Goal: Transaction & Acquisition: Register for event/course

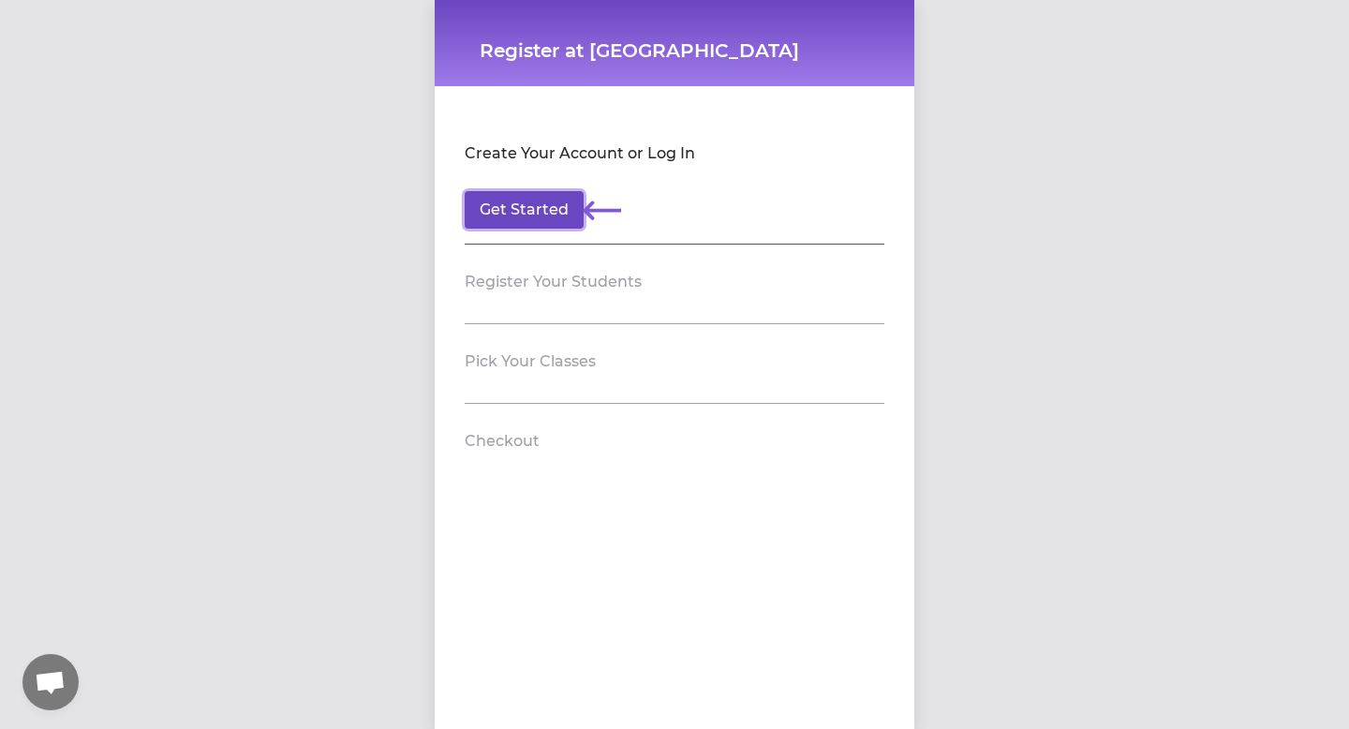
click at [524, 210] on button "Get Started" at bounding box center [524, 209] width 119 height 37
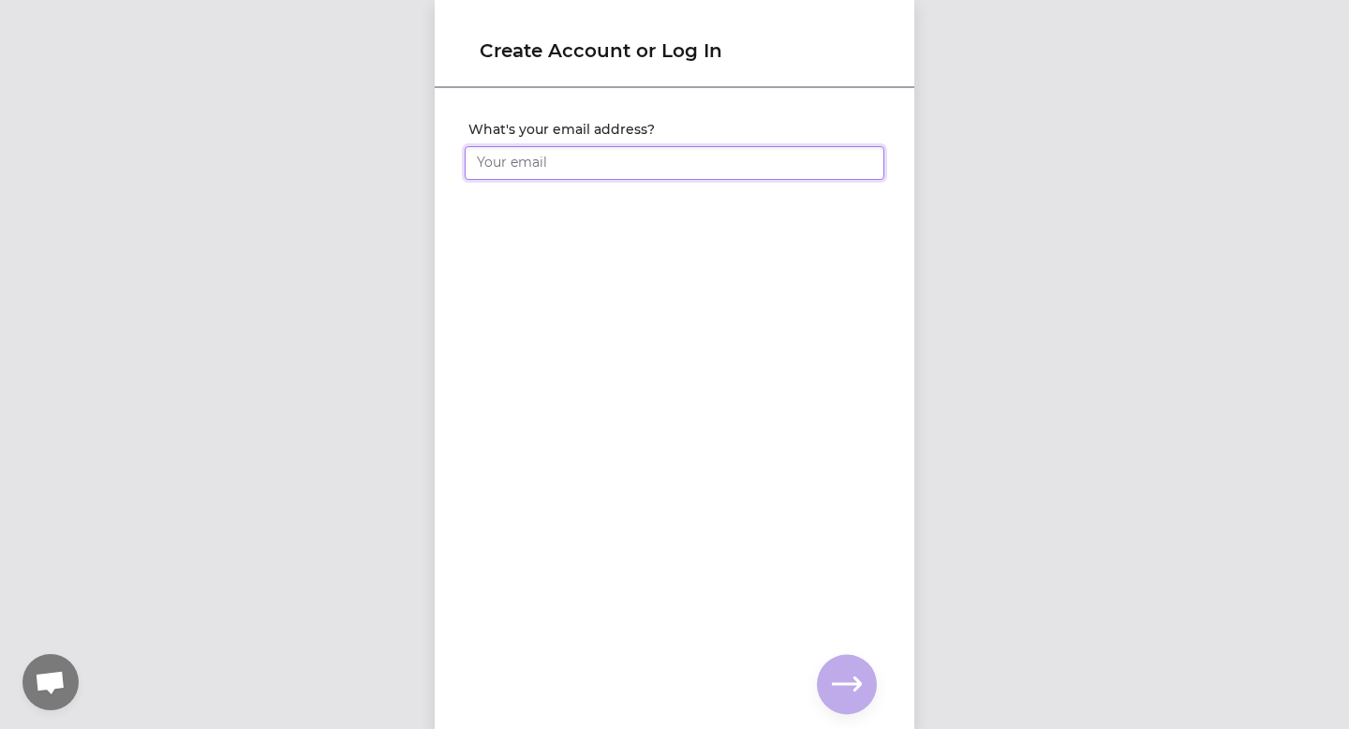
click at [552, 162] on input "What's your email address?" at bounding box center [675, 163] width 420 height 34
type input "[EMAIL_ADDRESS][DOMAIN_NAME]"
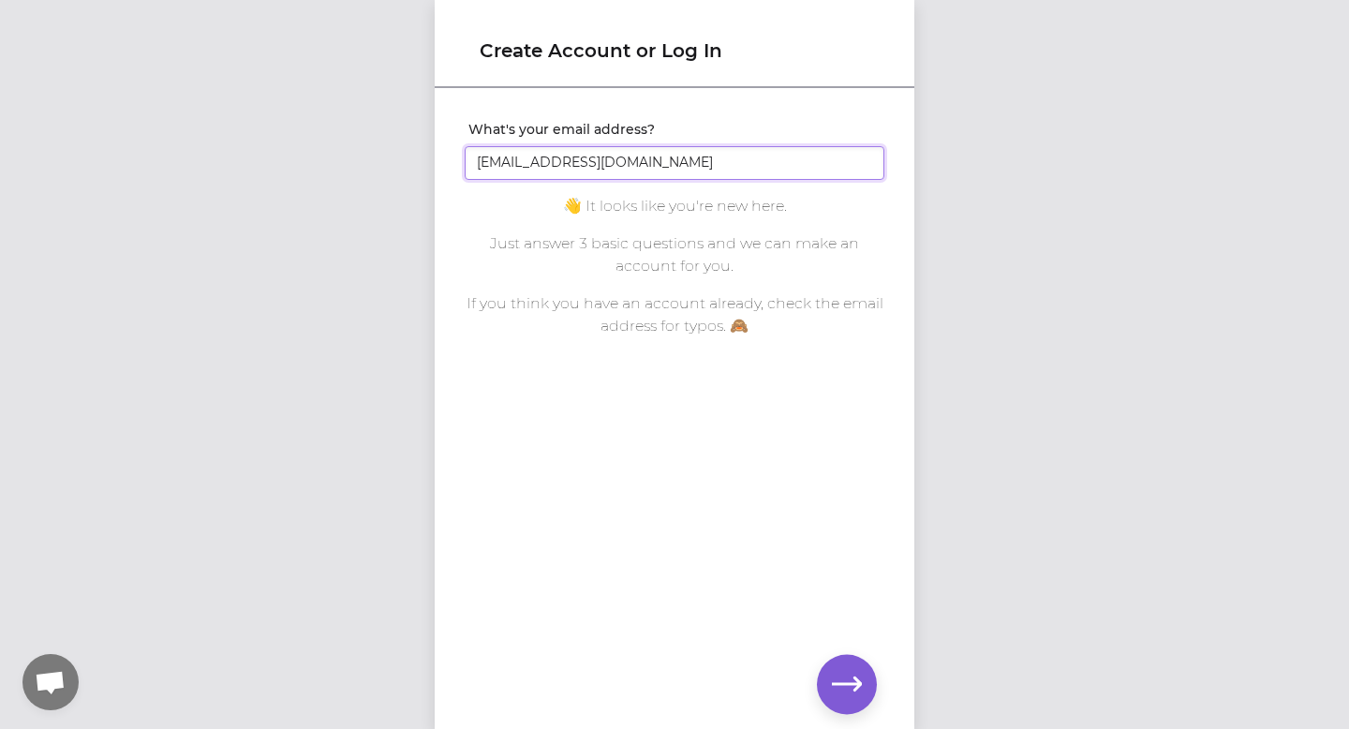
click input "submit" at bounding box center [0, 0] width 0 height 0
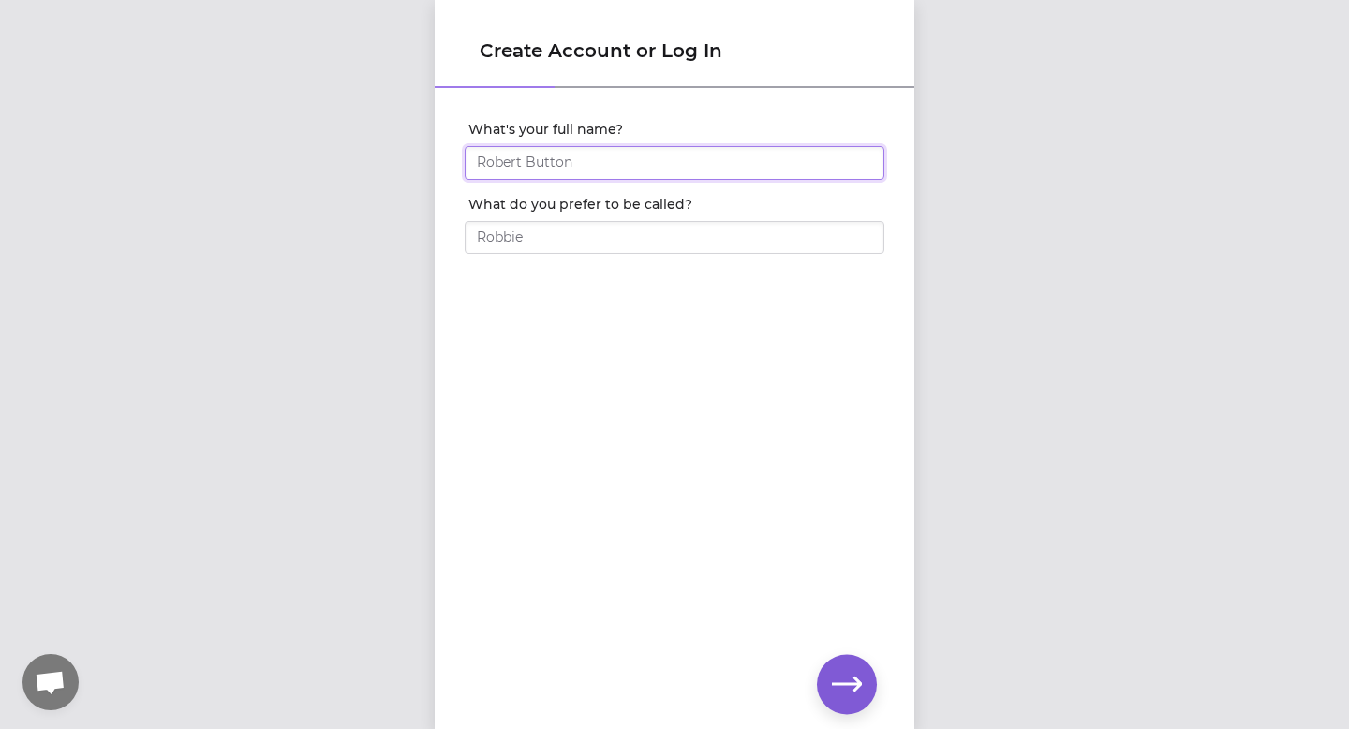
click at [588, 167] on input "What's your full name?" at bounding box center [675, 163] width 420 height 34
click at [587, 157] on input "What's your full name?" at bounding box center [675, 163] width 420 height 34
type input "[PERSON_NAME]"
click at [577, 232] on input "What do you prefer to be called?" at bounding box center [675, 238] width 420 height 34
type input "C"
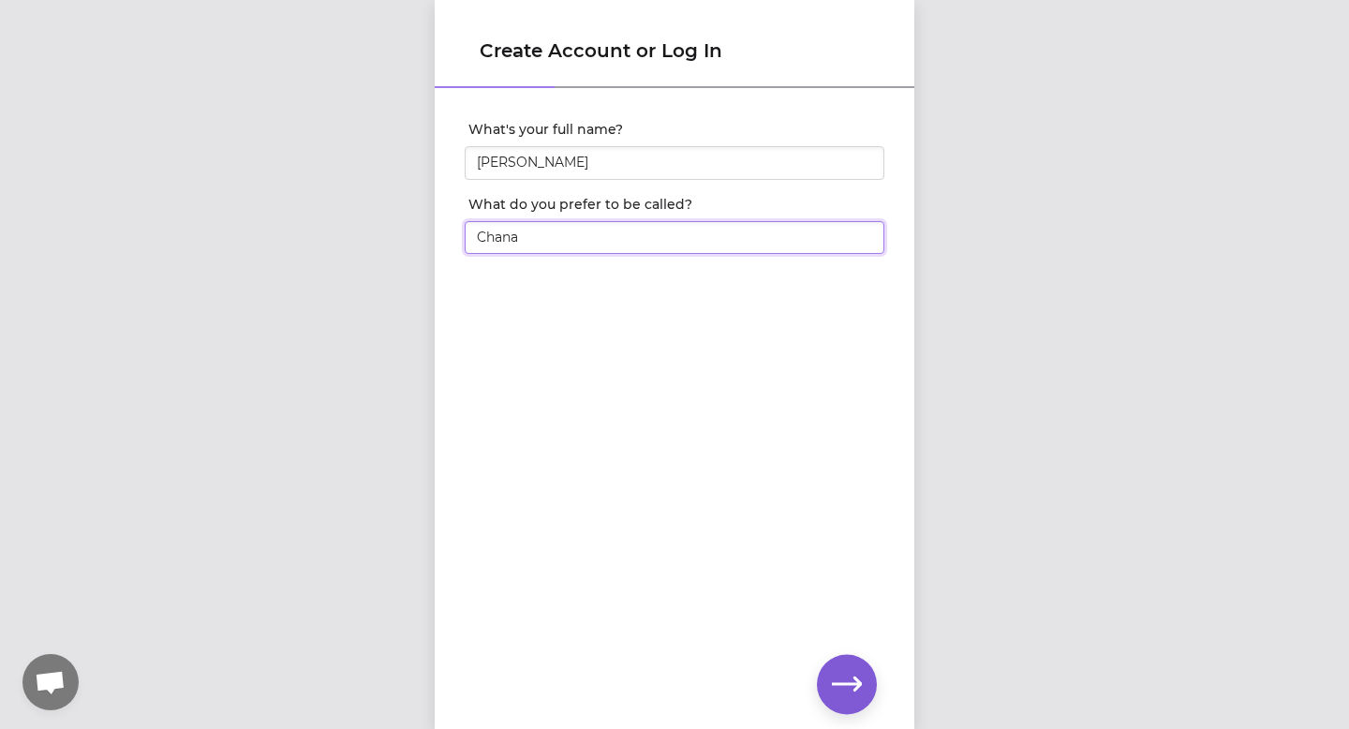
type input "Chana"
click at [829, 667] on button "button" at bounding box center [847, 684] width 60 height 60
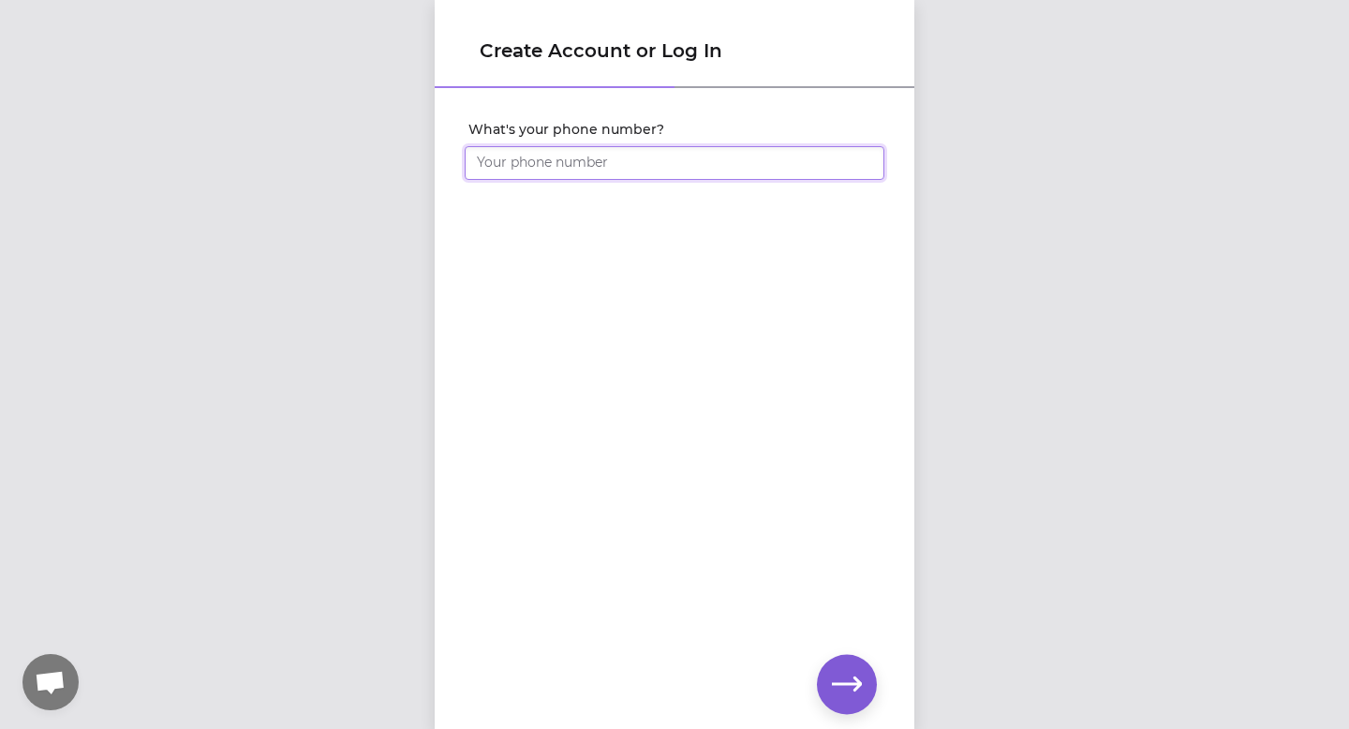
click at [679, 174] on input "What's your phone number?" at bounding box center [675, 163] width 420 height 34
type input "[PHONE_NUMBER]"
click at [857, 675] on icon "button" at bounding box center [847, 684] width 30 height 30
click at [850, 689] on icon "button" at bounding box center [847, 684] width 30 height 30
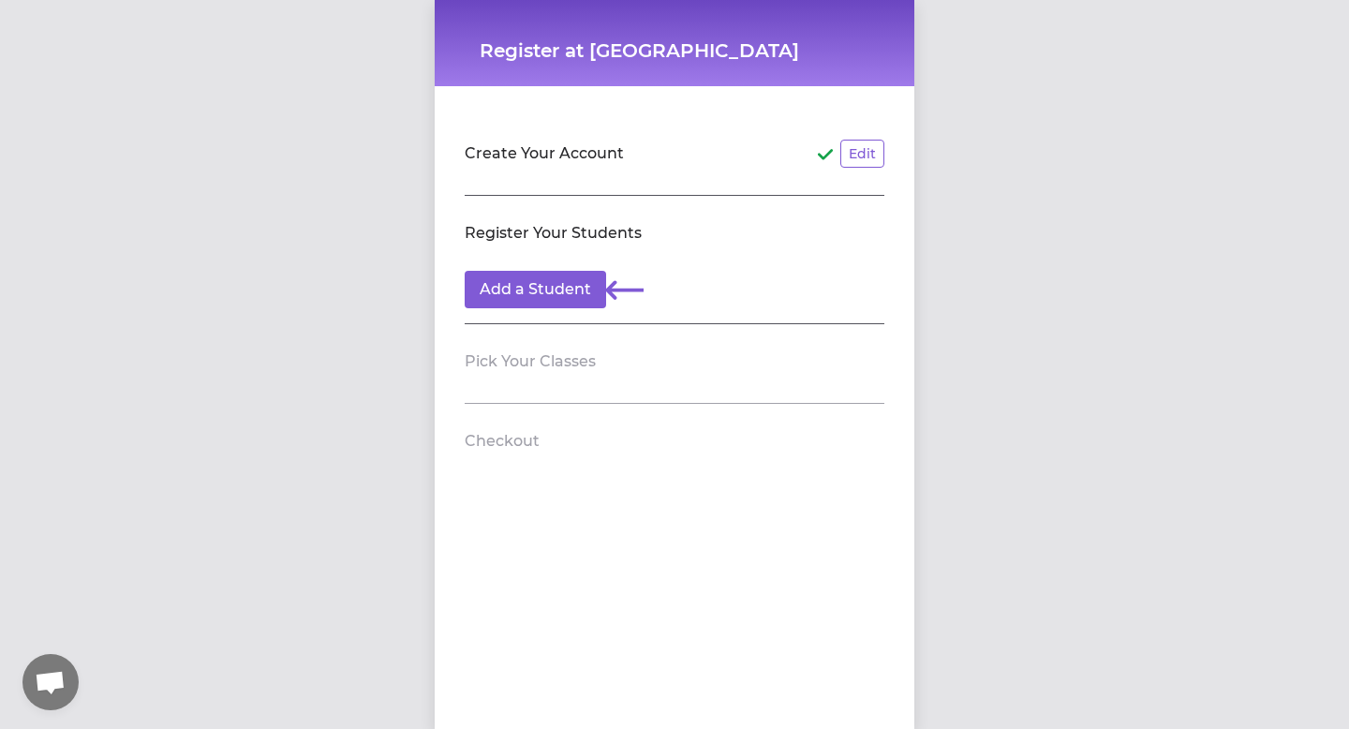
click at [620, 298] on icon at bounding box center [633, 289] width 37 height 37
click at [552, 301] on button "Add a Student" at bounding box center [535, 289] width 141 height 37
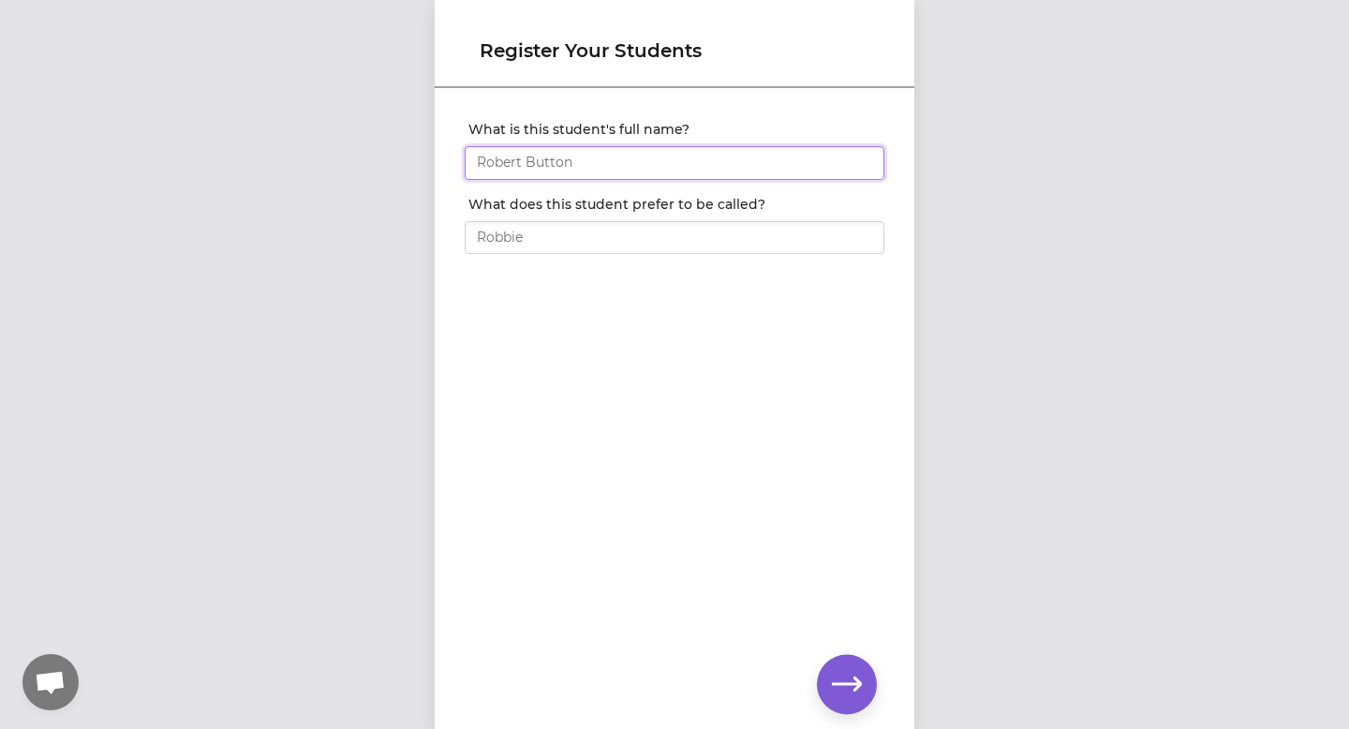
click at [569, 160] on input "What is this student's full name?" at bounding box center [675, 163] width 420 height 34
type input "[PERSON_NAME]"
click at [554, 243] on input "What does this student prefer to be called?" at bounding box center [675, 238] width 420 height 34
type input "K"
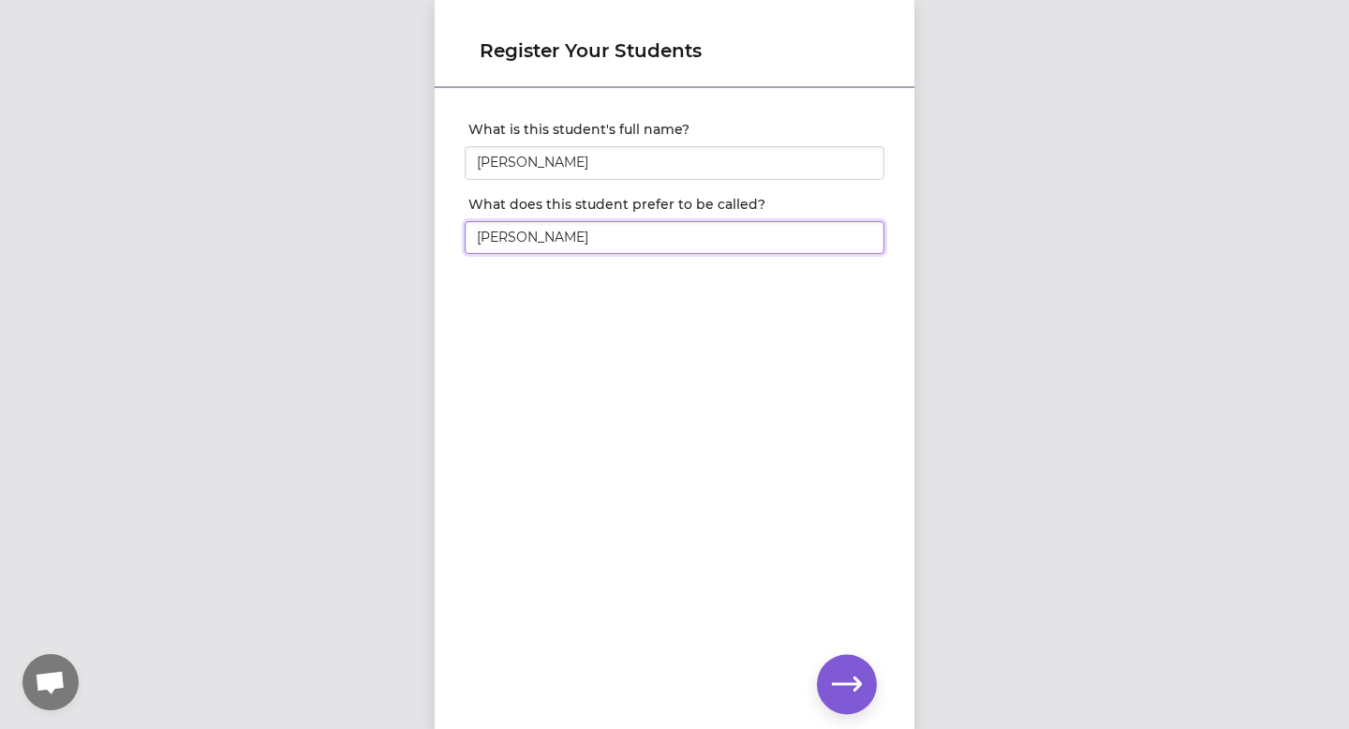
type input "[PERSON_NAME]"
click at [853, 679] on icon "button" at bounding box center [847, 683] width 30 height 14
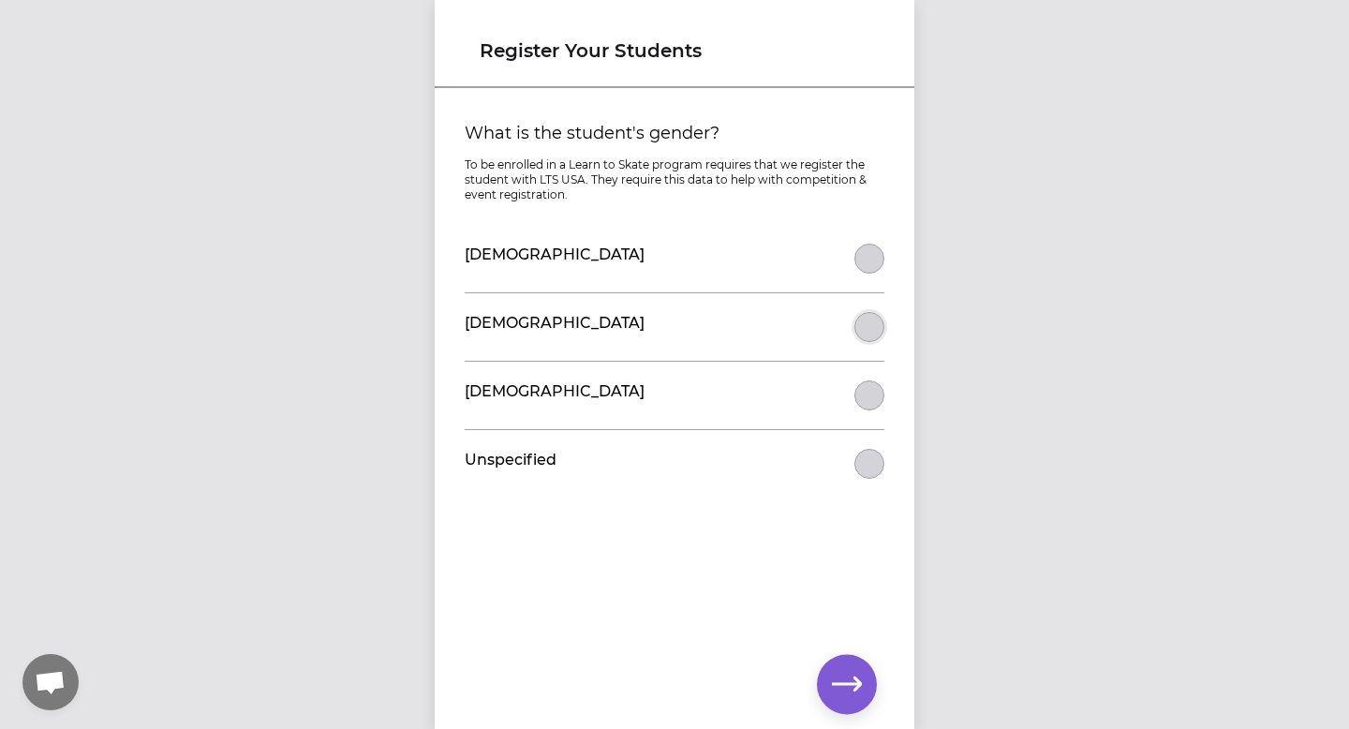
click at [864, 324] on button "What is the student's gender?" at bounding box center [869, 327] width 30 height 30
click at [854, 678] on icon "button" at bounding box center [847, 683] width 30 height 14
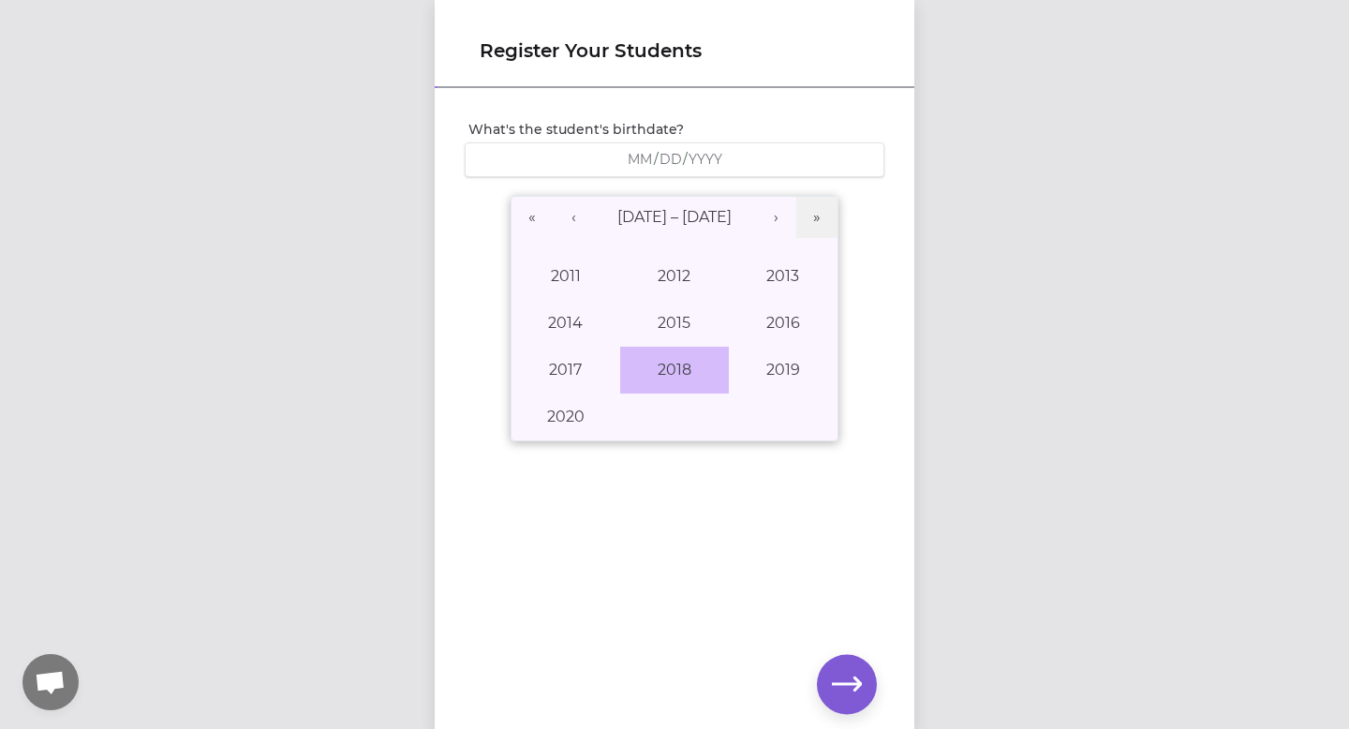
click at [668, 369] on button "2018" at bounding box center [674, 370] width 109 height 47
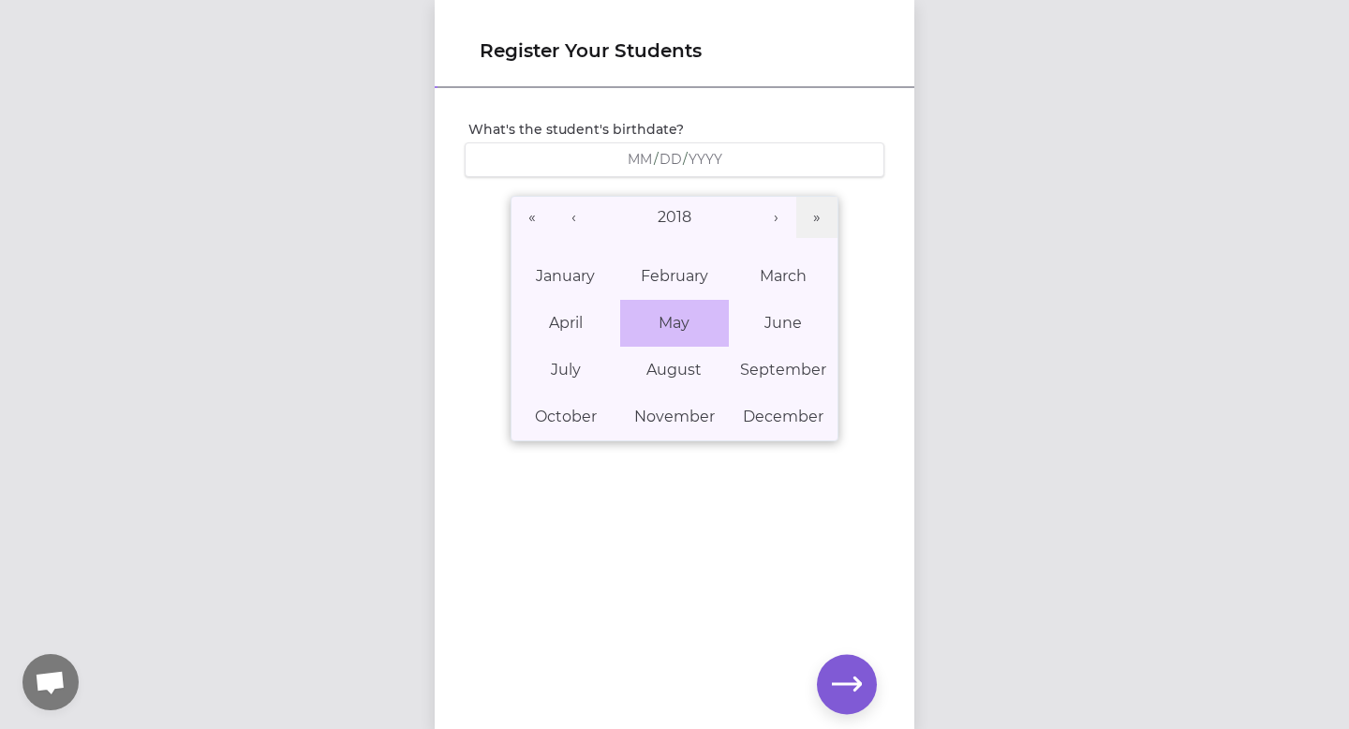
click at [679, 339] on button "May" at bounding box center [674, 323] width 109 height 47
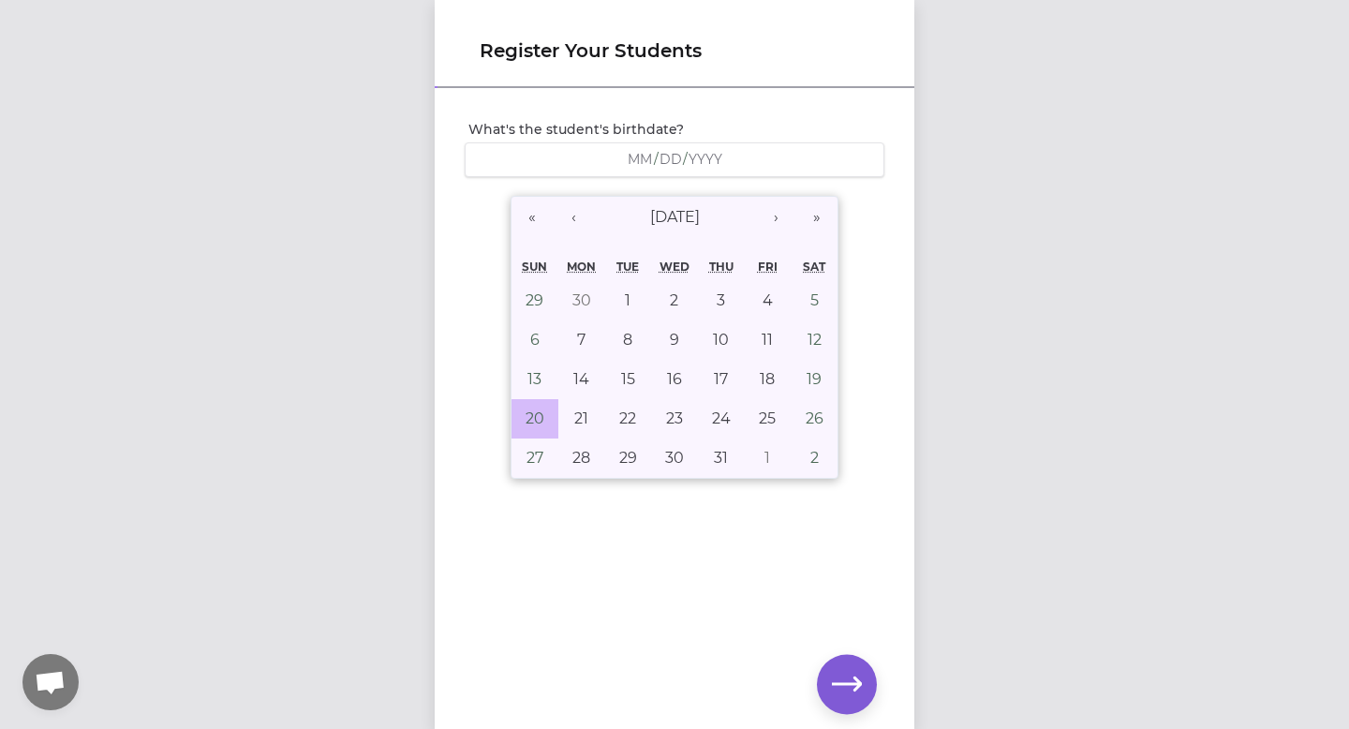
click at [543, 425] on abbr "20" at bounding box center [534, 418] width 19 height 18
type input "[DATE]"
type input "5"
type input "20"
type input "2018"
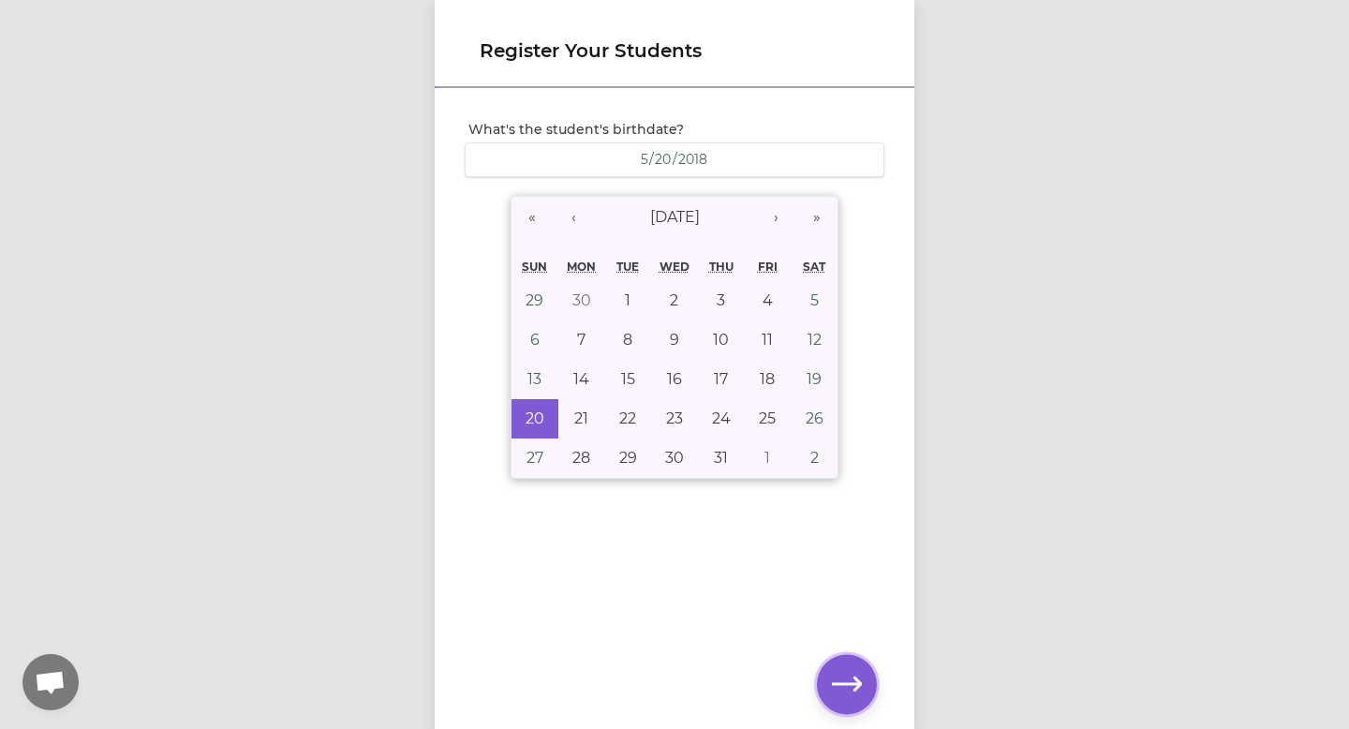
click at [860, 688] on icon "button" at bounding box center [847, 684] width 30 height 30
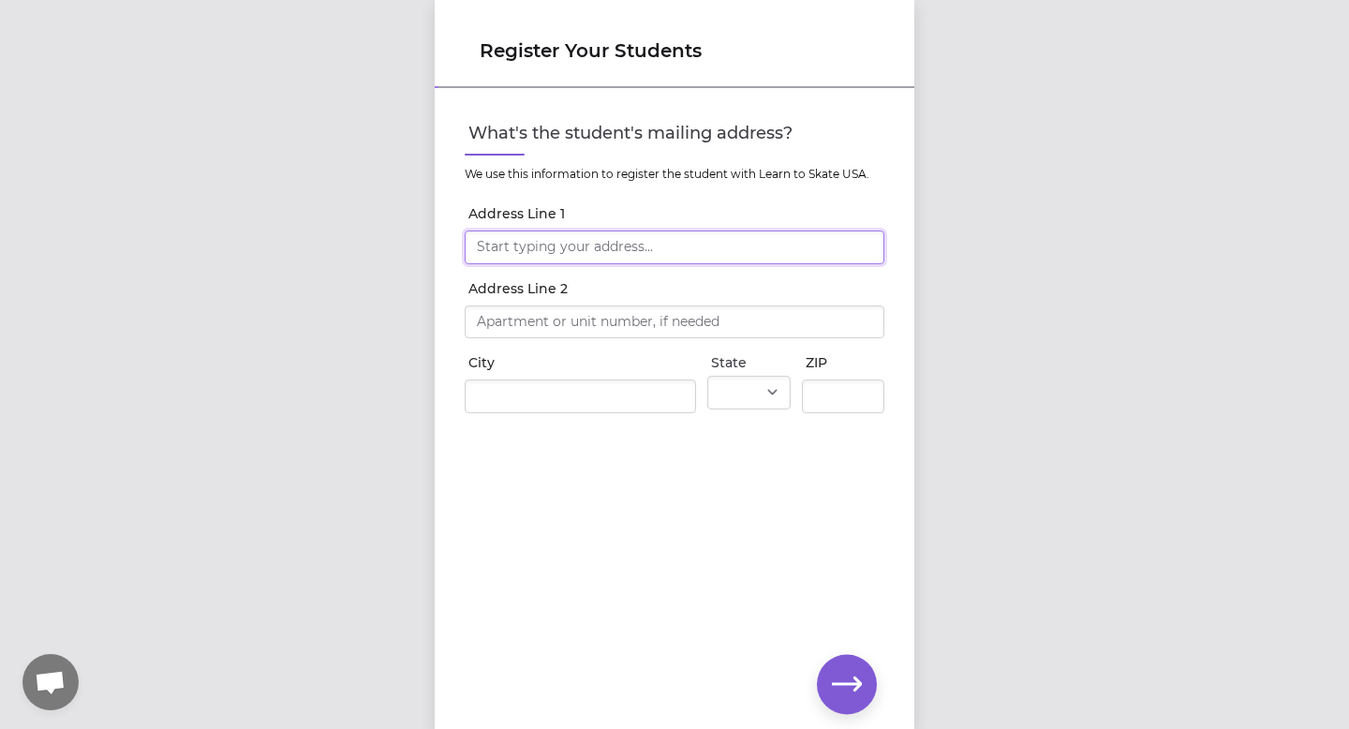
click at [727, 246] on input "Address Line 1" at bounding box center [675, 247] width 420 height 34
type input "128 [PERSON_NAME] Run"
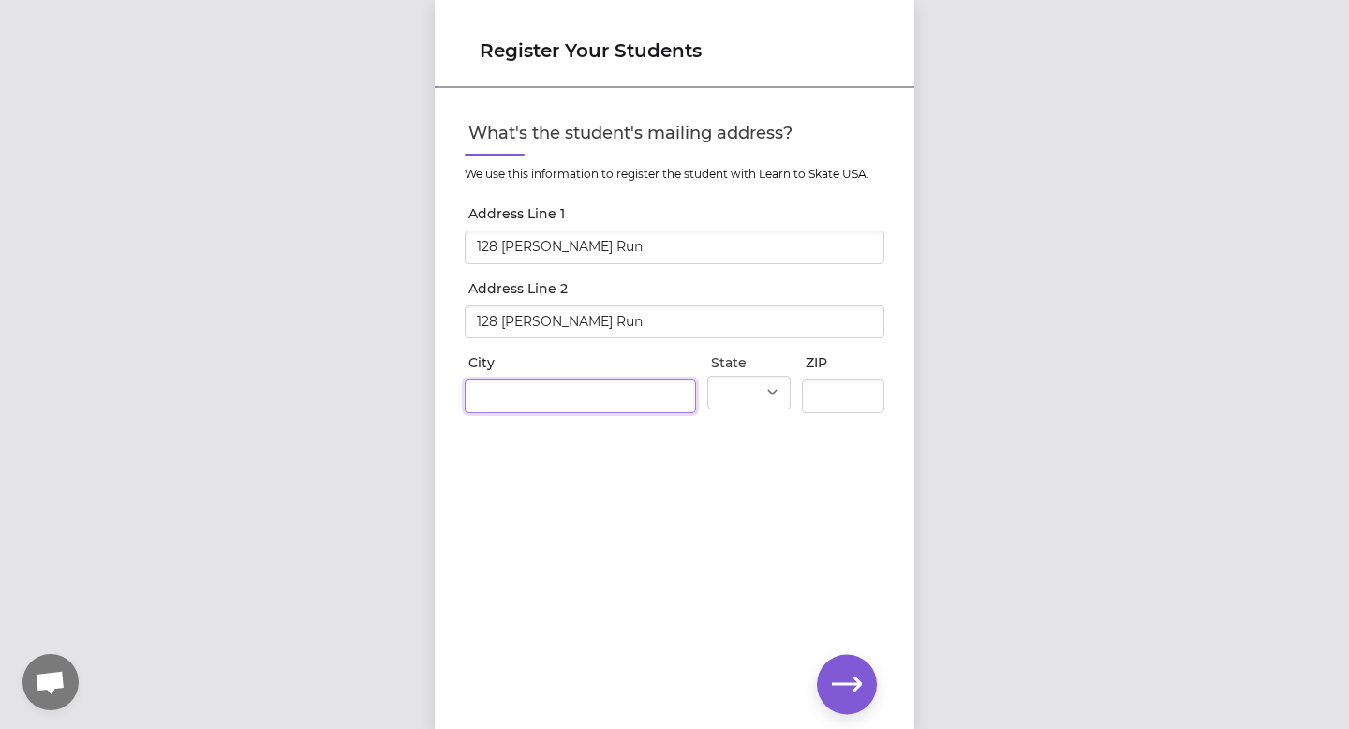
type input "Kalispell"
select select "MT"
type input "59901-2137"
click at [736, 332] on input "128 [PERSON_NAME] Run" at bounding box center [675, 322] width 420 height 34
drag, startPoint x: 730, startPoint y: 330, endPoint x: 392, endPoint y: 314, distance: 337.5
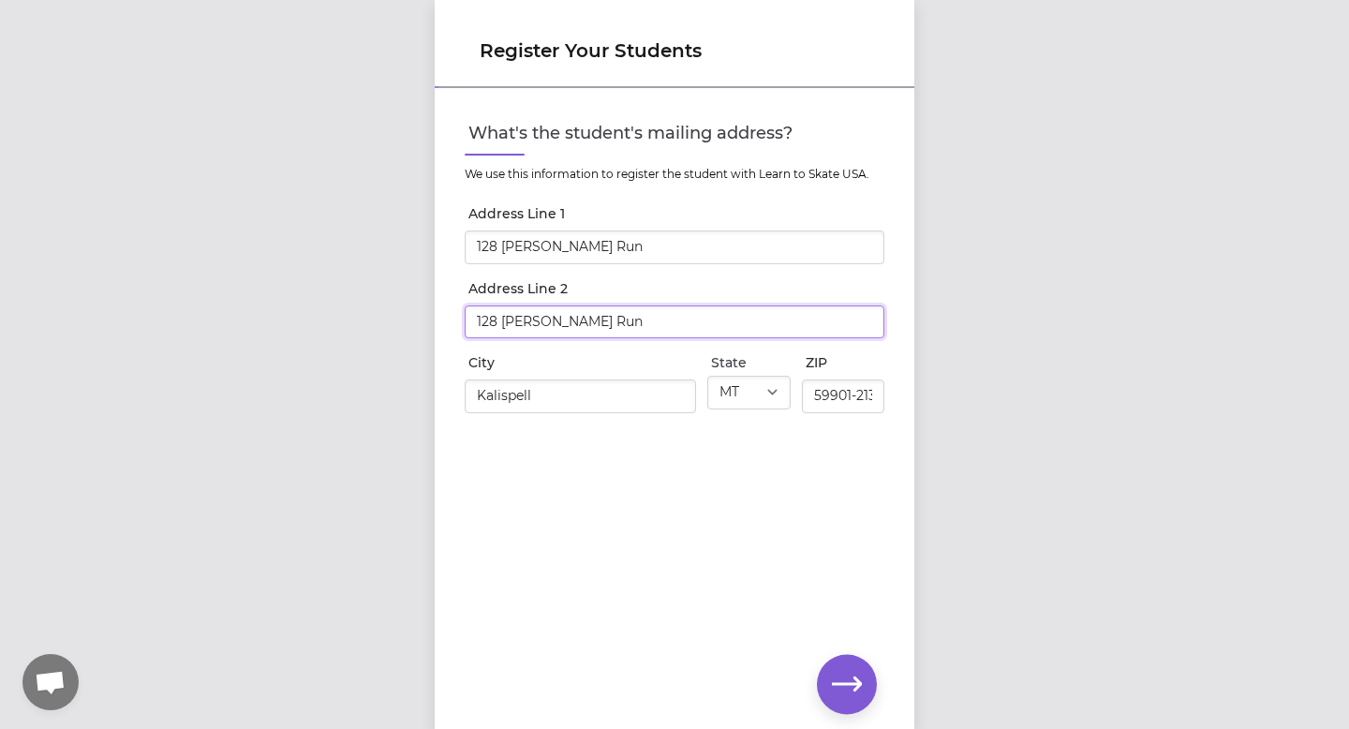
click at [392, 315] on div "Register Your Students What's the student's mailing address? We use this inform…" at bounding box center [674, 364] width 1349 height 729
click at [845, 688] on icon "button" at bounding box center [847, 684] width 30 height 30
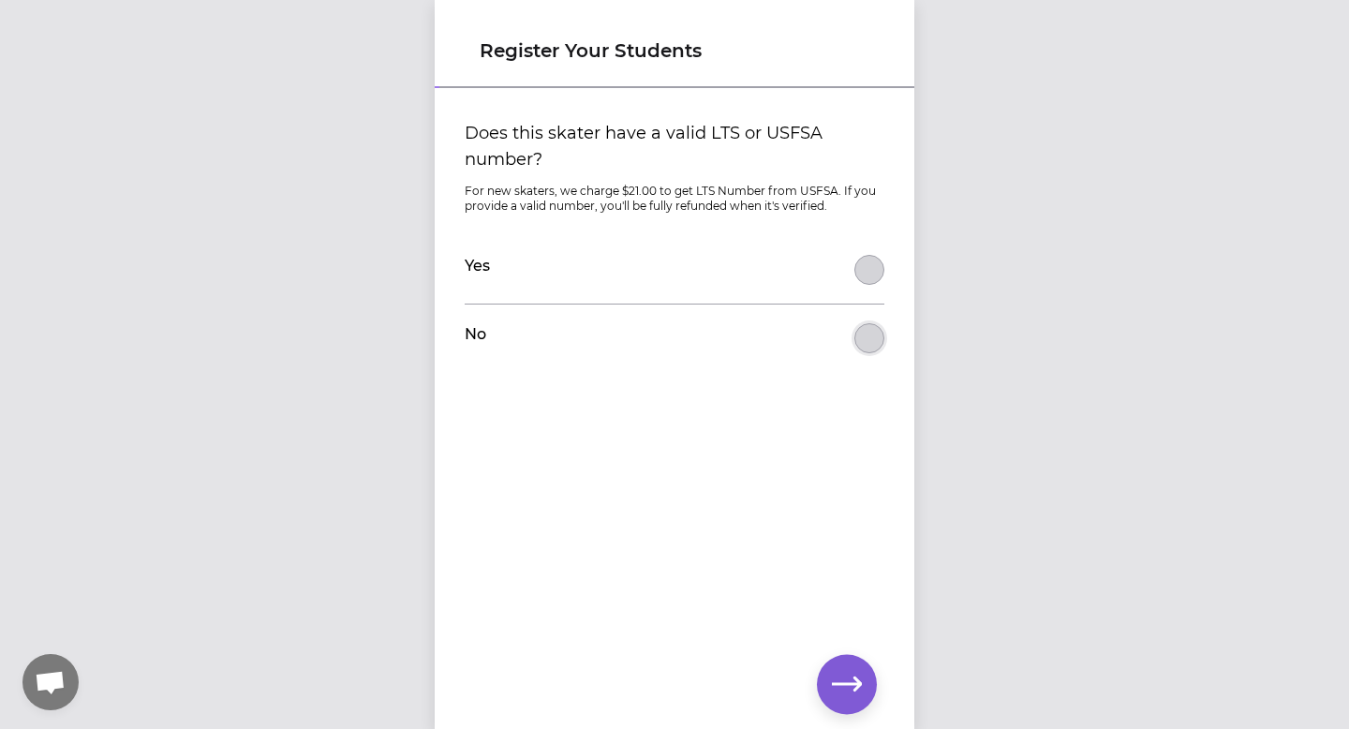
click at [870, 333] on button "Does this skater have a valid LTS or USFSA number?" at bounding box center [869, 338] width 30 height 30
click at [855, 690] on icon "button" at bounding box center [847, 683] width 30 height 14
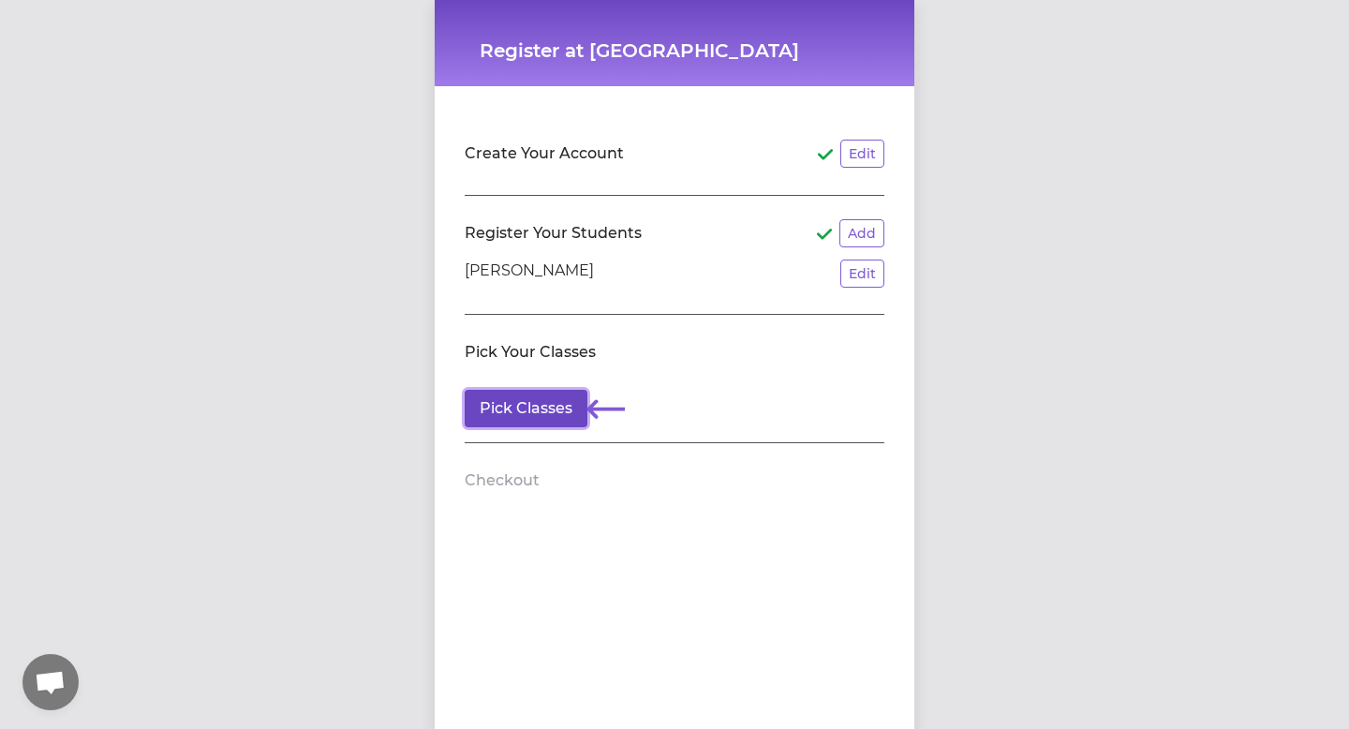
click at [573, 406] on button "Pick Classes" at bounding box center [526, 408] width 123 height 37
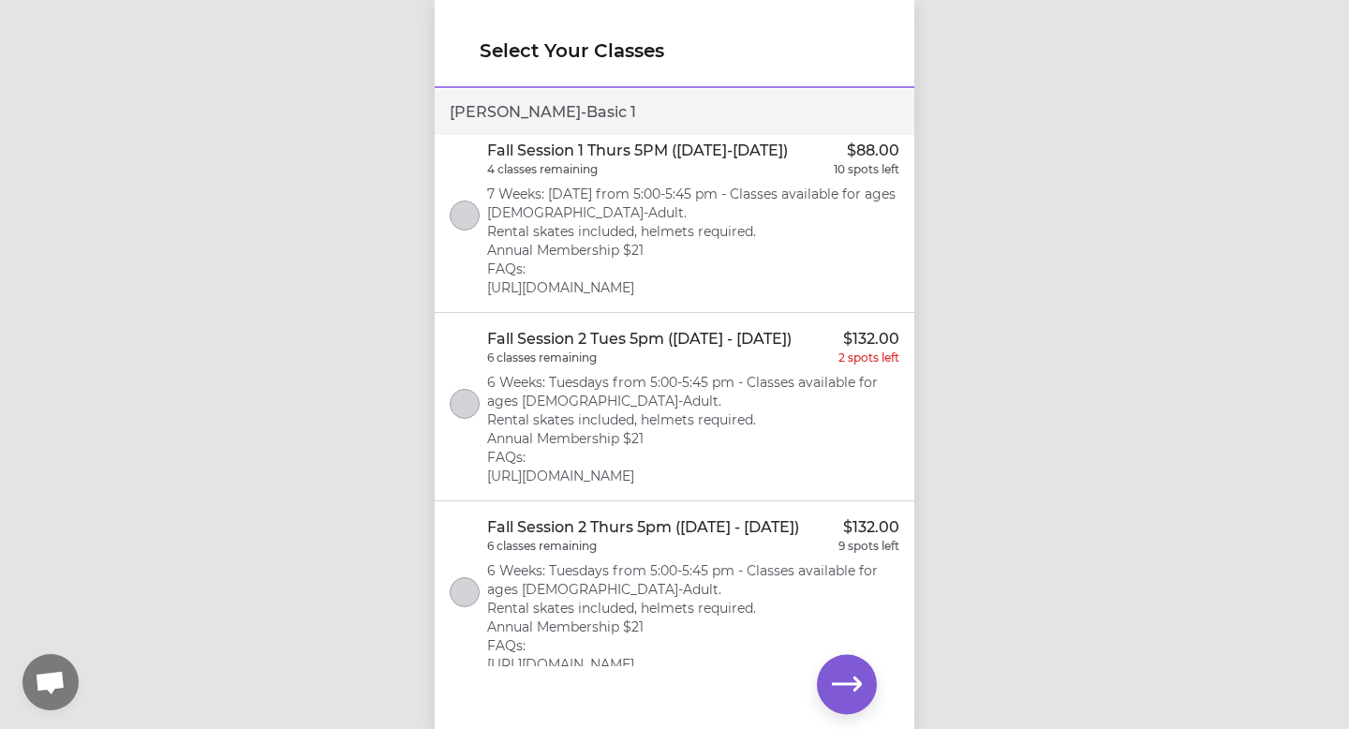
scroll to position [244, 0]
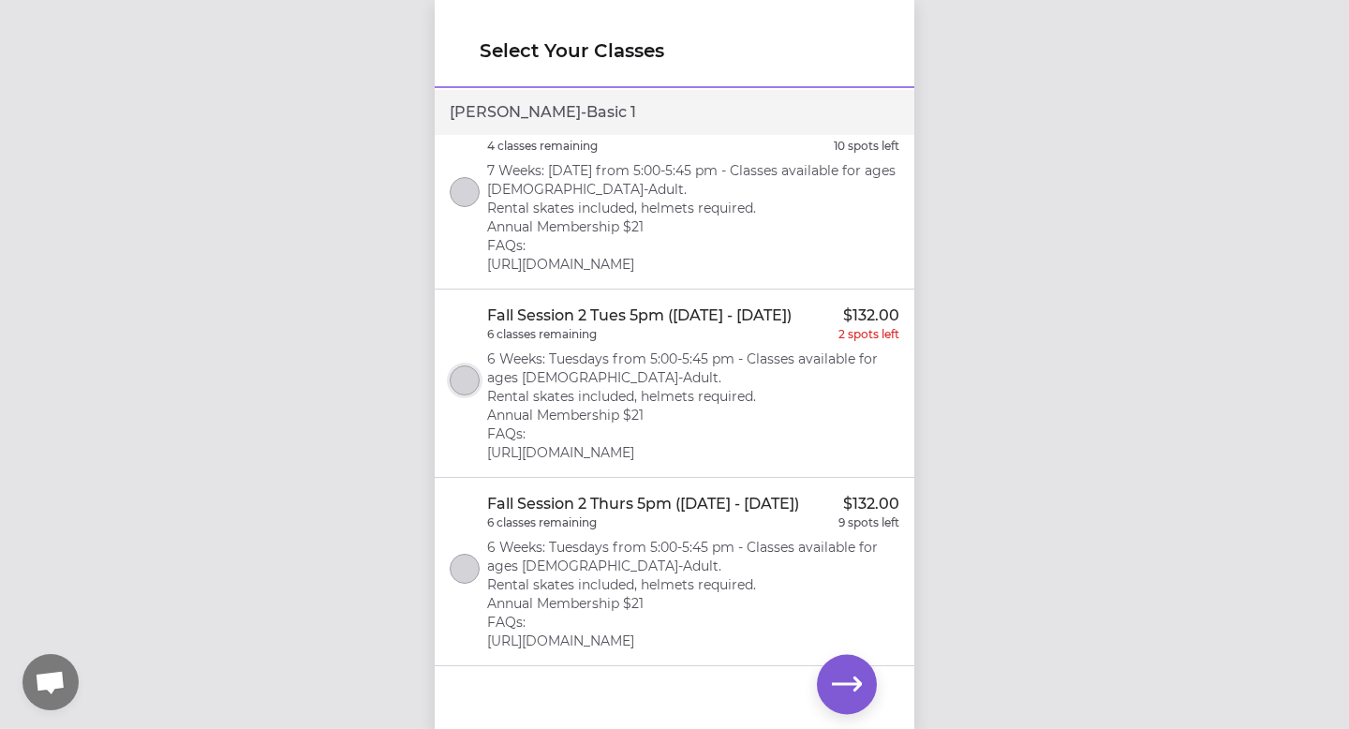
click at [466, 376] on button "select class" at bounding box center [465, 380] width 30 height 30
click at [849, 680] on icon "button" at bounding box center [847, 684] width 30 height 30
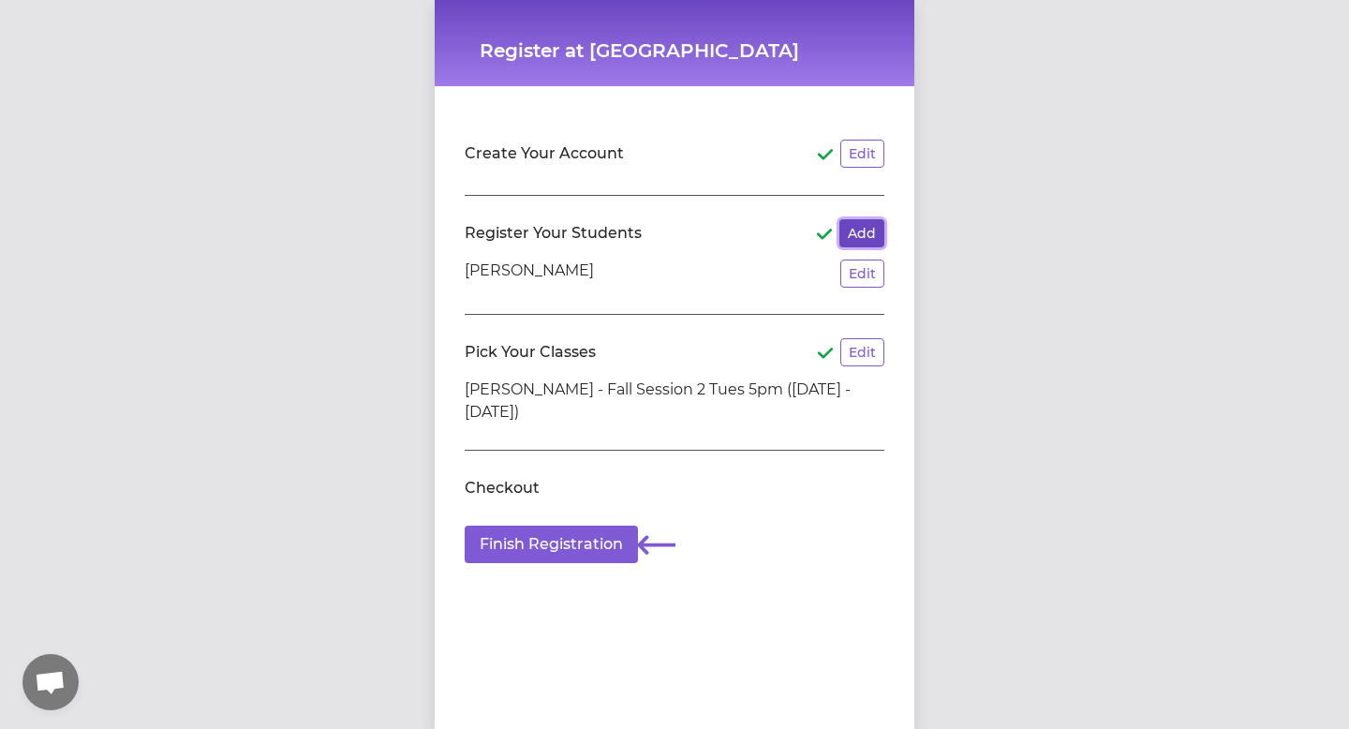
click at [854, 236] on button "Add" at bounding box center [861, 233] width 45 height 28
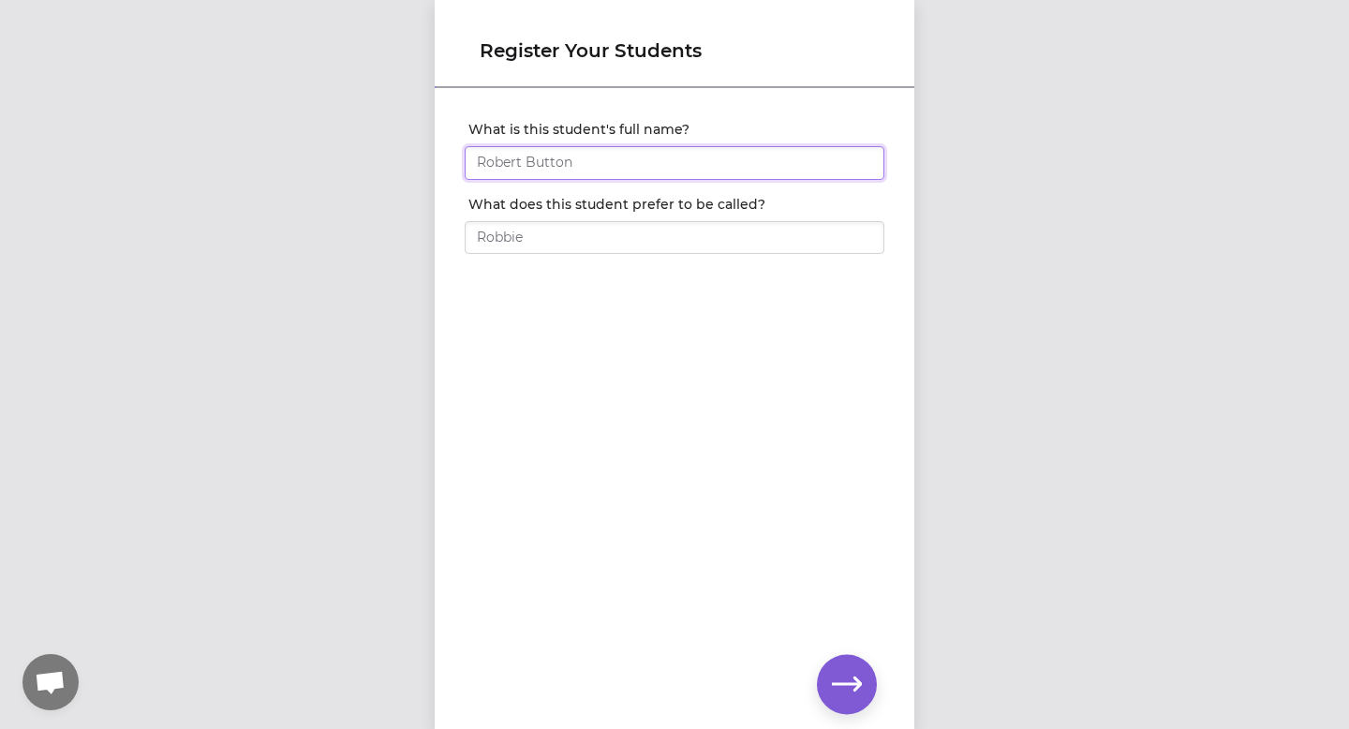
click at [741, 172] on input "What is this student's full name?" at bounding box center [675, 163] width 420 height 34
type input "[PERSON_NAME]"
click at [676, 239] on input "What does this student prefer to be called?" at bounding box center [675, 238] width 420 height 34
type input "Menny"
click at [842, 675] on icon "button" at bounding box center [847, 684] width 30 height 30
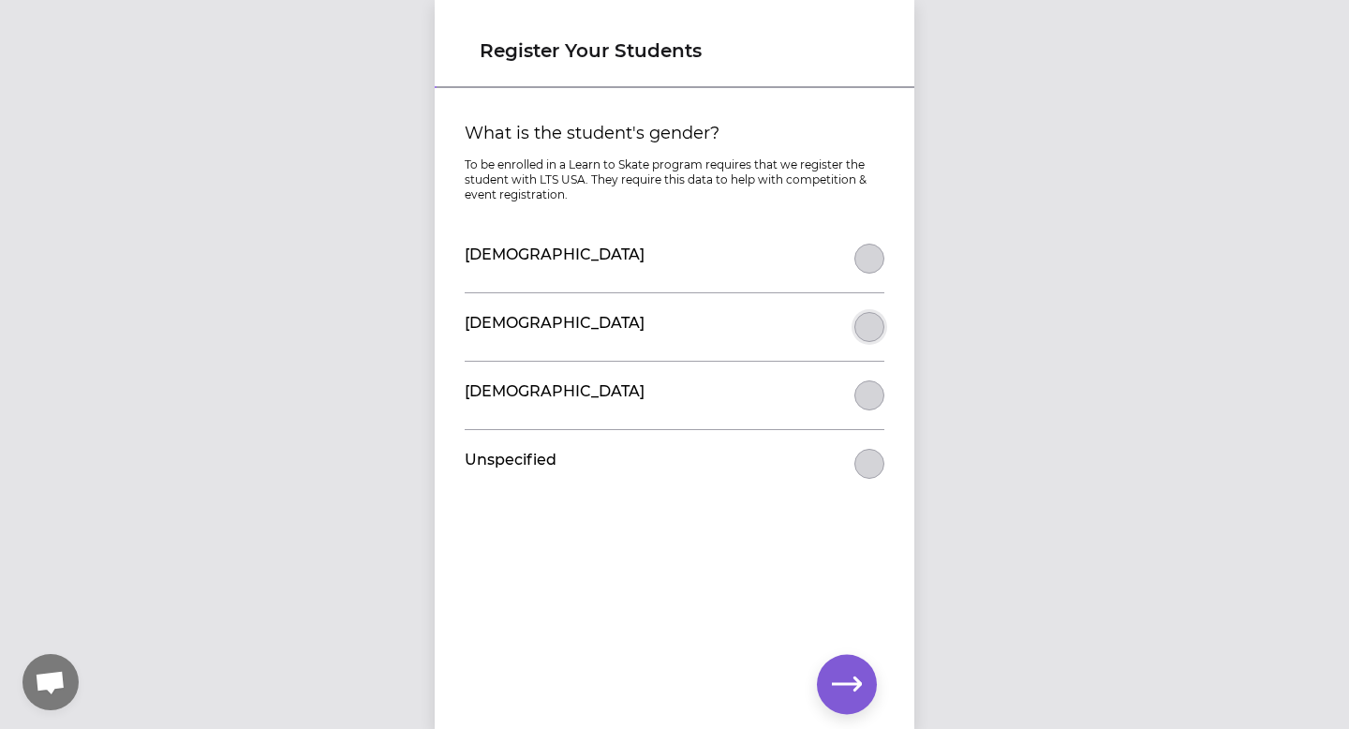
click at [874, 323] on button "What is the student's gender?" at bounding box center [869, 327] width 30 height 30
click at [842, 696] on icon "button" at bounding box center [847, 684] width 30 height 30
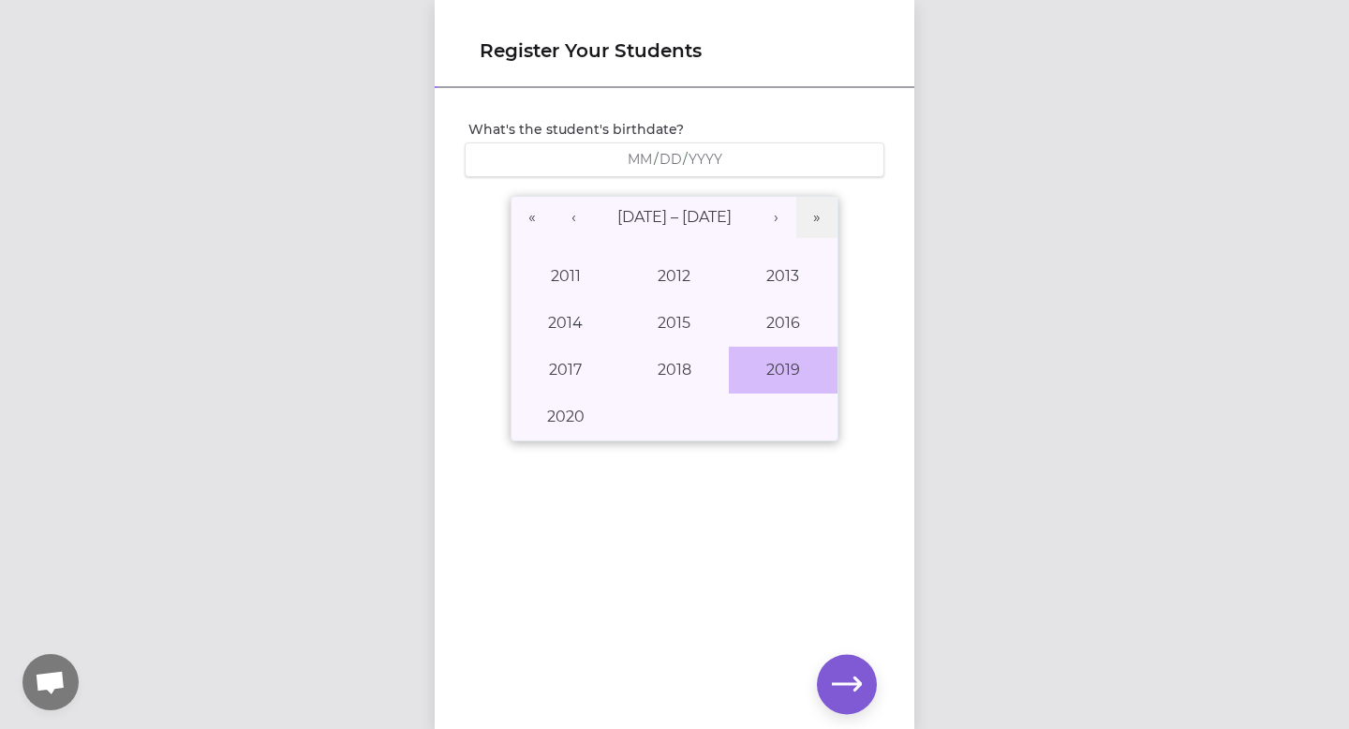
click at [746, 362] on button "2019" at bounding box center [783, 370] width 109 height 47
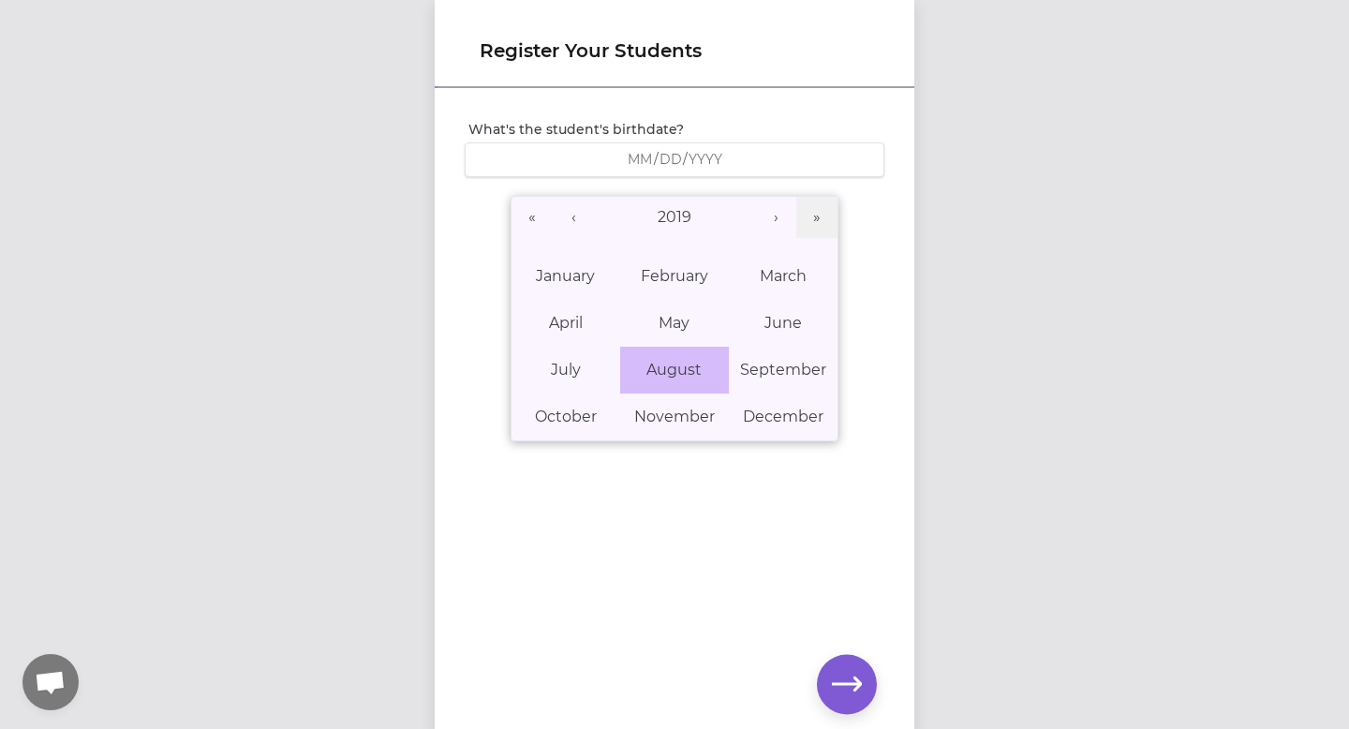
click at [683, 377] on abbr "August" at bounding box center [673, 370] width 55 height 18
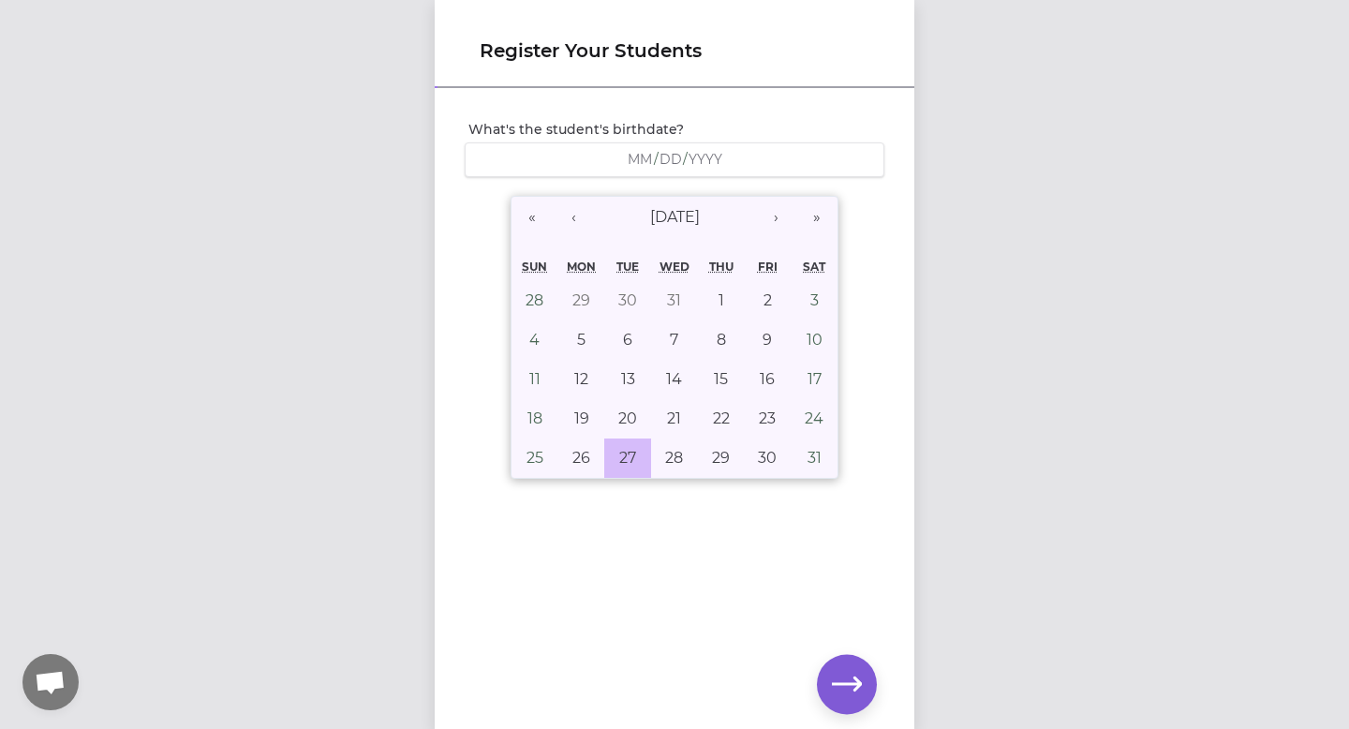
click at [630, 458] on abbr "27" at bounding box center [627, 458] width 17 height 18
type input "[DATE]"
type input "8"
type input "27"
type input "2019"
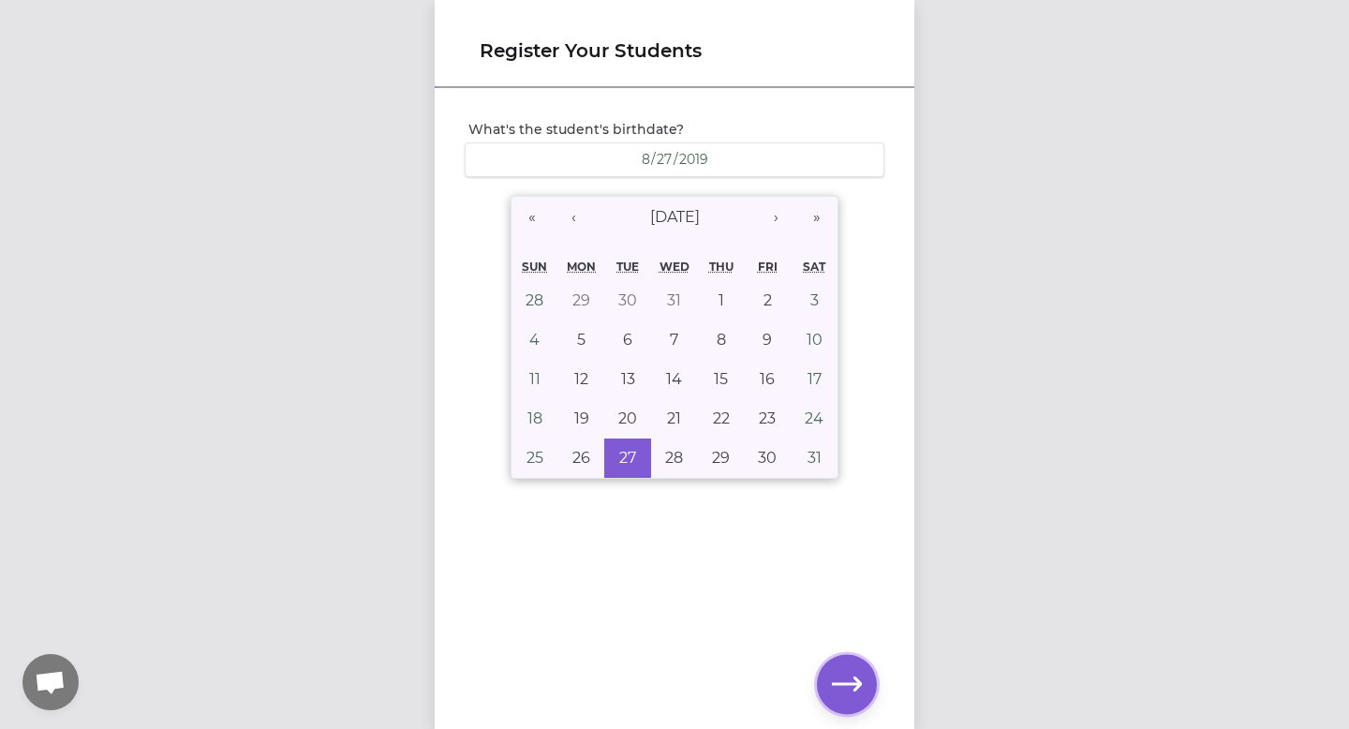
click at [861, 680] on icon "button" at bounding box center [847, 684] width 30 height 30
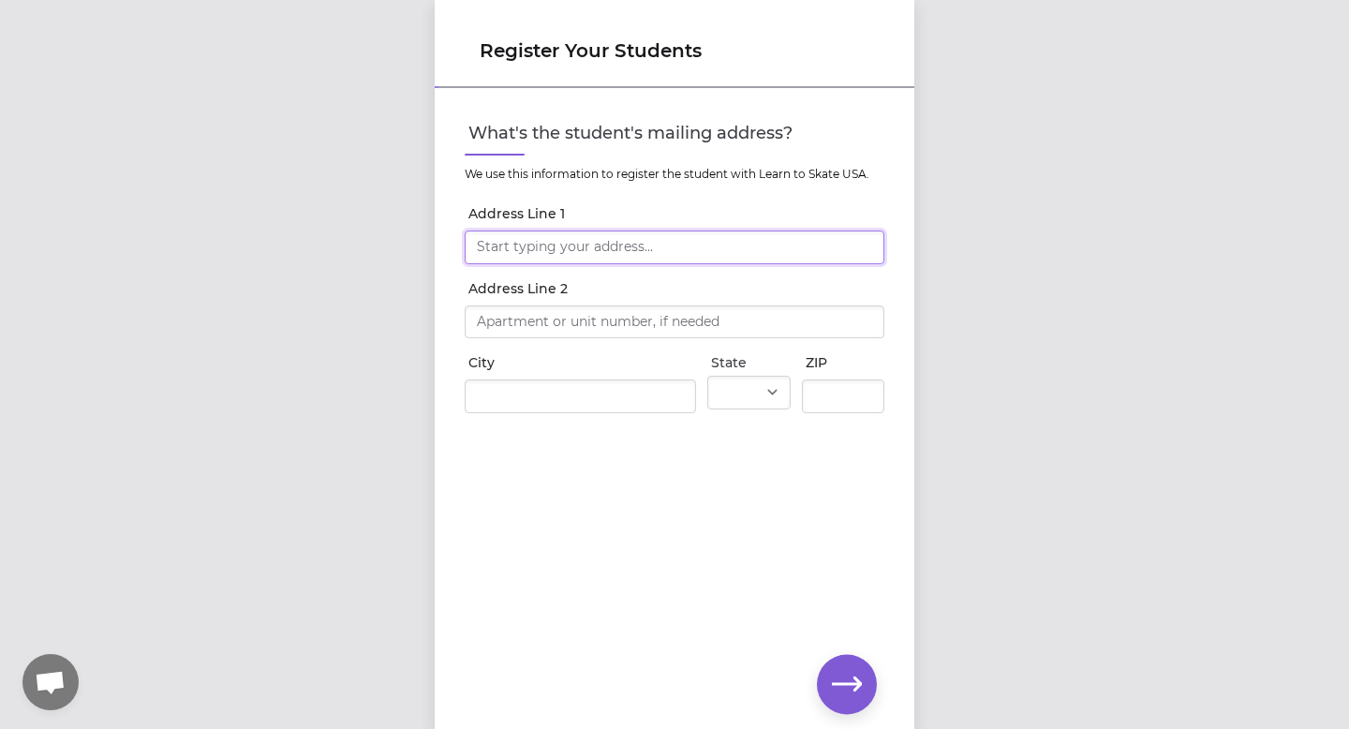
click at [713, 247] on input "Address Line 1" at bounding box center [675, 247] width 420 height 34
type input "128 [PERSON_NAME] Run"
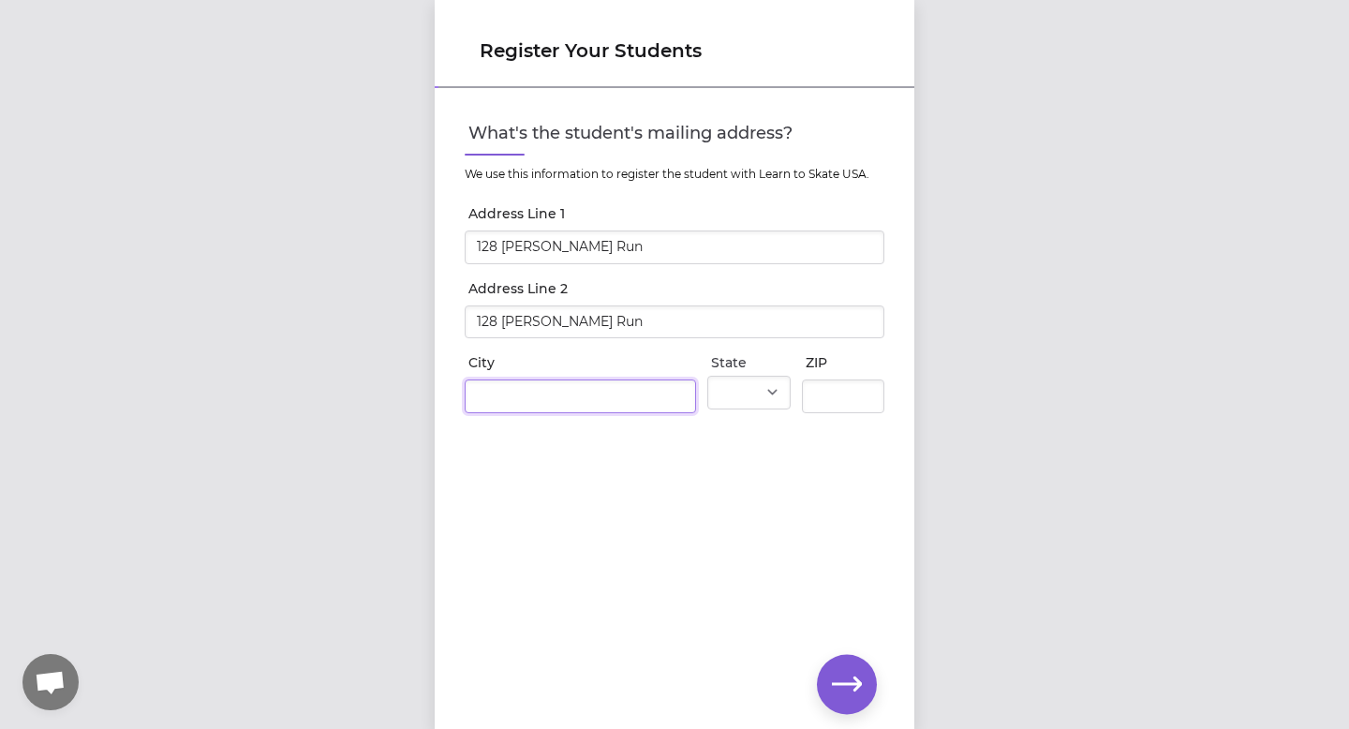
type input "Kalispell"
select select "MT"
type input "59901-2137"
drag, startPoint x: 677, startPoint y: 324, endPoint x: 351, endPoint y: 313, distance: 326.1
click at [349, 313] on div "Register Your Students What's the student's mailing address? We use this inform…" at bounding box center [674, 364] width 1349 height 729
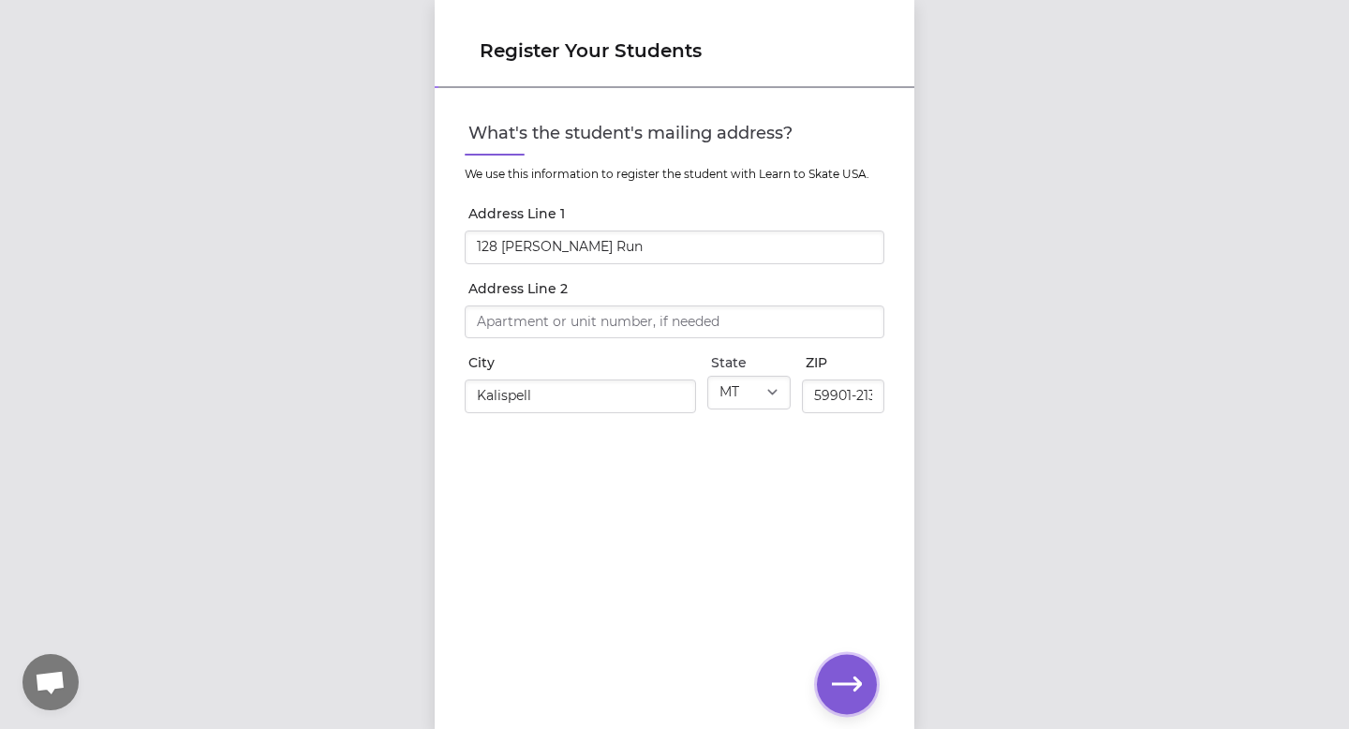
click at [852, 696] on icon "button" at bounding box center [847, 684] width 30 height 30
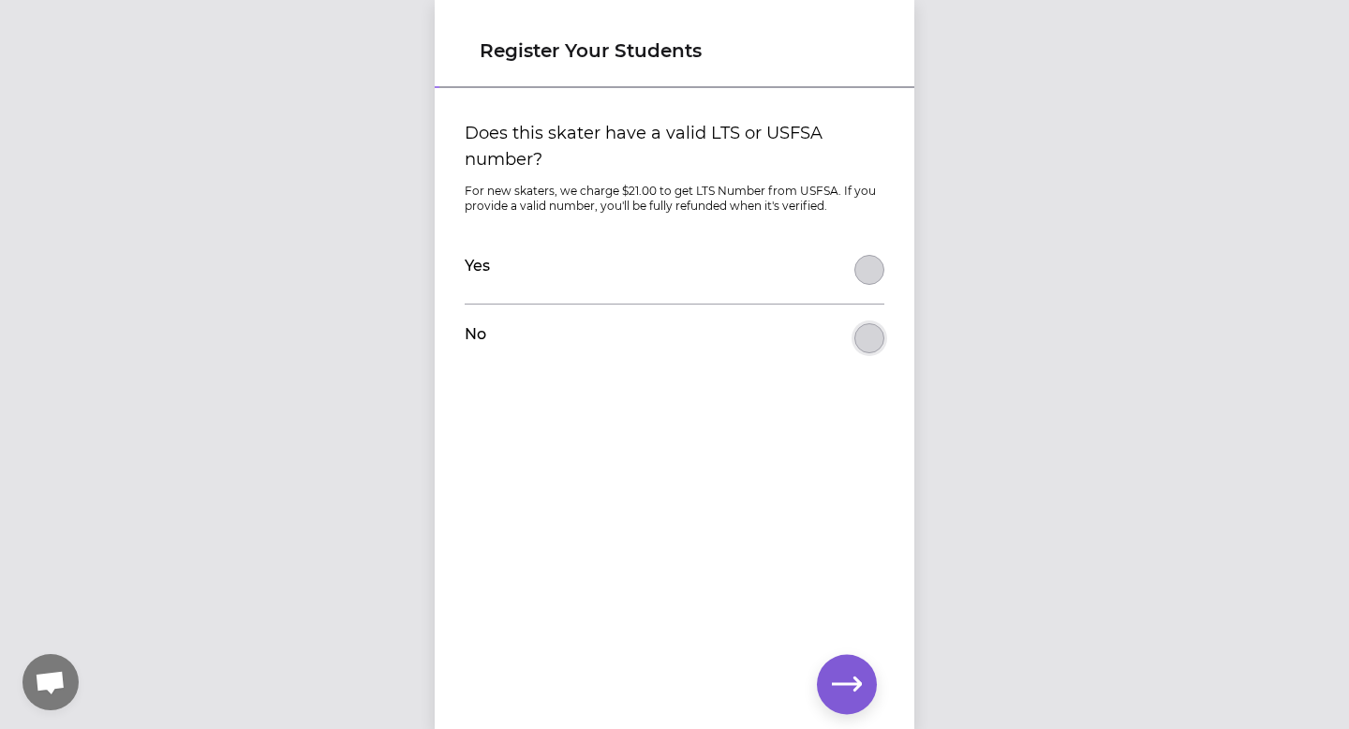
click at [864, 342] on button "Does this skater have a valid LTS or USFSA number?" at bounding box center [869, 338] width 30 height 30
click at [828, 672] on button "button" at bounding box center [847, 684] width 60 height 60
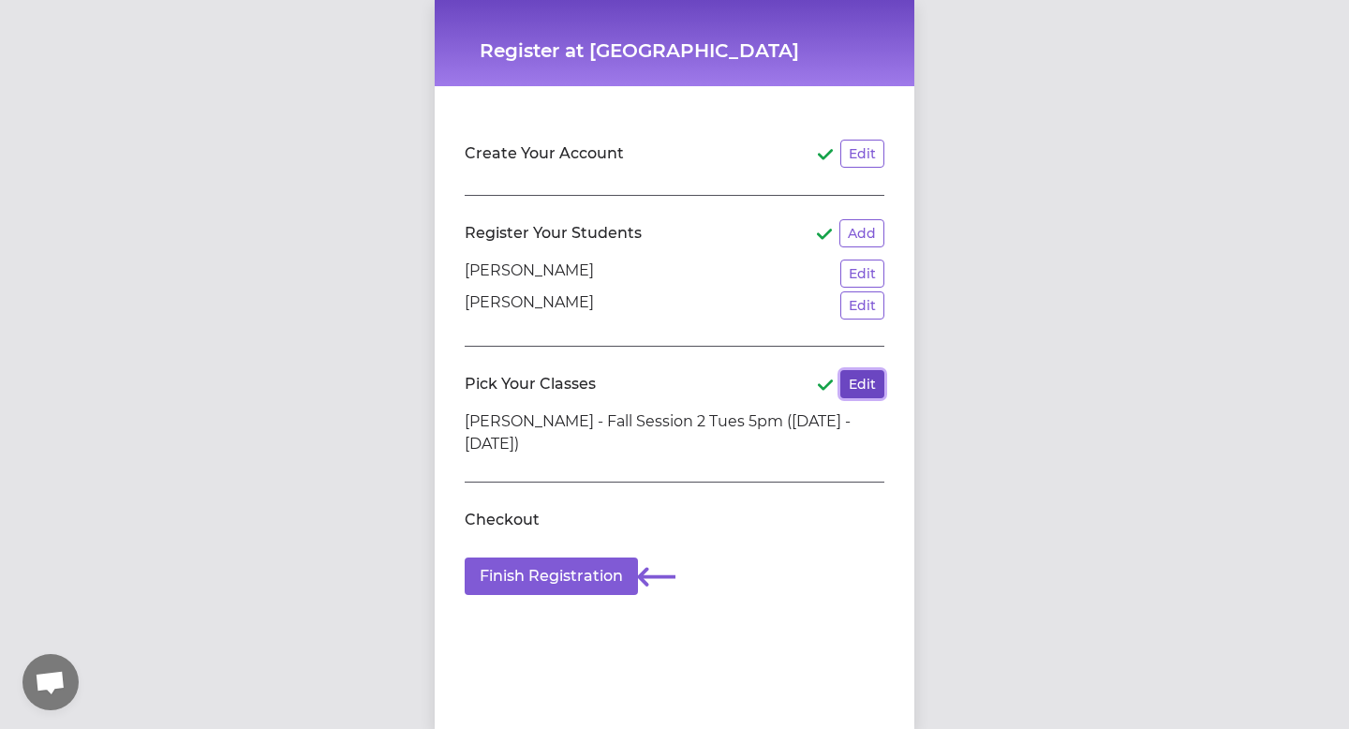
click at [856, 391] on button "Edit" at bounding box center [862, 384] width 44 height 28
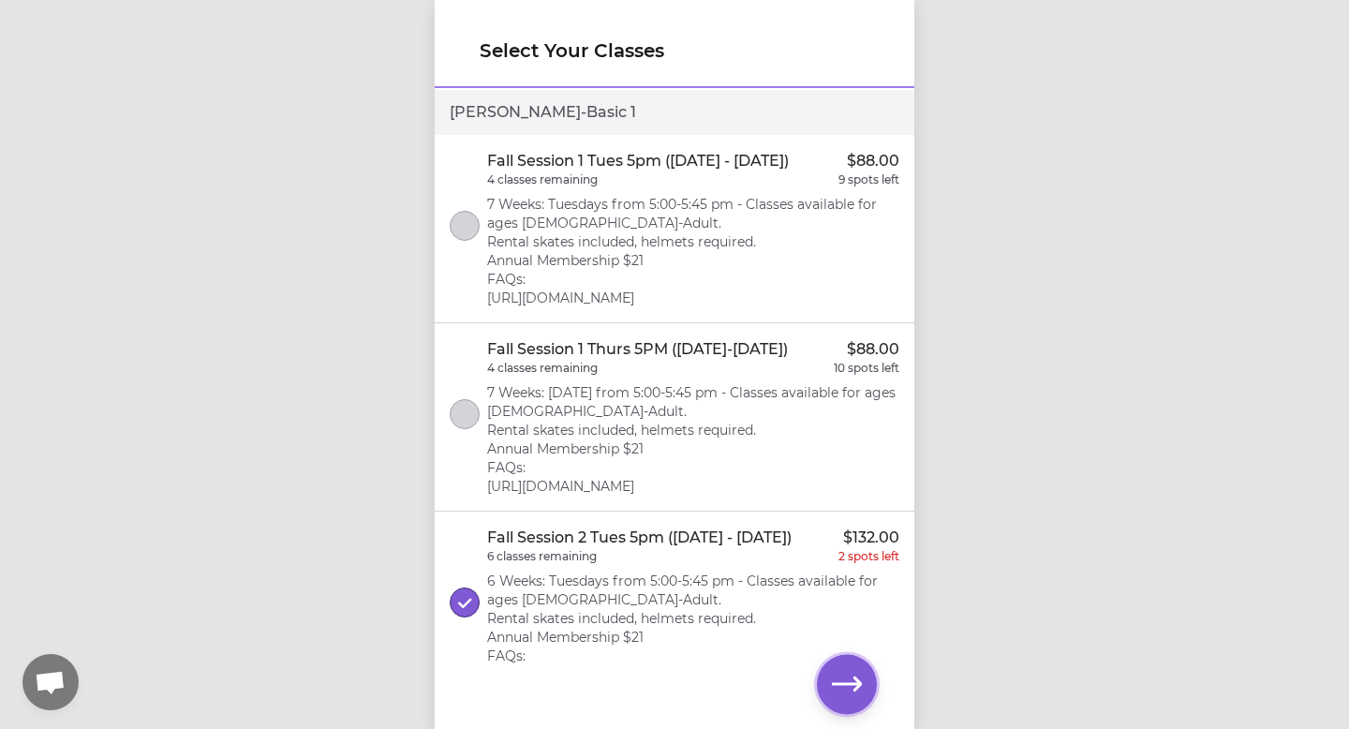
click at [848, 683] on icon "button" at bounding box center [847, 683] width 30 height 14
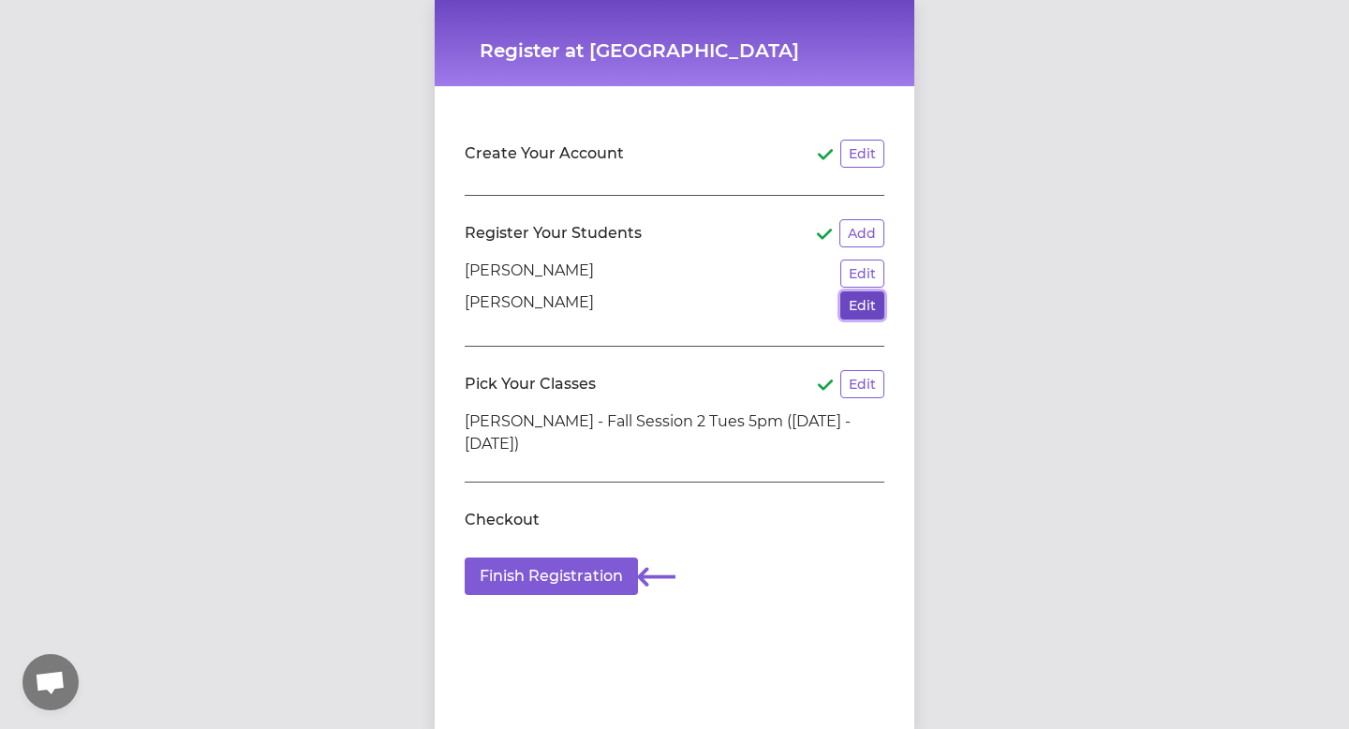
click at [874, 312] on button "Edit" at bounding box center [862, 305] width 44 height 28
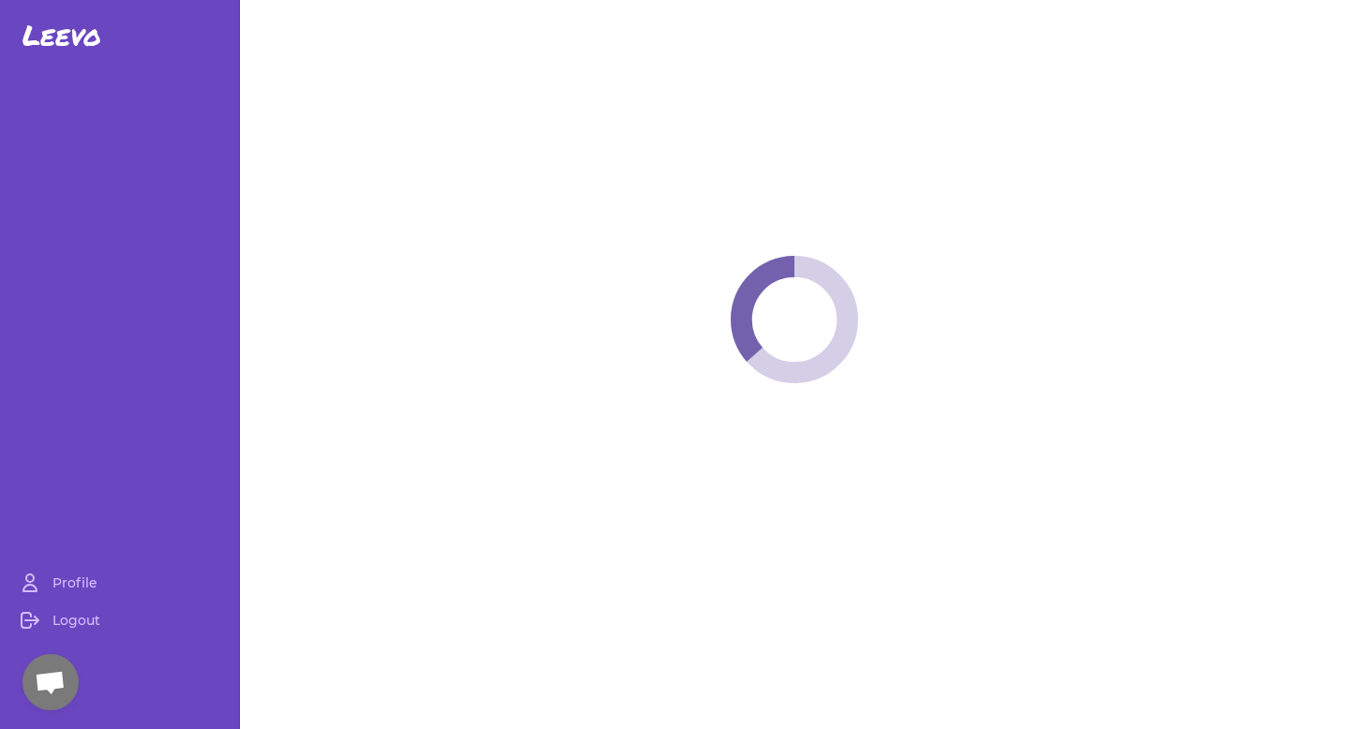
select select "MT"
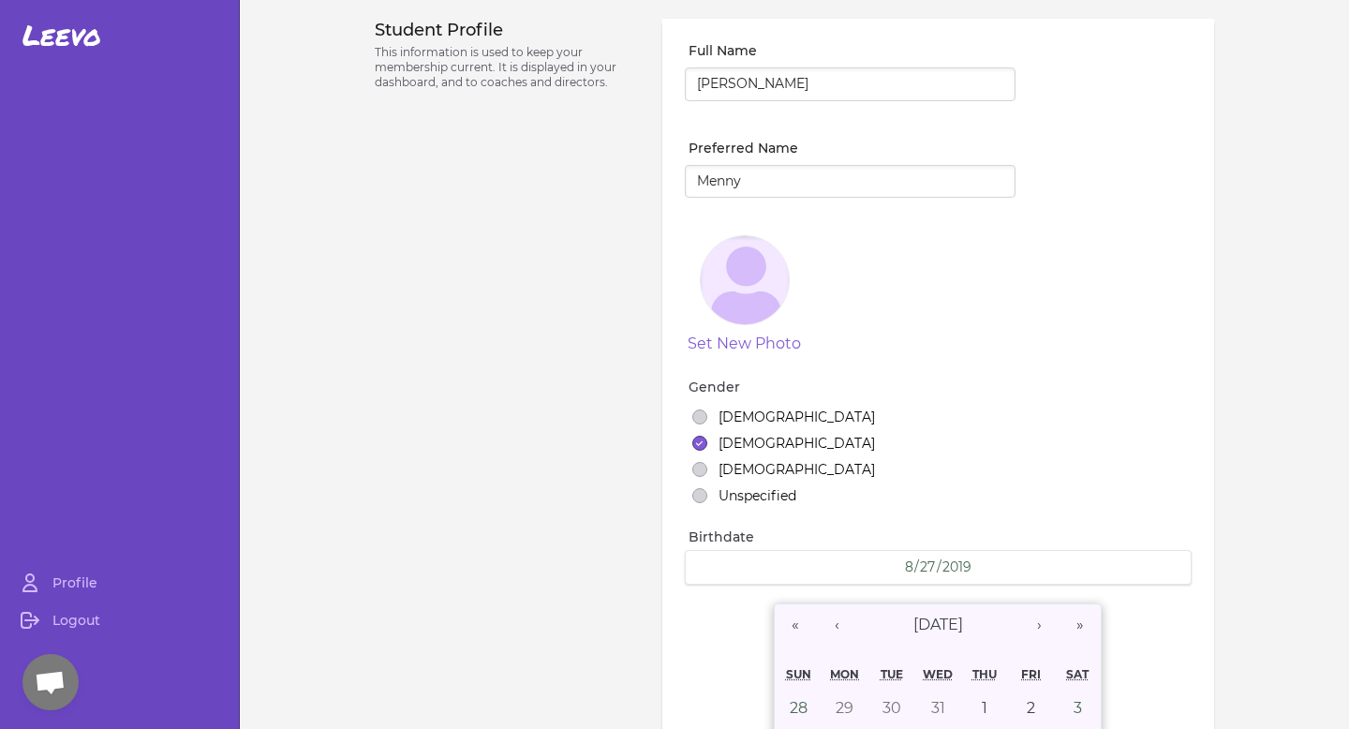
select select "1"
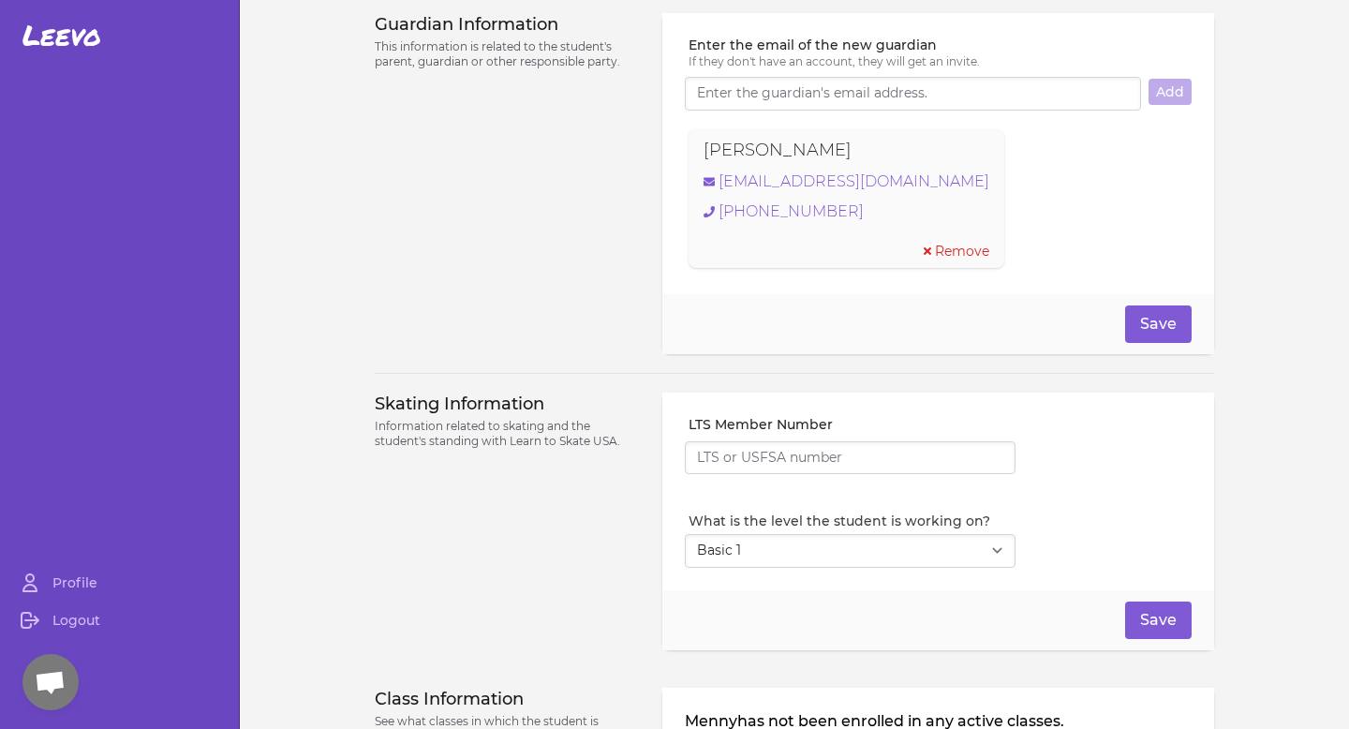
scroll to position [1440, 0]
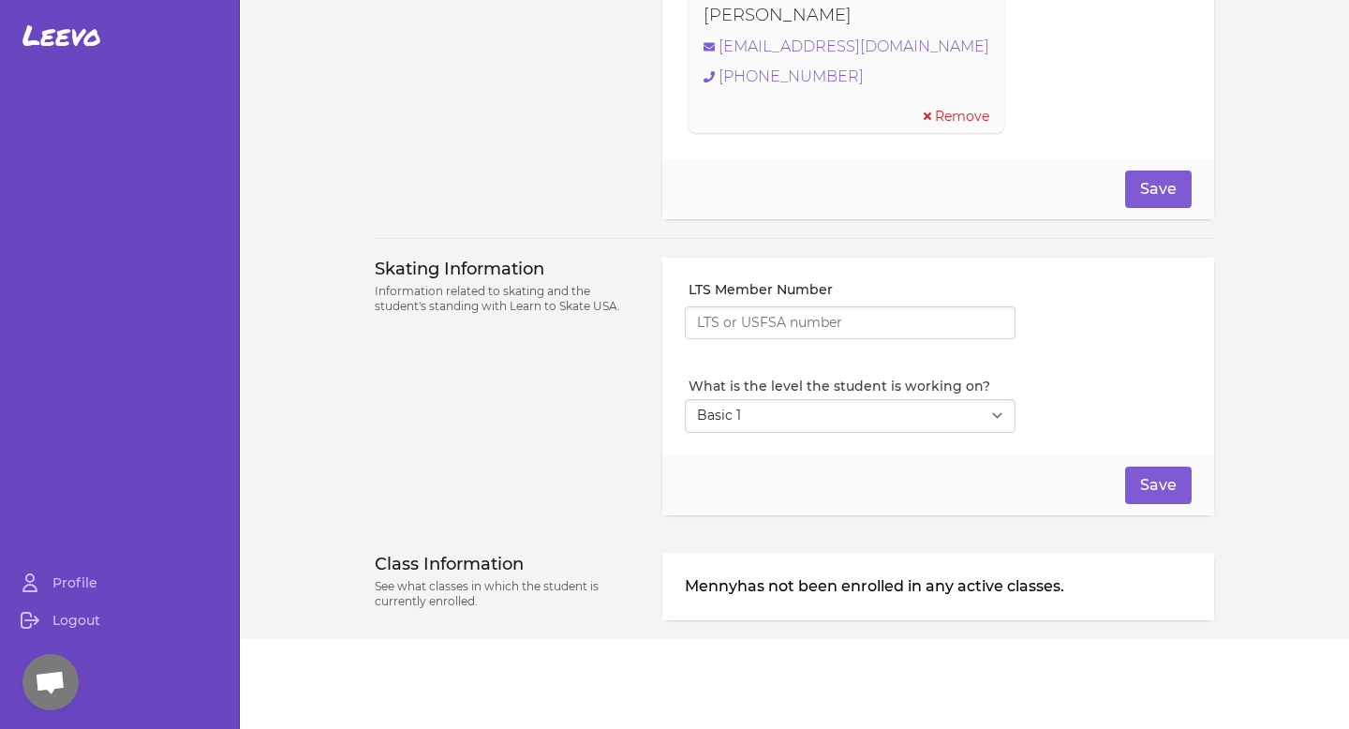
click at [938, 598] on div "Menny has not been enrolled in any active classes." at bounding box center [938, 586] width 552 height 67
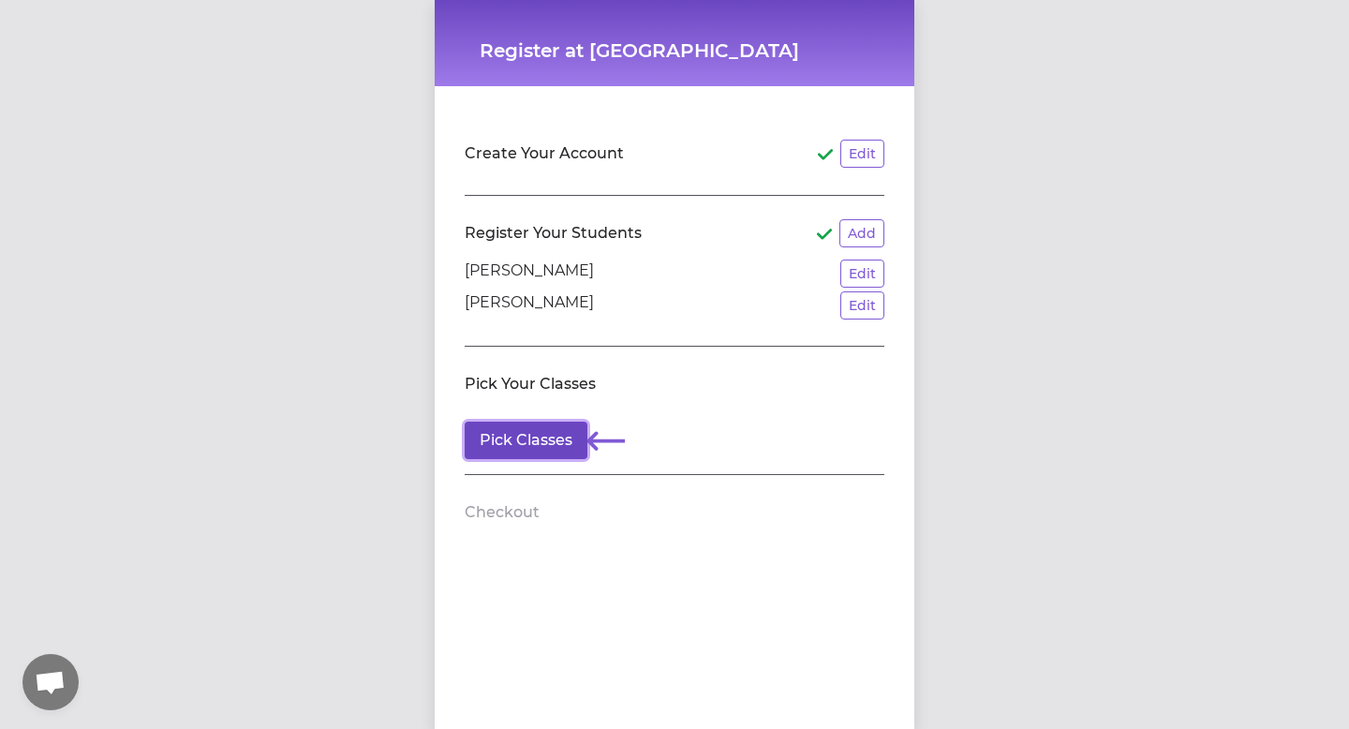
click at [521, 433] on button "Pick Classes" at bounding box center [526, 439] width 123 height 37
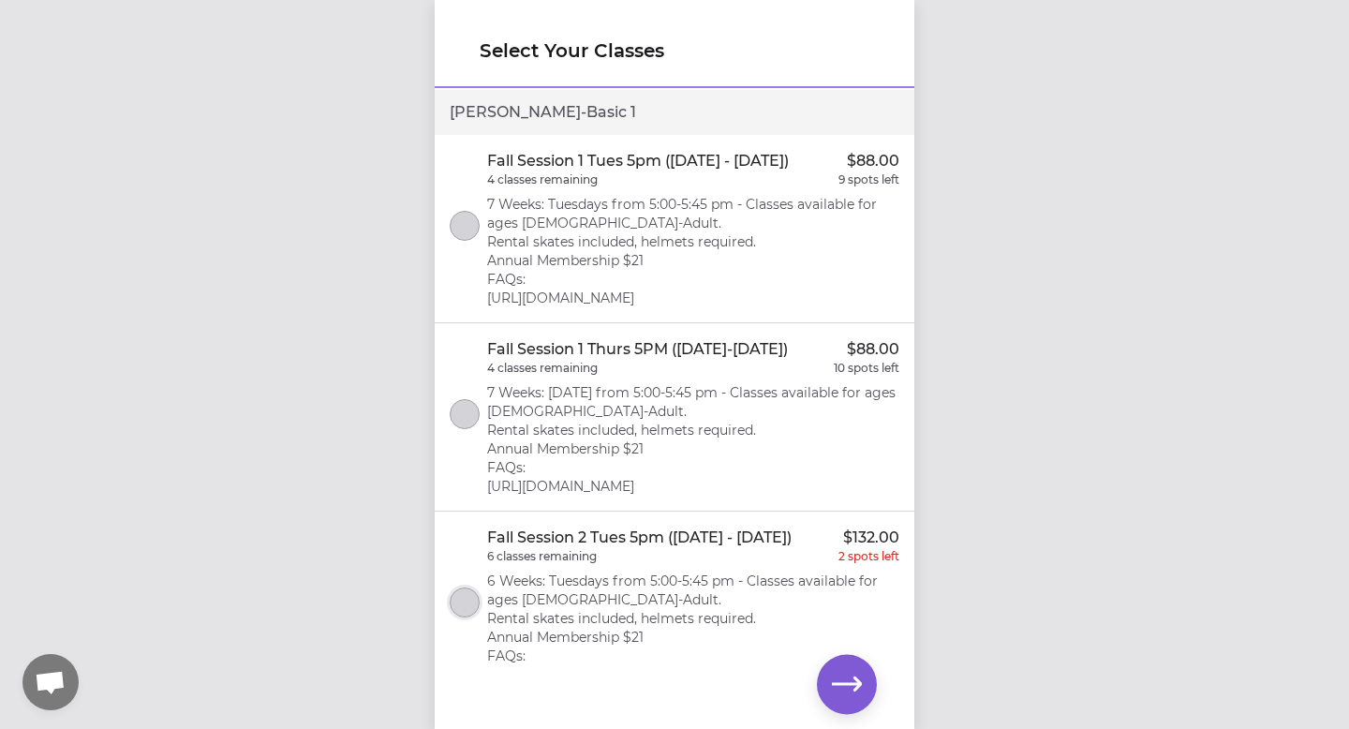
click at [467, 609] on button "select class" at bounding box center [465, 602] width 30 height 30
click at [863, 672] on button "button" at bounding box center [847, 684] width 60 height 60
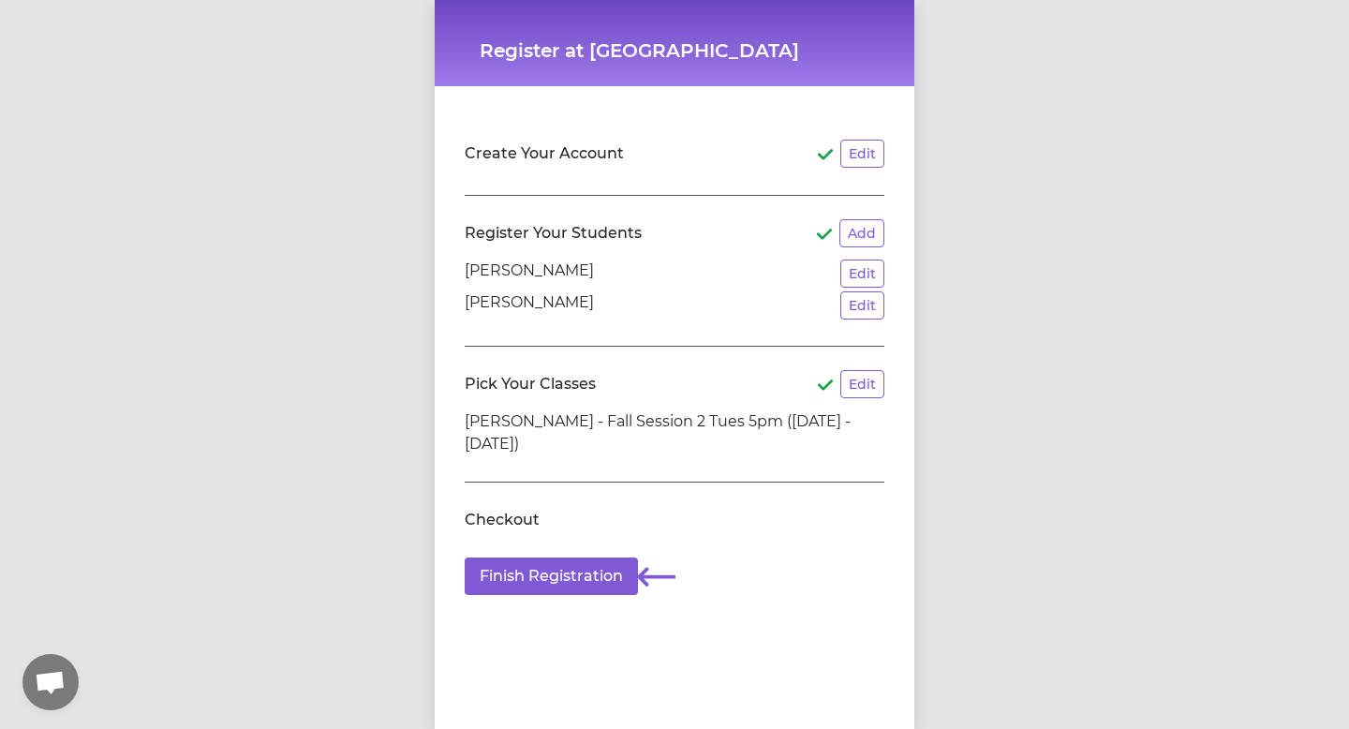
click at [597, 483] on section "Checkout Finish Registration" at bounding box center [675, 545] width 420 height 127
click at [581, 574] on button "Finish Registration" at bounding box center [551, 575] width 173 height 37
click at [544, 303] on p "[PERSON_NAME]" at bounding box center [529, 305] width 129 height 28
click at [617, 421] on li "[PERSON_NAME] - Fall Session 2 Tues 5pm ([DATE] - [DATE])" at bounding box center [675, 432] width 420 height 45
click at [867, 268] on button "Edit" at bounding box center [862, 273] width 44 height 28
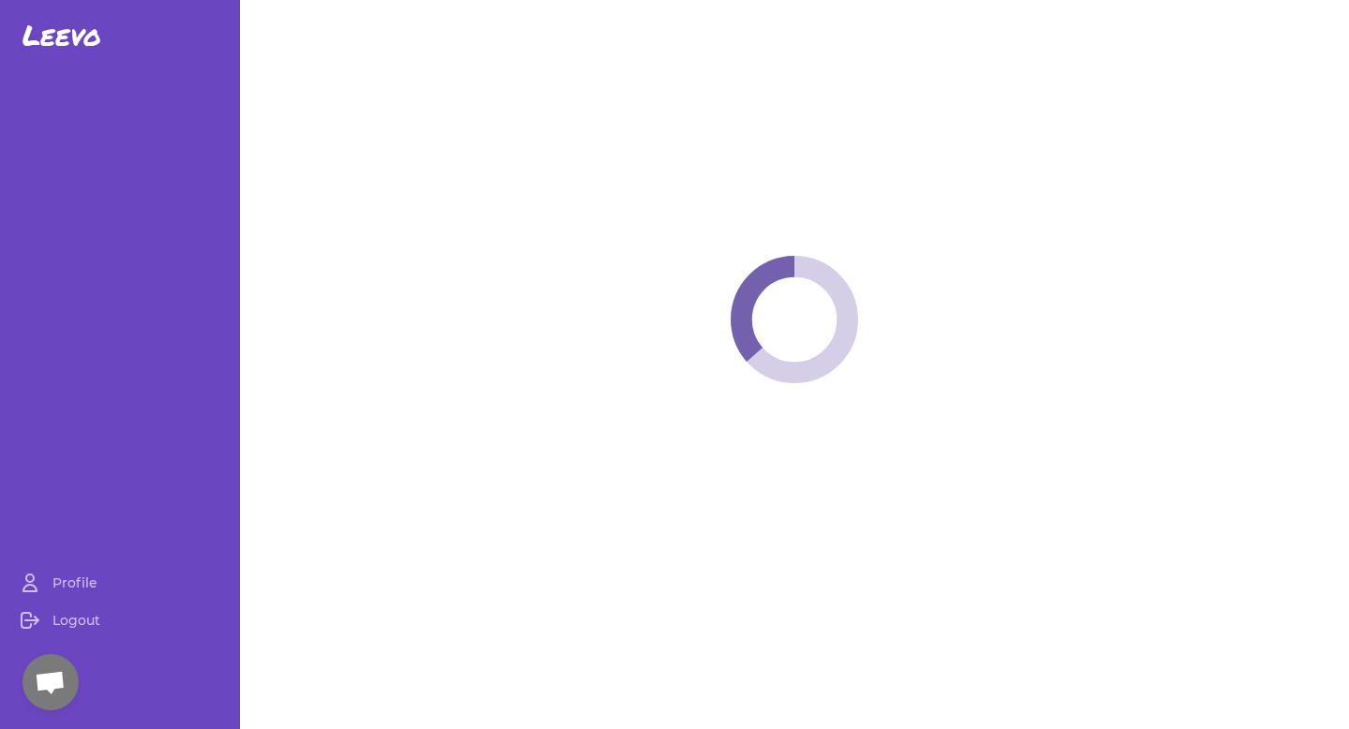
select select "MT"
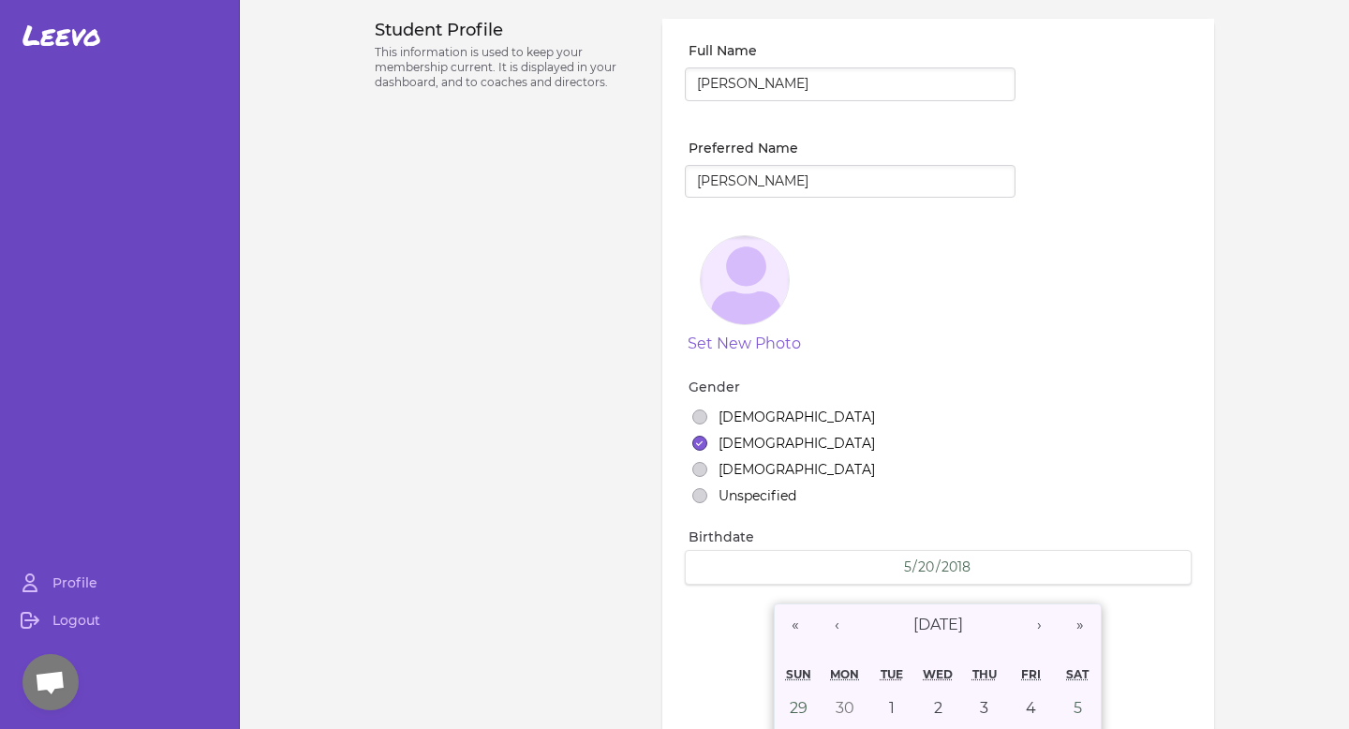
select select "1"
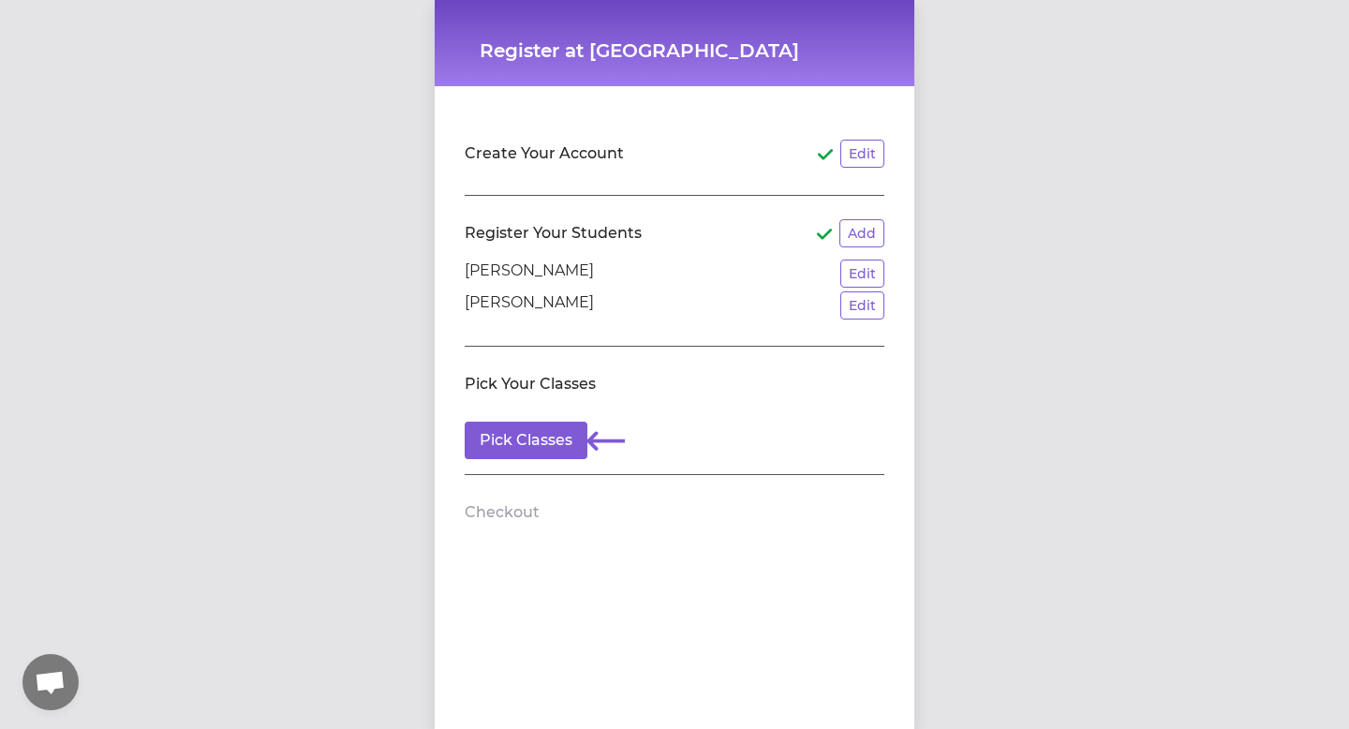
click at [515, 304] on p "[PERSON_NAME]" at bounding box center [529, 305] width 129 height 28
click at [551, 182] on section "Create Your Account Edit" at bounding box center [675, 156] width 420 height 80
click at [513, 434] on button "Pick Classes" at bounding box center [526, 439] width 123 height 37
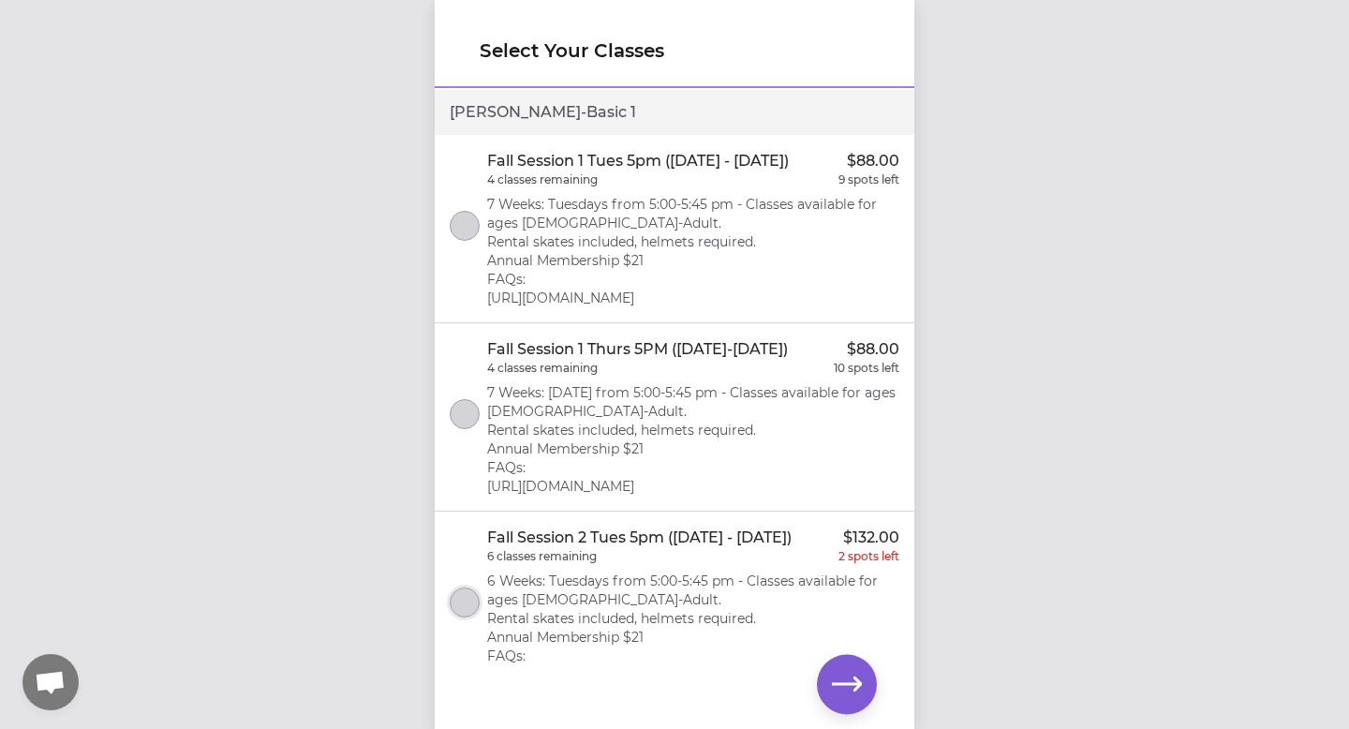
click at [457, 608] on button "select class" at bounding box center [465, 602] width 30 height 30
click at [853, 679] on icon "button" at bounding box center [847, 684] width 30 height 30
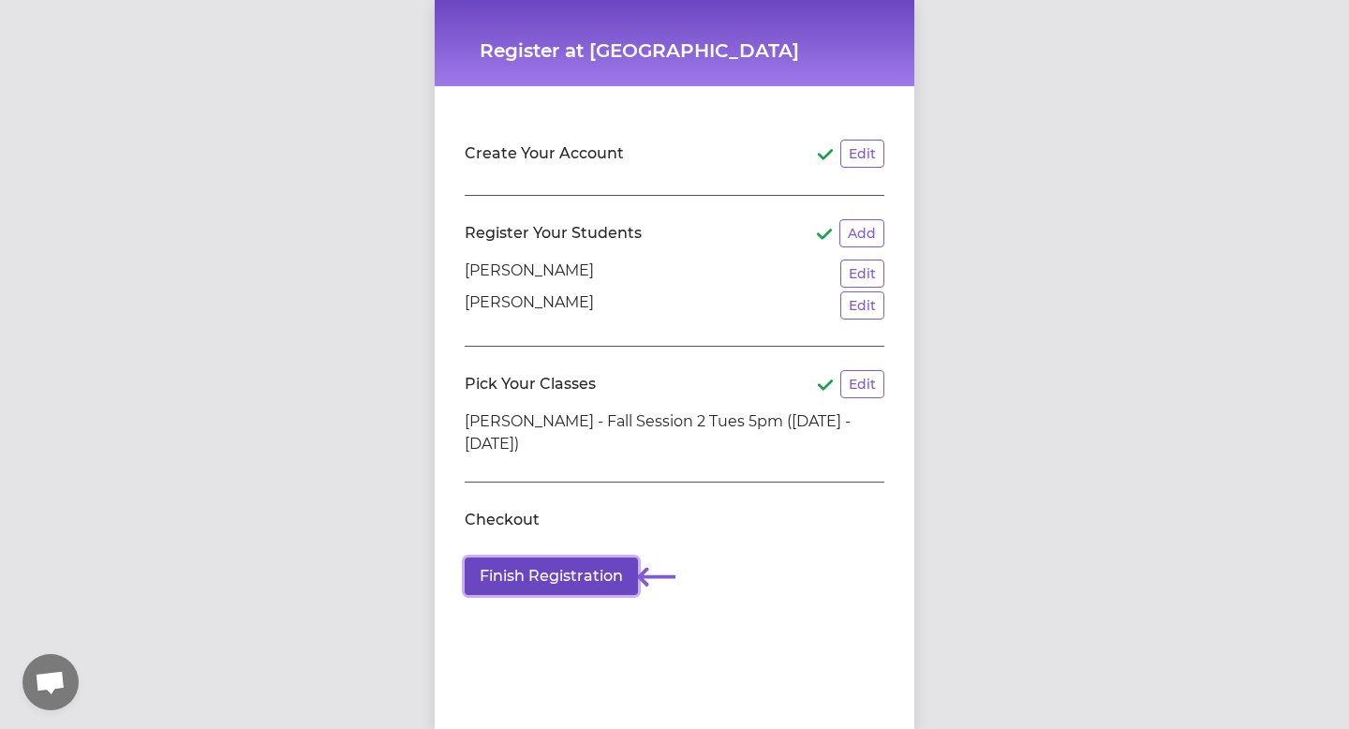
click at [584, 574] on button "Finish Registration" at bounding box center [551, 575] width 173 height 37
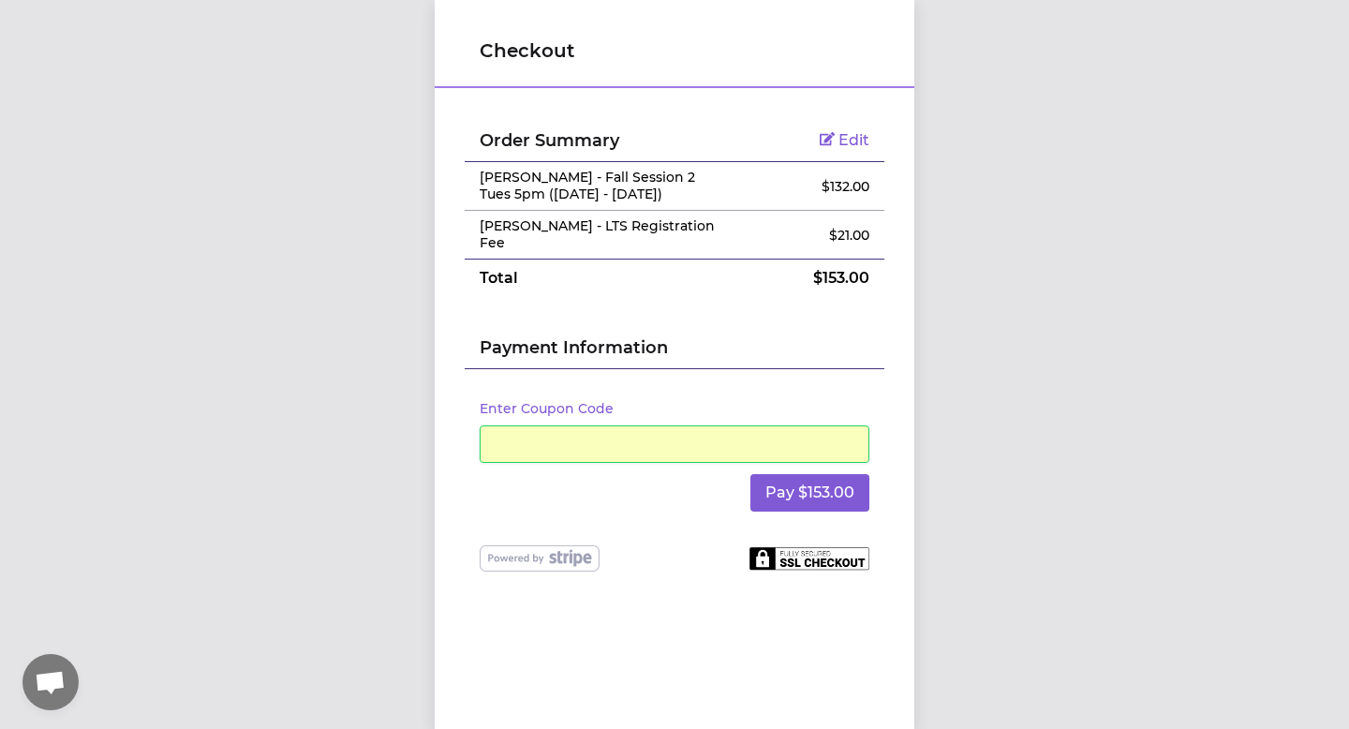
click at [849, 127] on td "Edit" at bounding box center [815, 141] width 140 height 42
click at [843, 143] on span "Edit" at bounding box center [853, 140] width 31 height 18
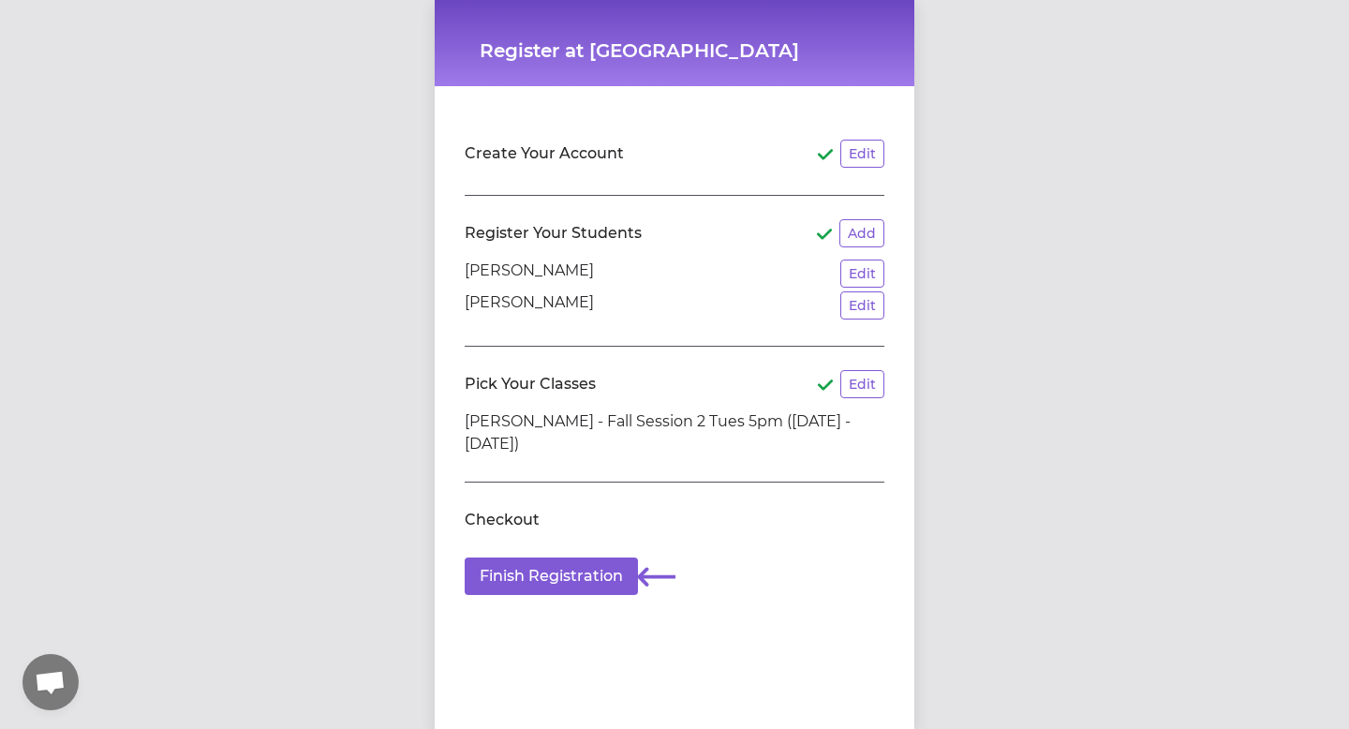
click at [520, 301] on p "[PERSON_NAME]" at bounding box center [529, 305] width 129 height 28
click at [865, 317] on button "Edit" at bounding box center [862, 305] width 44 height 28
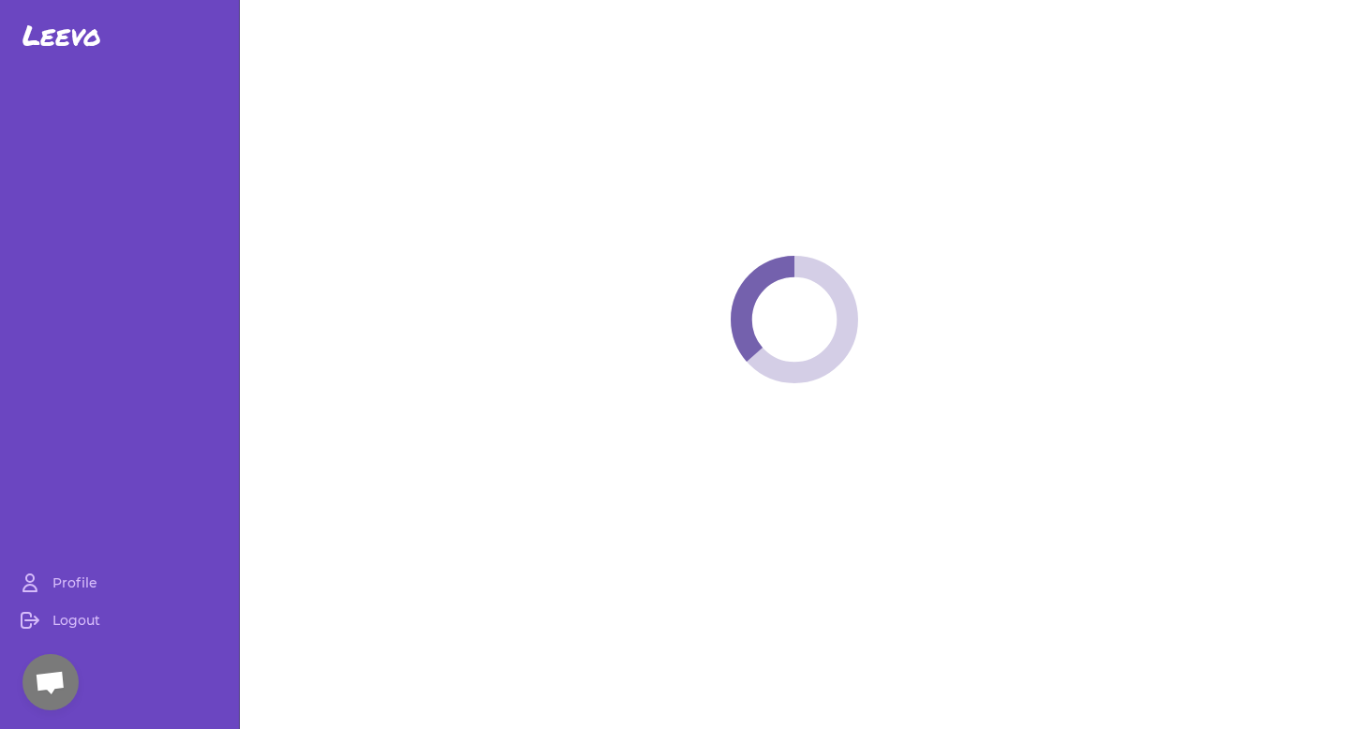
select select "MT"
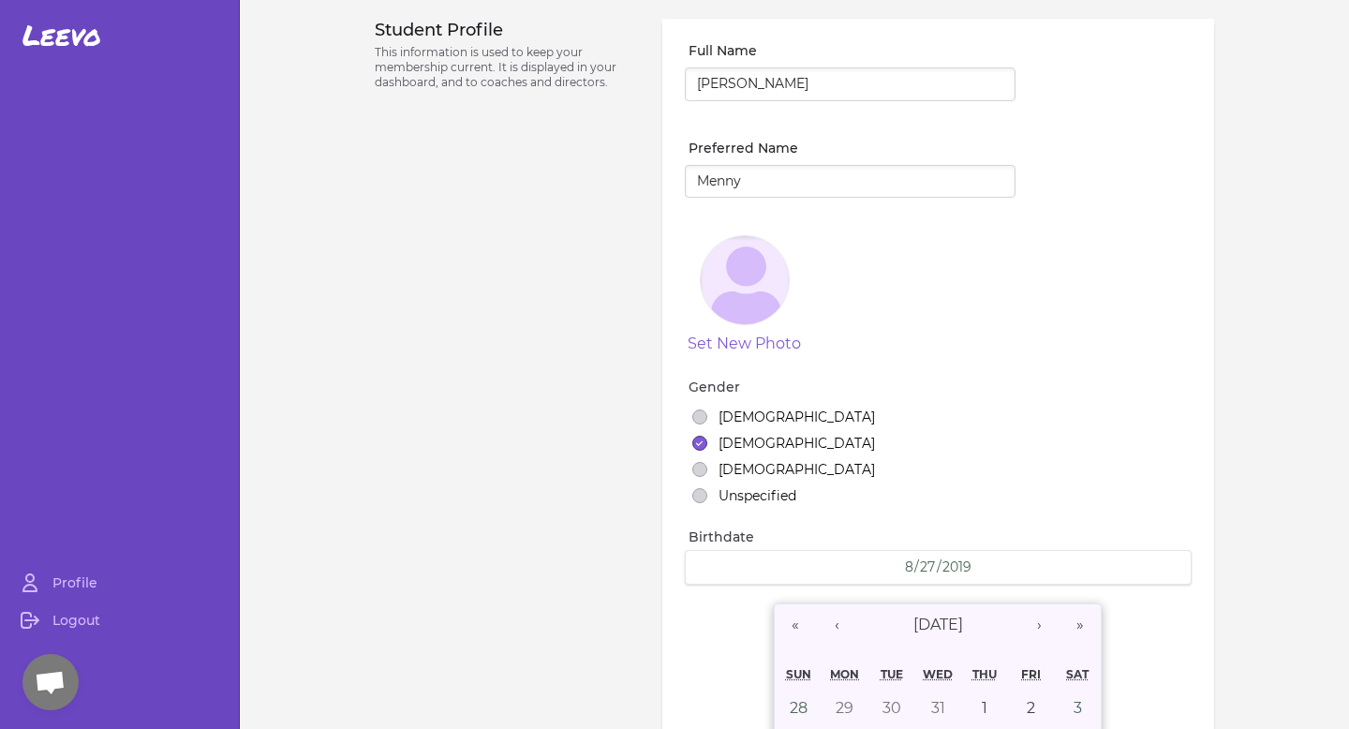
select select "1"
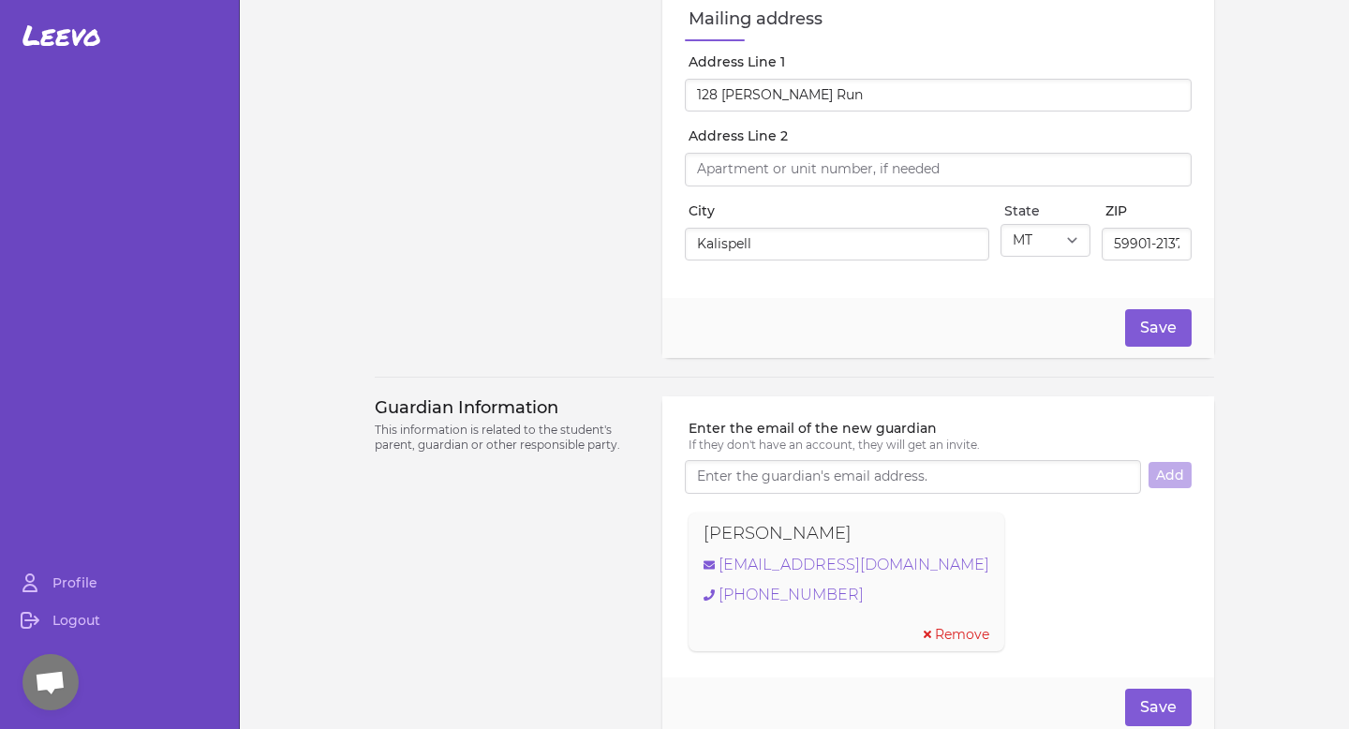
scroll to position [1440, 0]
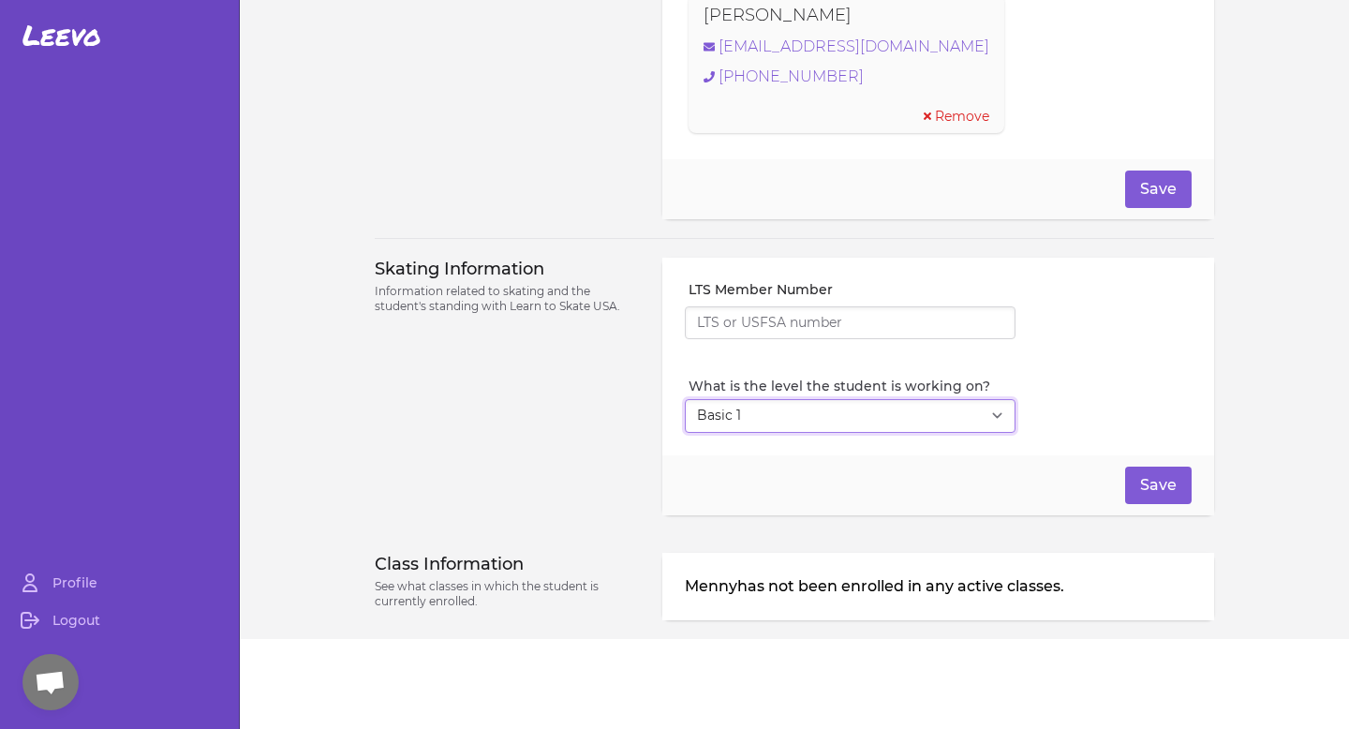
click at [820, 422] on select "Select Level I don't know Basic 1 Basic 2 Basic 3 Basic 4 Basic 5 Basic 6 Snowp…" at bounding box center [850, 416] width 331 height 34
click at [820, 418] on select "Select Level I don't know Basic 1 Basic 2 Basic 3 Basic 4 Basic 5 Basic 6 Snowp…" at bounding box center [850, 416] width 331 height 34
click at [820, 419] on select "Select Level I don't know Basic 1 Basic 2 Basic 3 Basic 4 Basic 5 Basic 6 Snowp…" at bounding box center [850, 416] width 331 height 34
click at [827, 406] on select "Select Level I don't know Basic 1 Basic 2 Basic 3 Basic 4 Basic 5 Basic 6 Snowp…" at bounding box center [850, 416] width 331 height 34
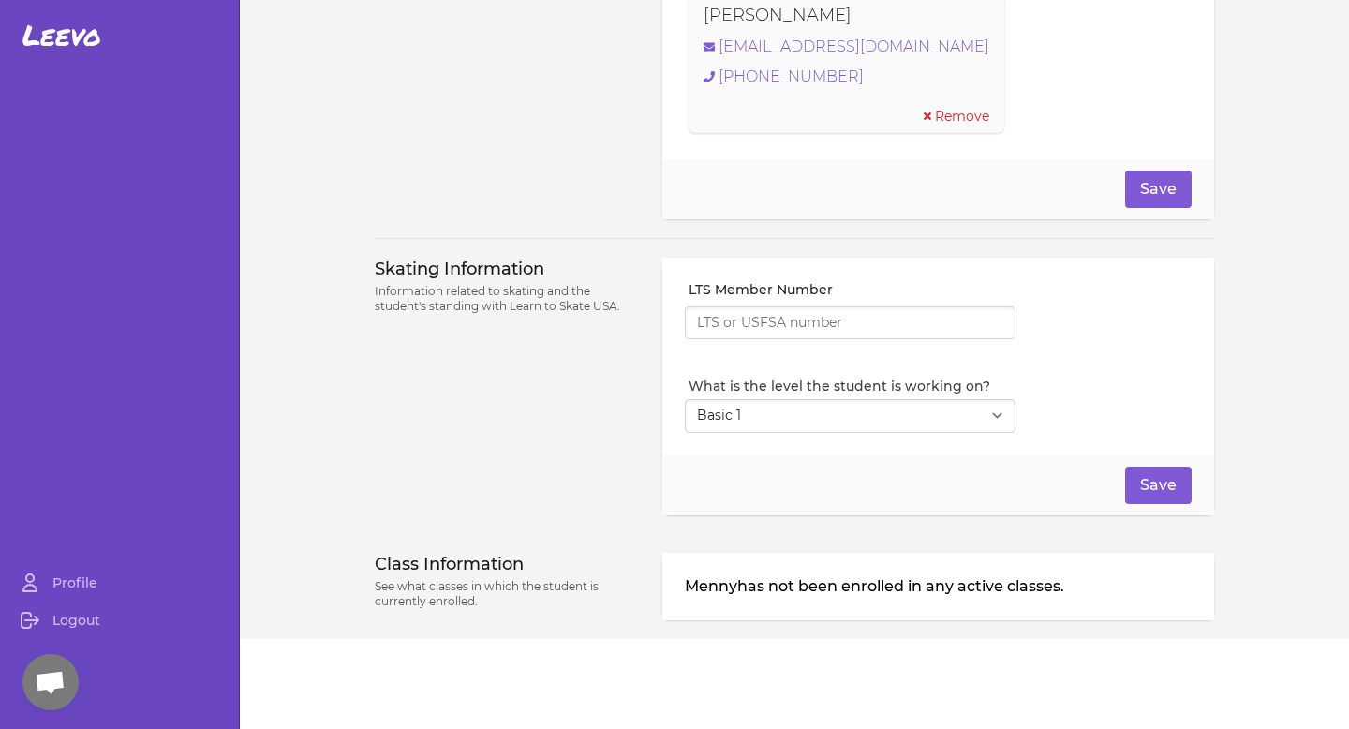
click at [1055, 587] on p "Menny has not been enrolled in any active classes." at bounding box center [938, 586] width 507 height 22
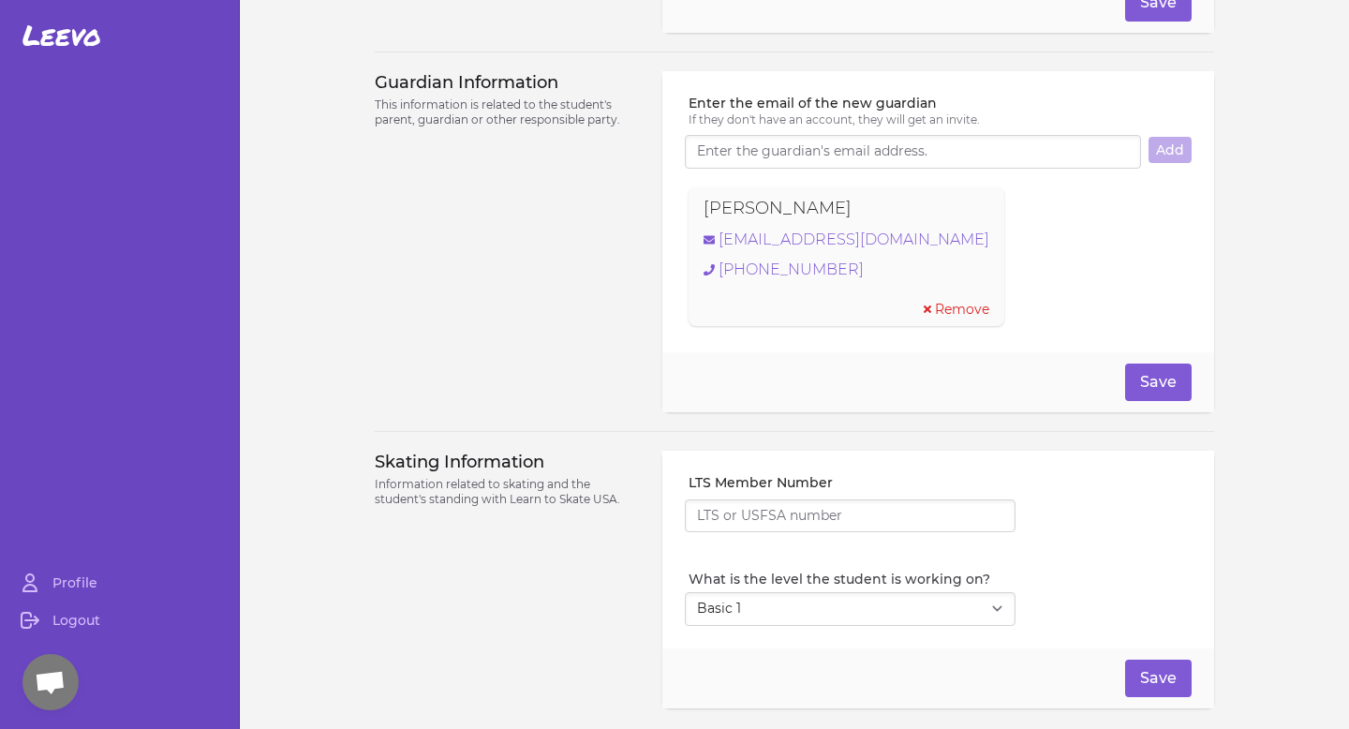
scroll to position [1031, 0]
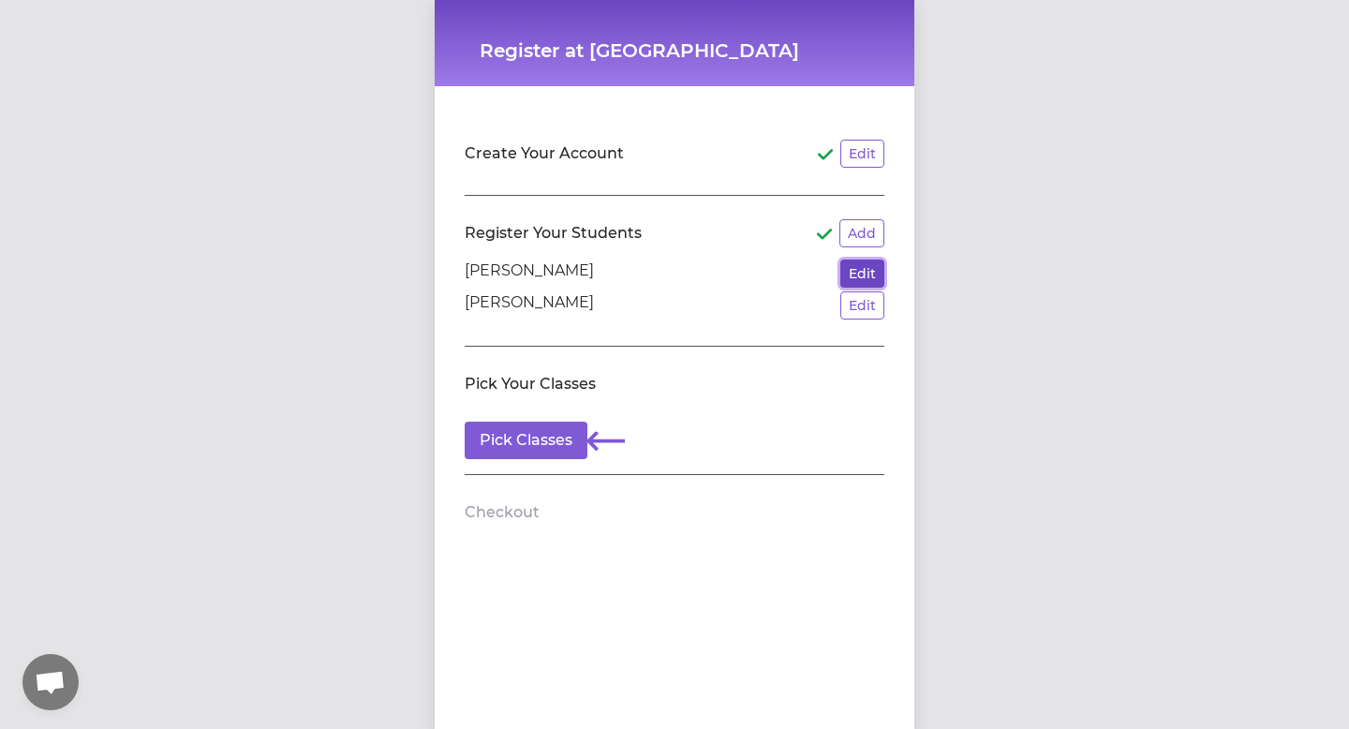
click at [860, 268] on button "Edit" at bounding box center [862, 273] width 44 height 28
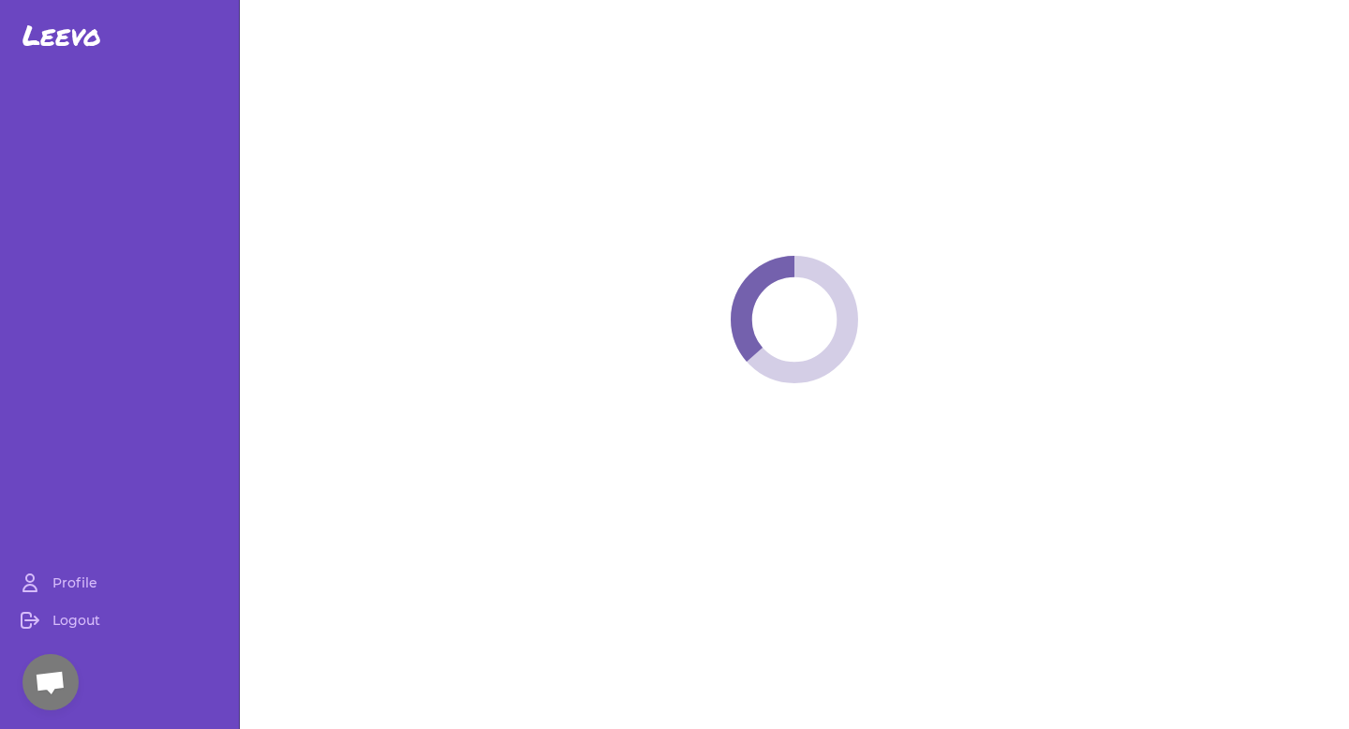
select select "MT"
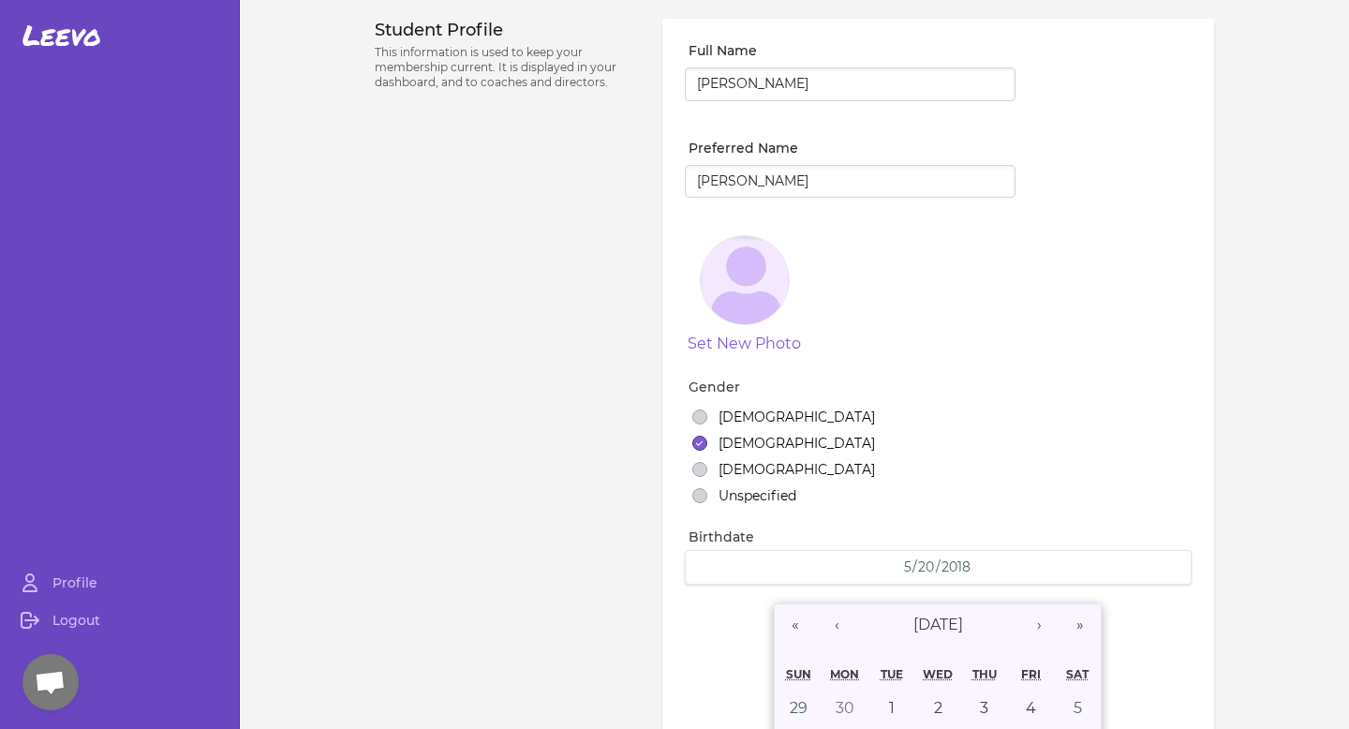
select select "1"
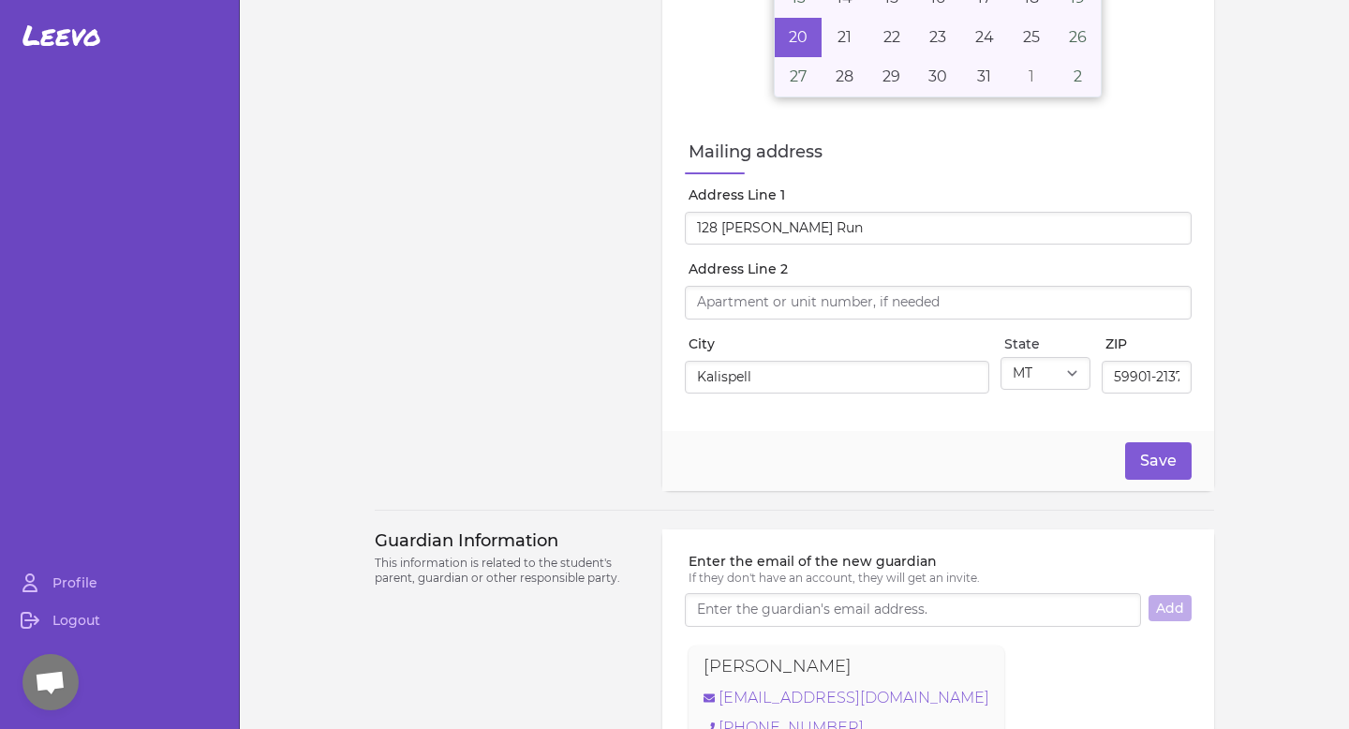
scroll to position [1440, 0]
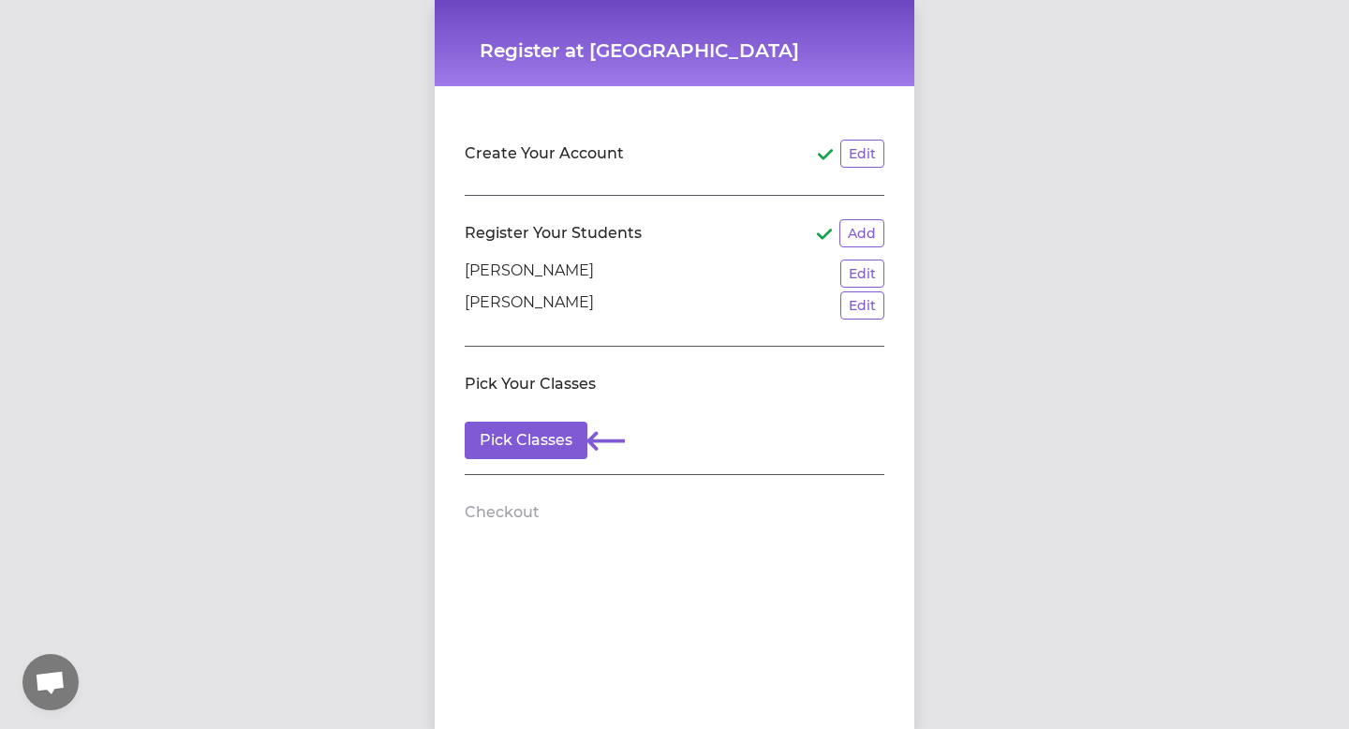
click at [514, 511] on h2 "Checkout" at bounding box center [502, 512] width 75 height 22
click at [541, 445] on button "Pick Classes" at bounding box center [526, 439] width 123 height 37
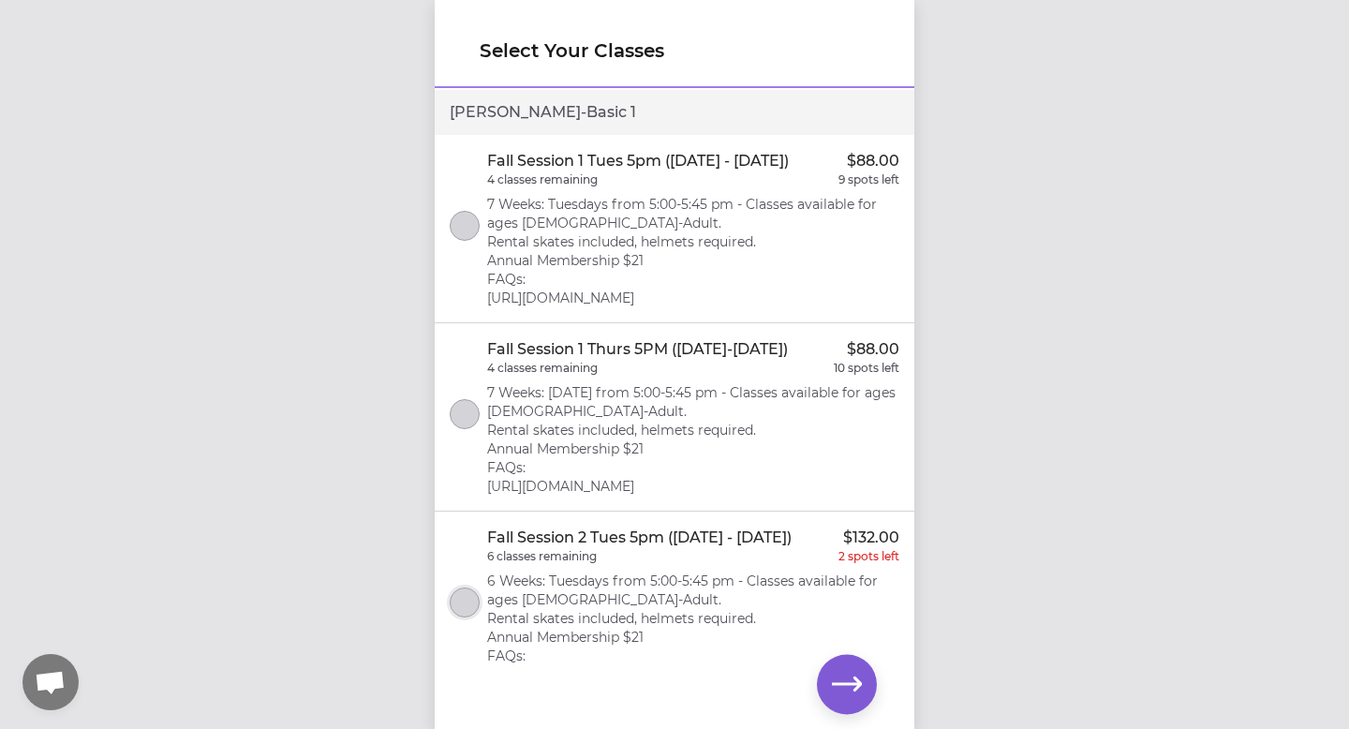
click at [468, 617] on button "select class" at bounding box center [465, 602] width 30 height 30
click at [832, 676] on icon "button" at bounding box center [847, 684] width 30 height 30
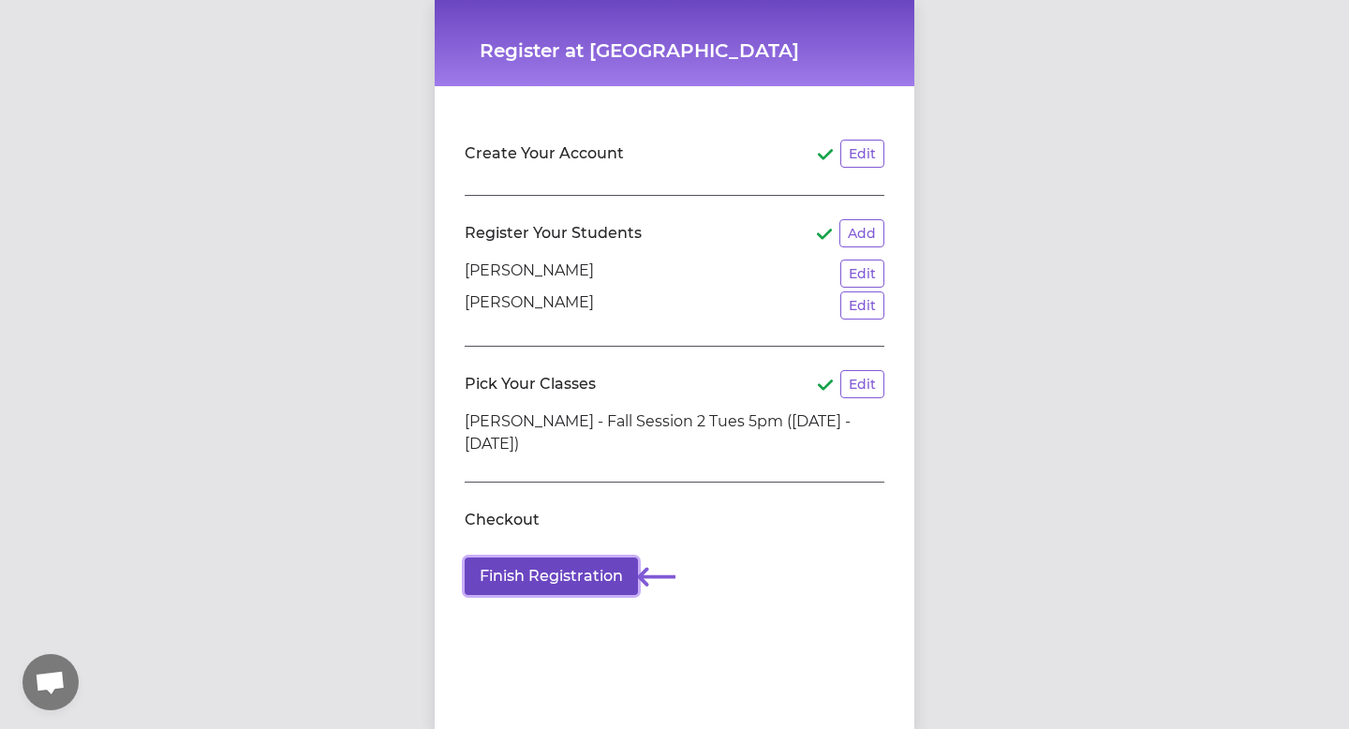
click at [598, 582] on button "Finish Registration" at bounding box center [551, 575] width 173 height 37
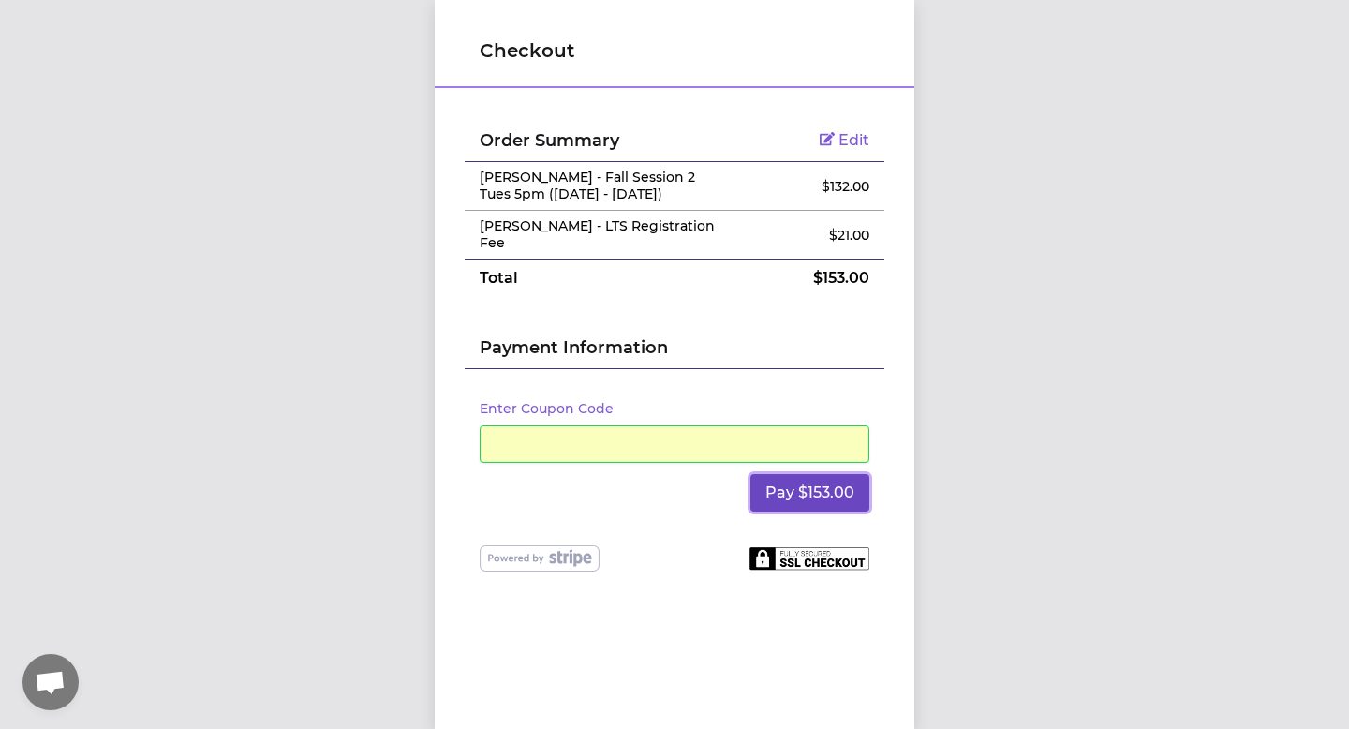
click at [829, 479] on button "Pay $153.00" at bounding box center [809, 492] width 119 height 37
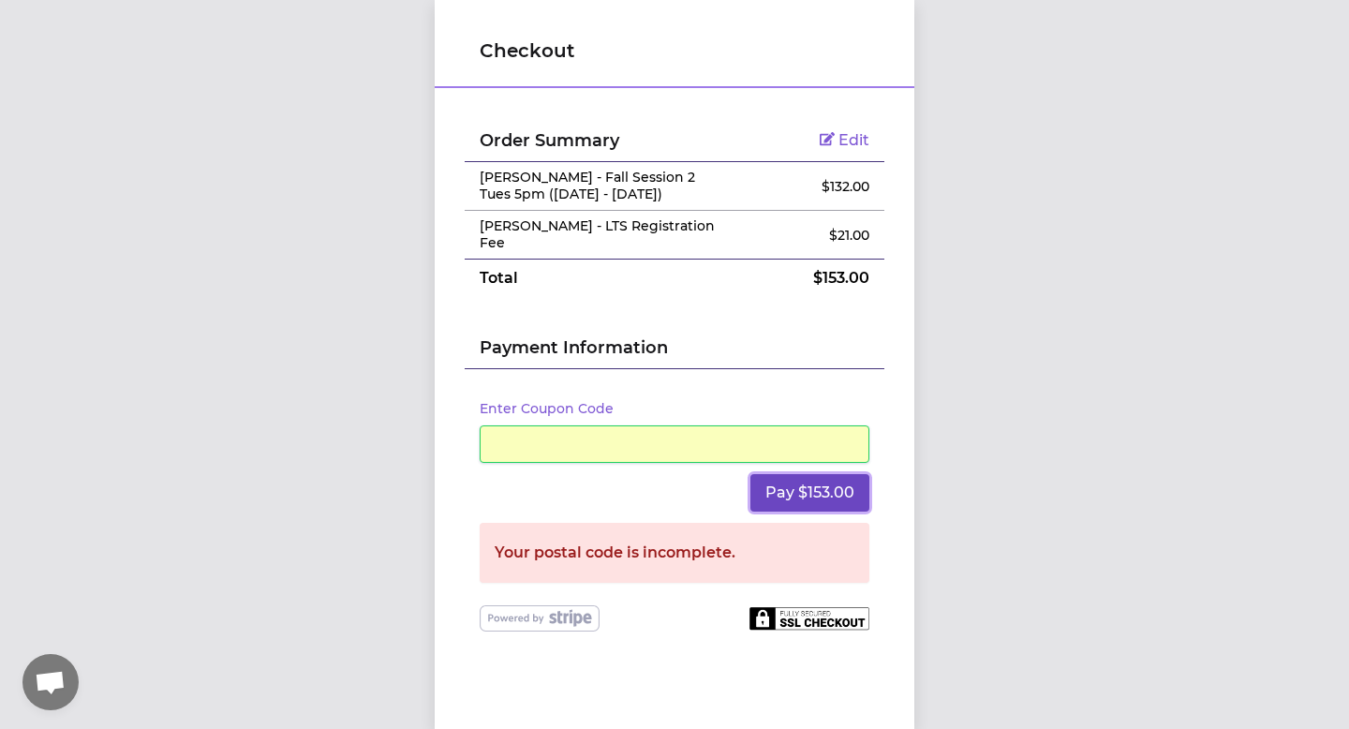
click at [803, 478] on button "Pay $153.00" at bounding box center [809, 492] width 119 height 37
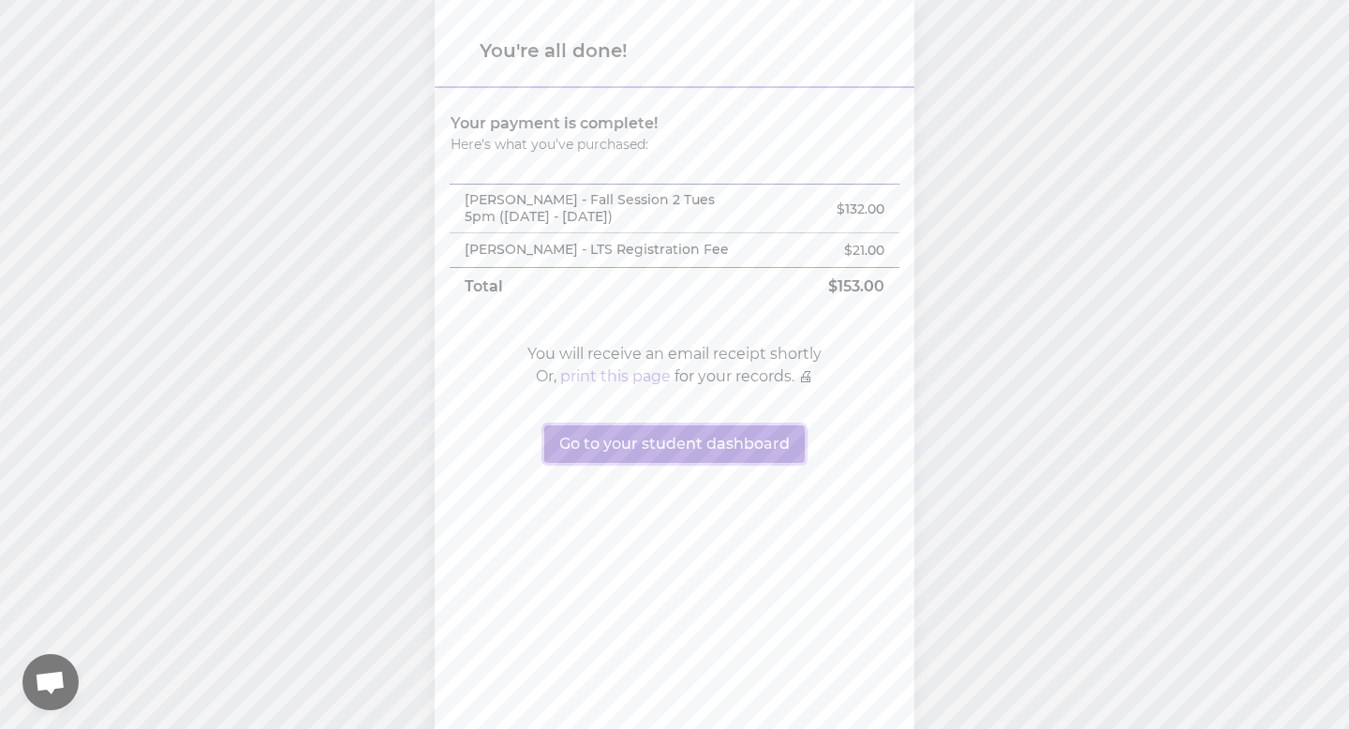
click at [764, 454] on button "Go to your student dashboard" at bounding box center [674, 443] width 260 height 37
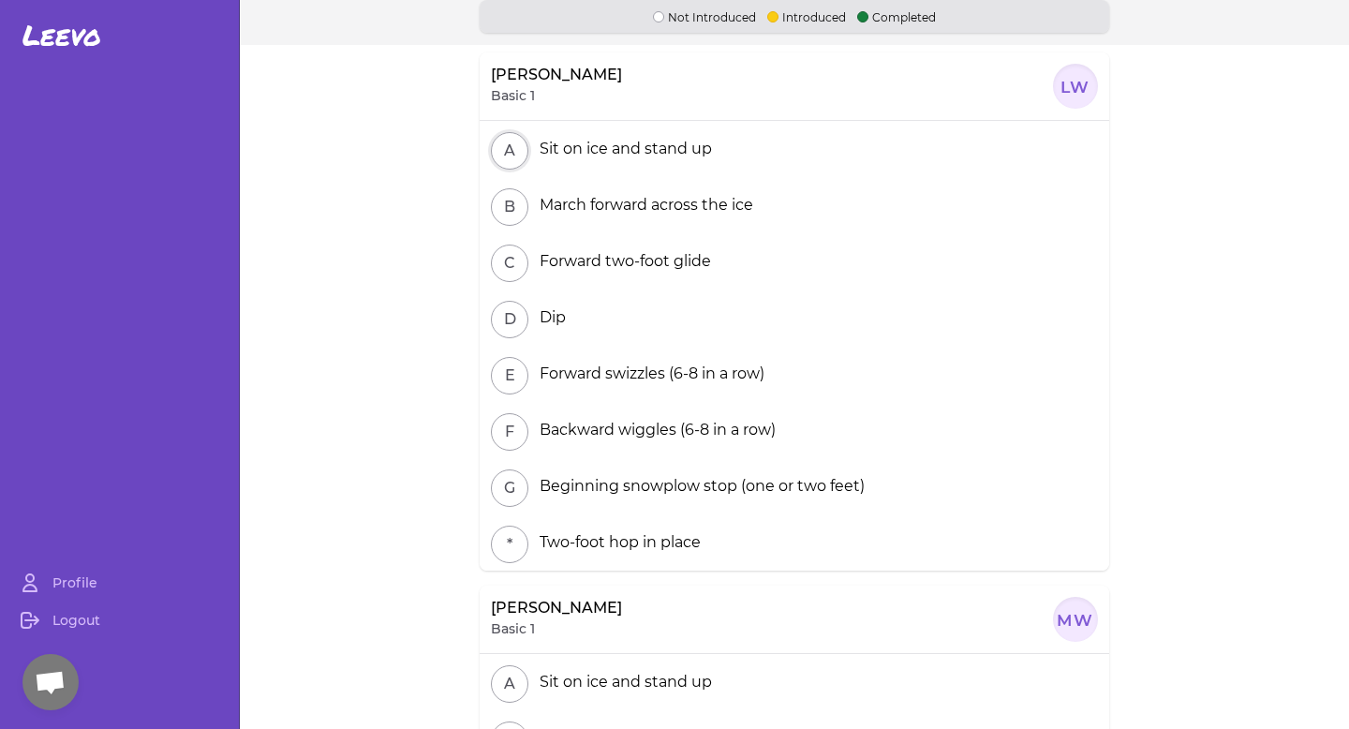
click at [518, 163] on button "A" at bounding box center [509, 150] width 37 height 37
click at [505, 207] on button "B" at bounding box center [509, 206] width 37 height 37
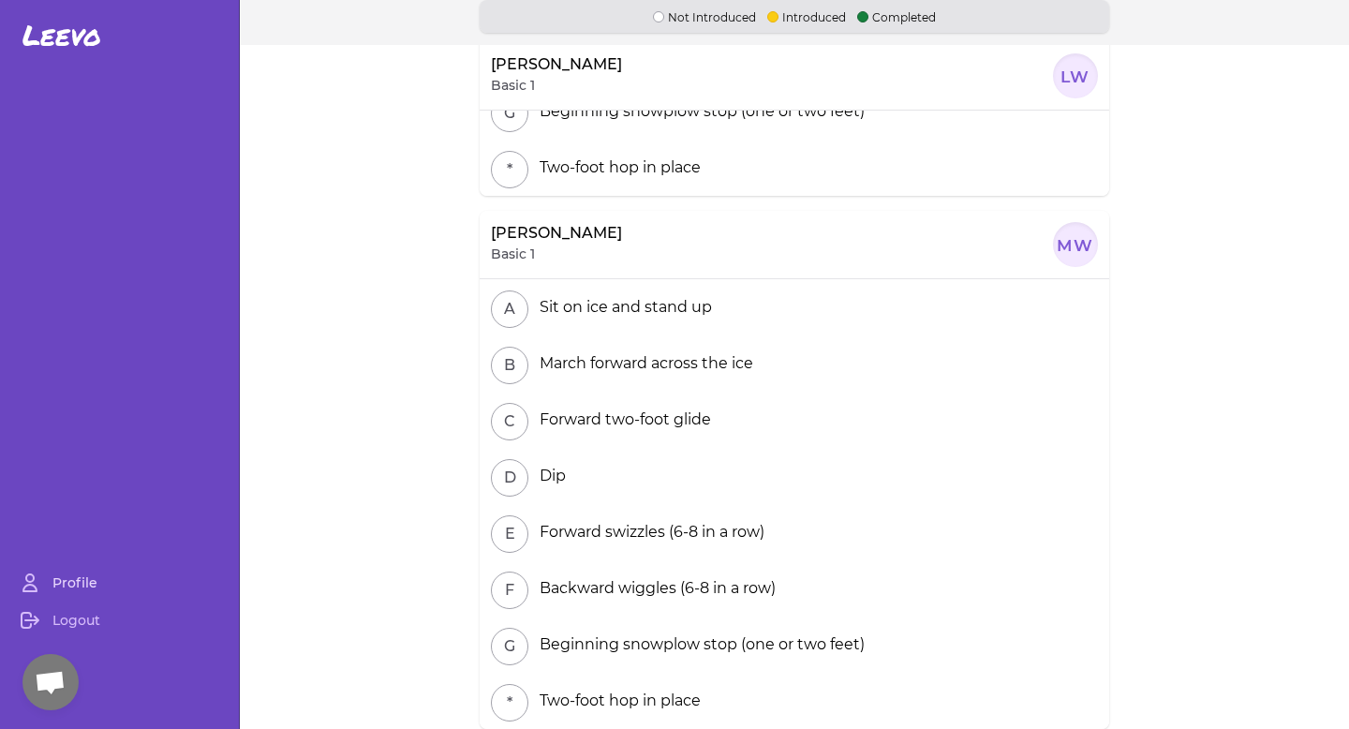
click at [80, 585] on link "Profile" at bounding box center [119, 582] width 224 height 37
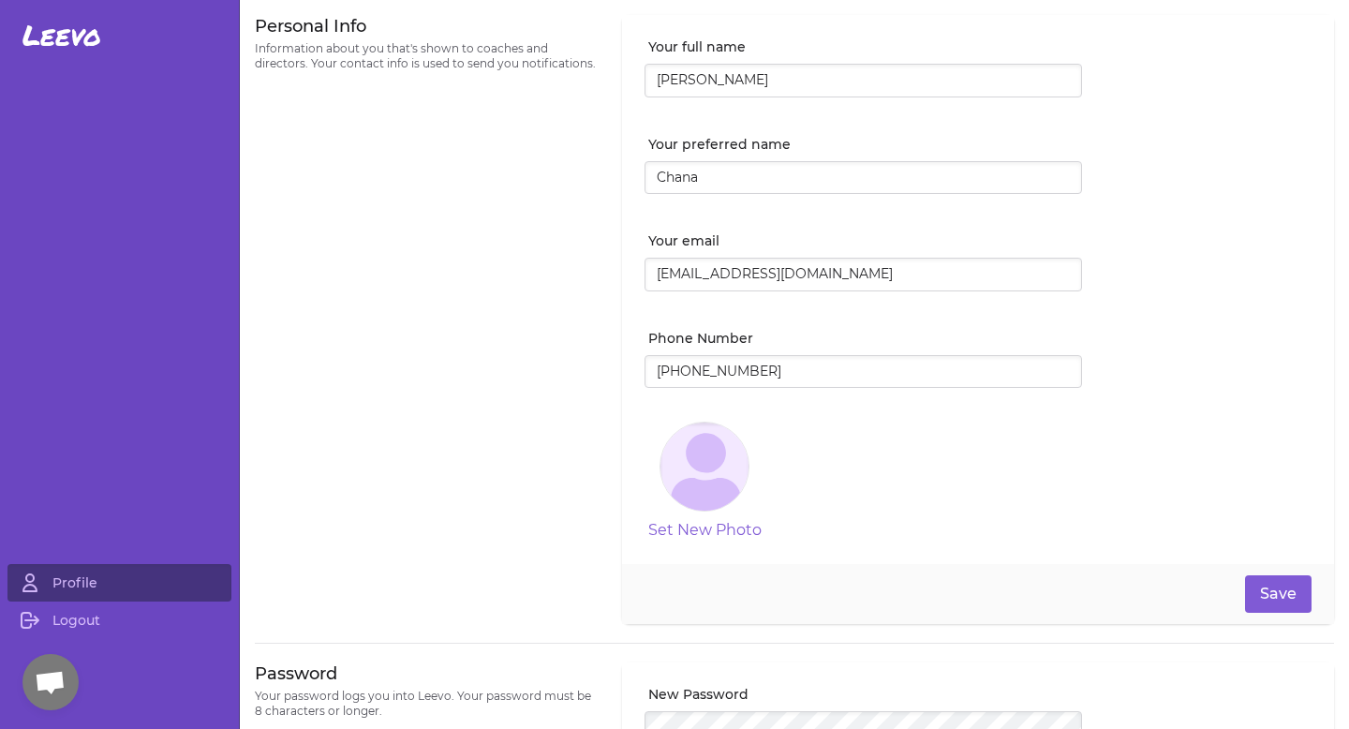
click at [330, 22] on h3 "Personal Info" at bounding box center [427, 26] width 345 height 22
click at [88, 41] on span "Leevo" at bounding box center [61, 36] width 79 height 34
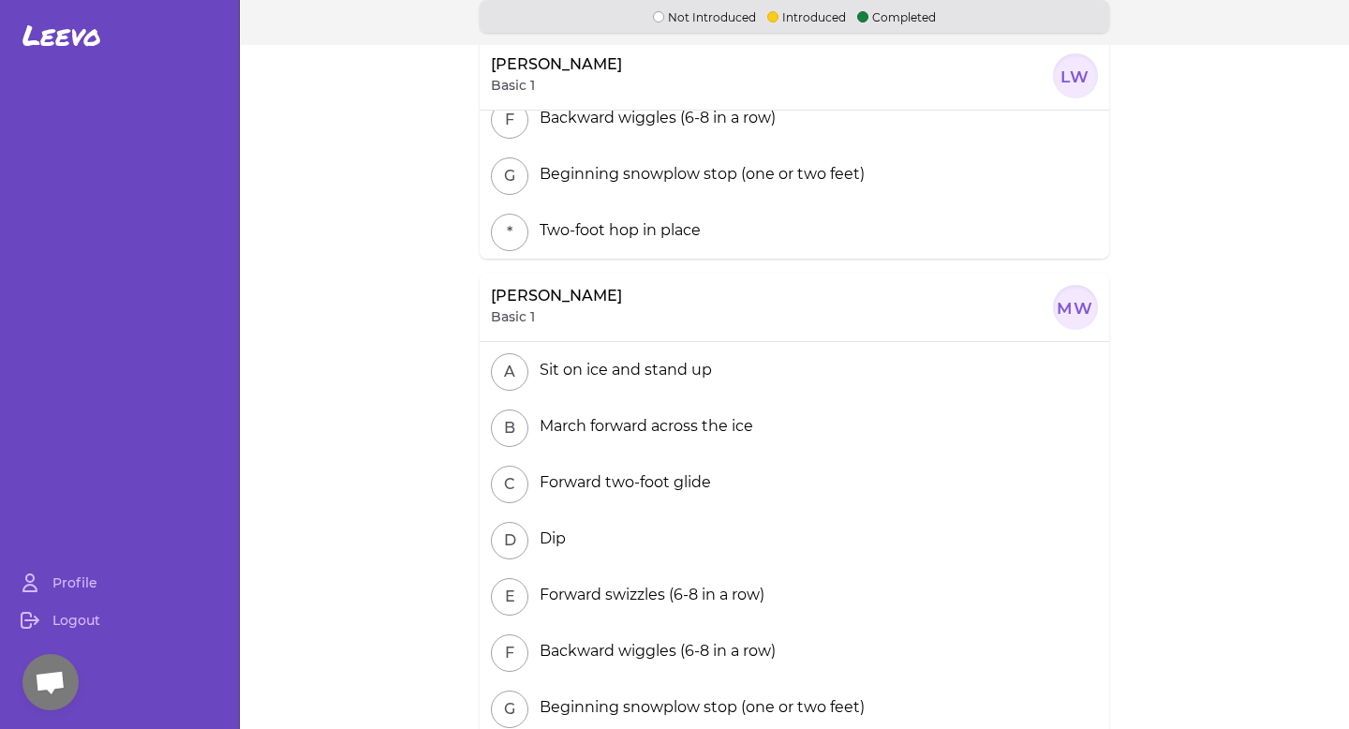
scroll to position [375, 0]
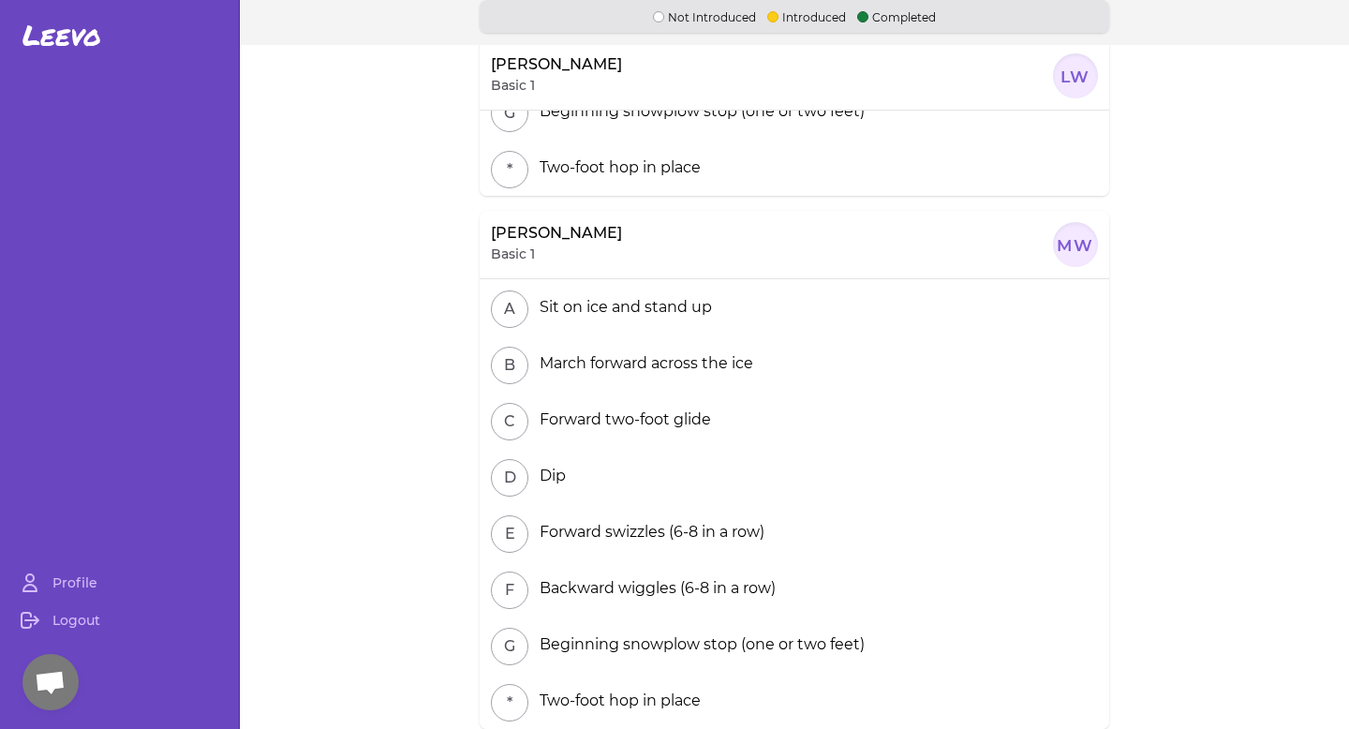
click at [435, 512] on main "Not Introduced Introduced Completed [PERSON_NAME] Basic 1 LW A Sit on ice and s…" at bounding box center [794, 364] width 1109 height 729
click at [46, 681] on span "Open chat" at bounding box center [50, 684] width 31 height 26
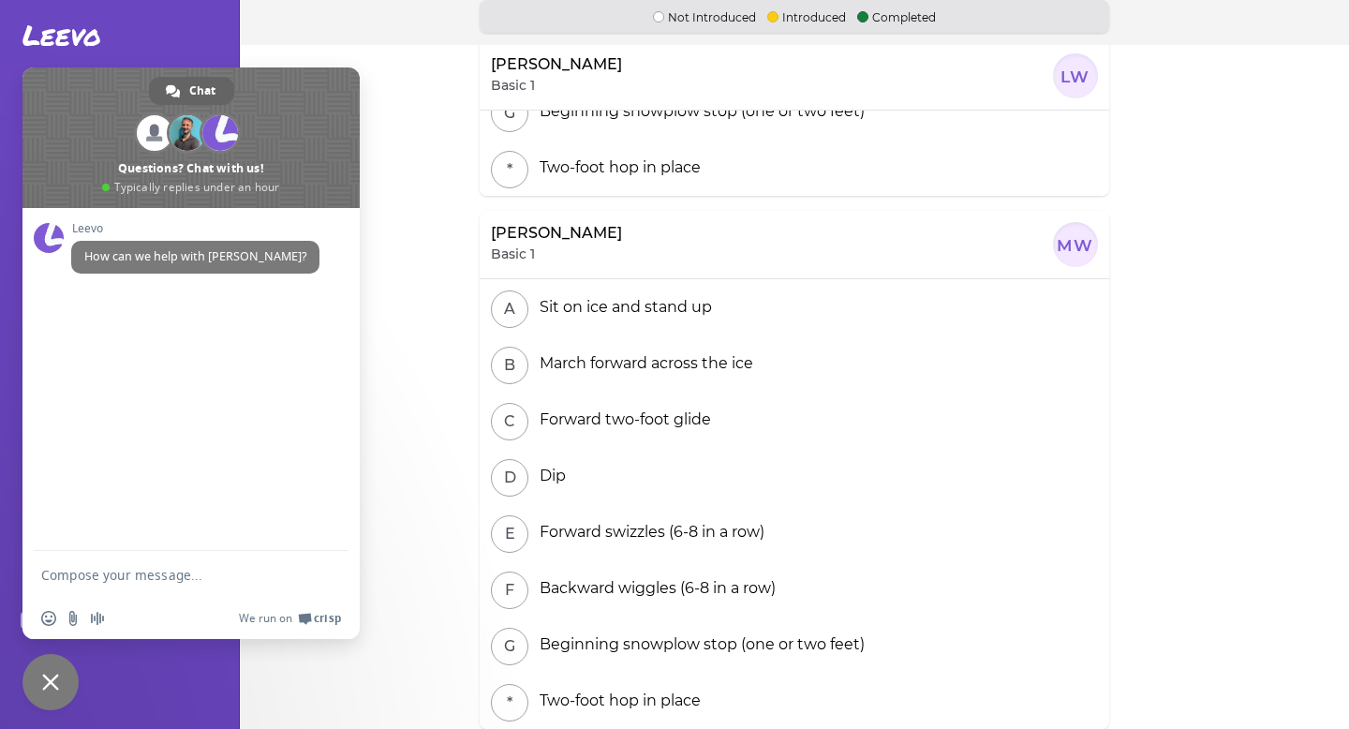
click at [405, 401] on main "Not Introduced Introduced Completed [PERSON_NAME] Basic 1 LW A Sit on ice and s…" at bounding box center [794, 364] width 1109 height 729
click at [65, 686] on span "Close chat" at bounding box center [50, 682] width 56 height 56
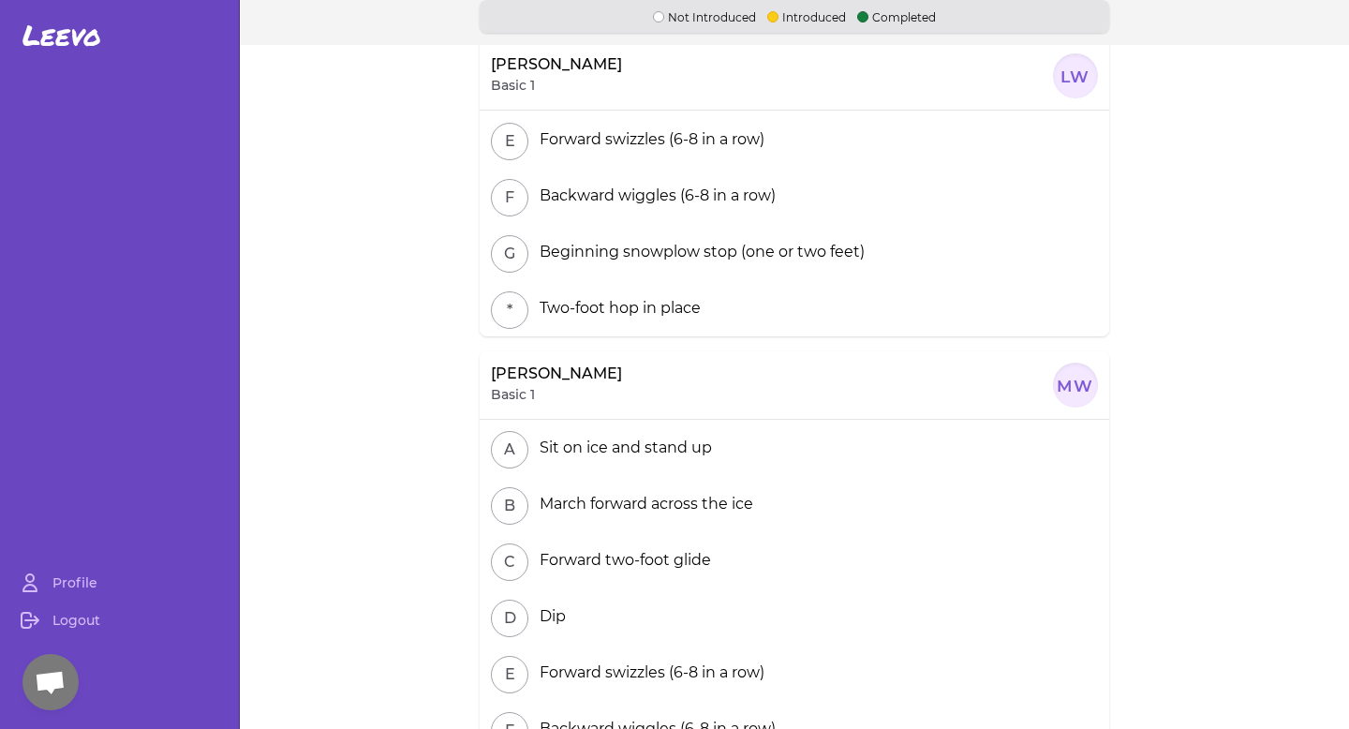
scroll to position [0, 0]
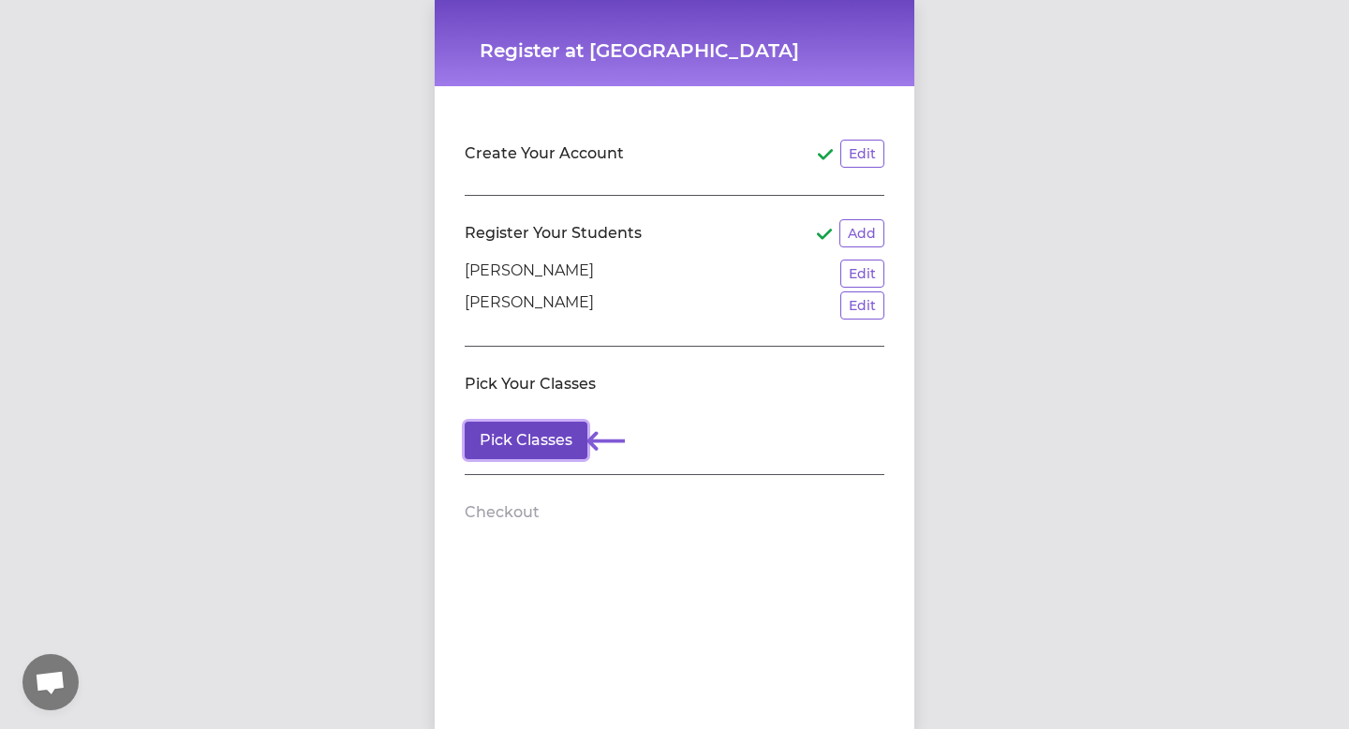
click at [554, 436] on button "Pick Classes" at bounding box center [526, 439] width 123 height 37
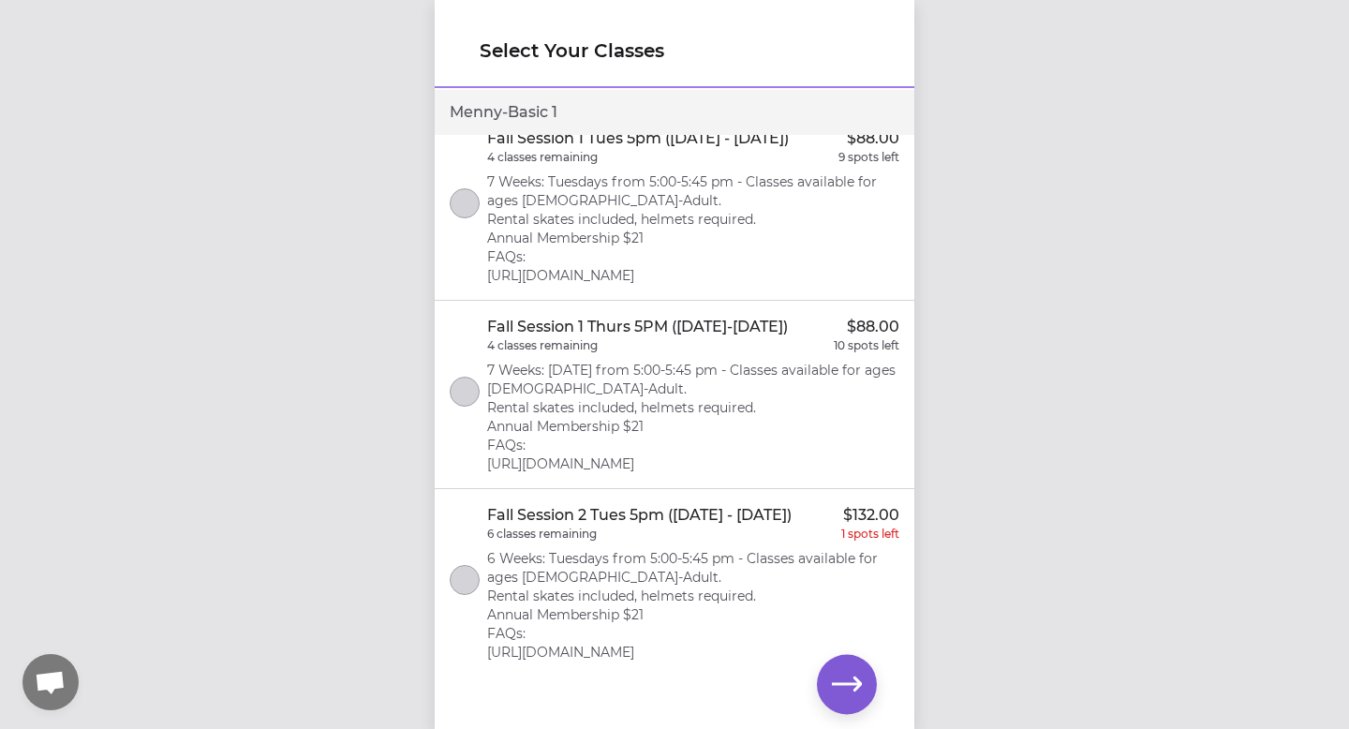
scroll to position [953, 0]
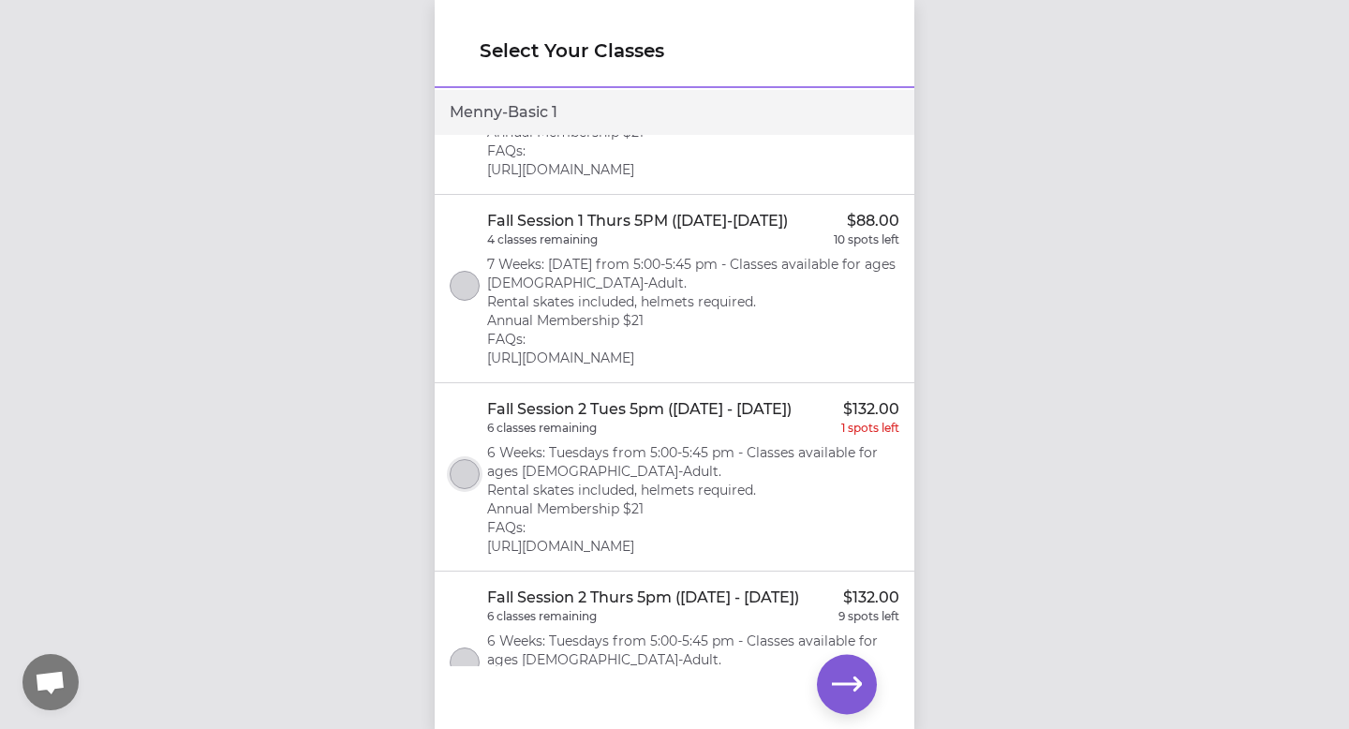
click at [465, 479] on button "select class" at bounding box center [465, 474] width 30 height 30
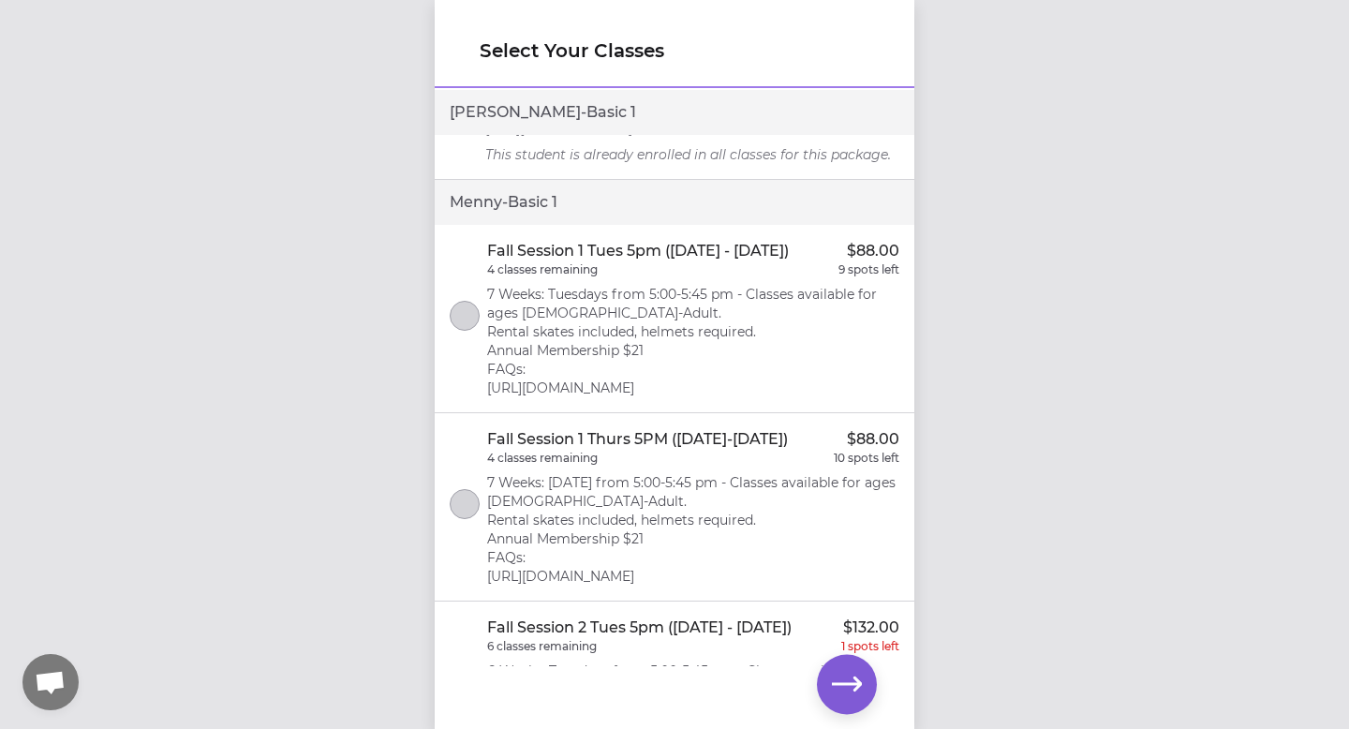
scroll to position [1069, 0]
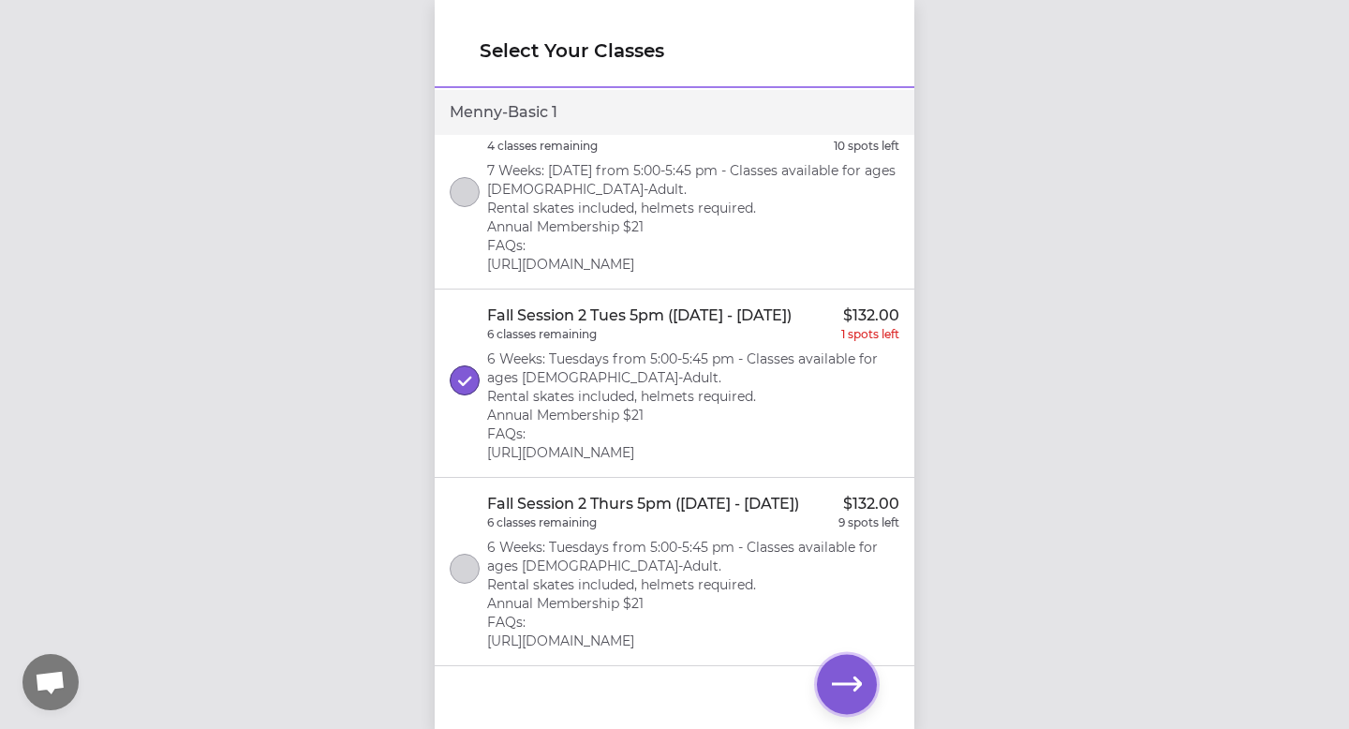
click at [850, 682] on icon "button" at bounding box center [847, 683] width 30 height 14
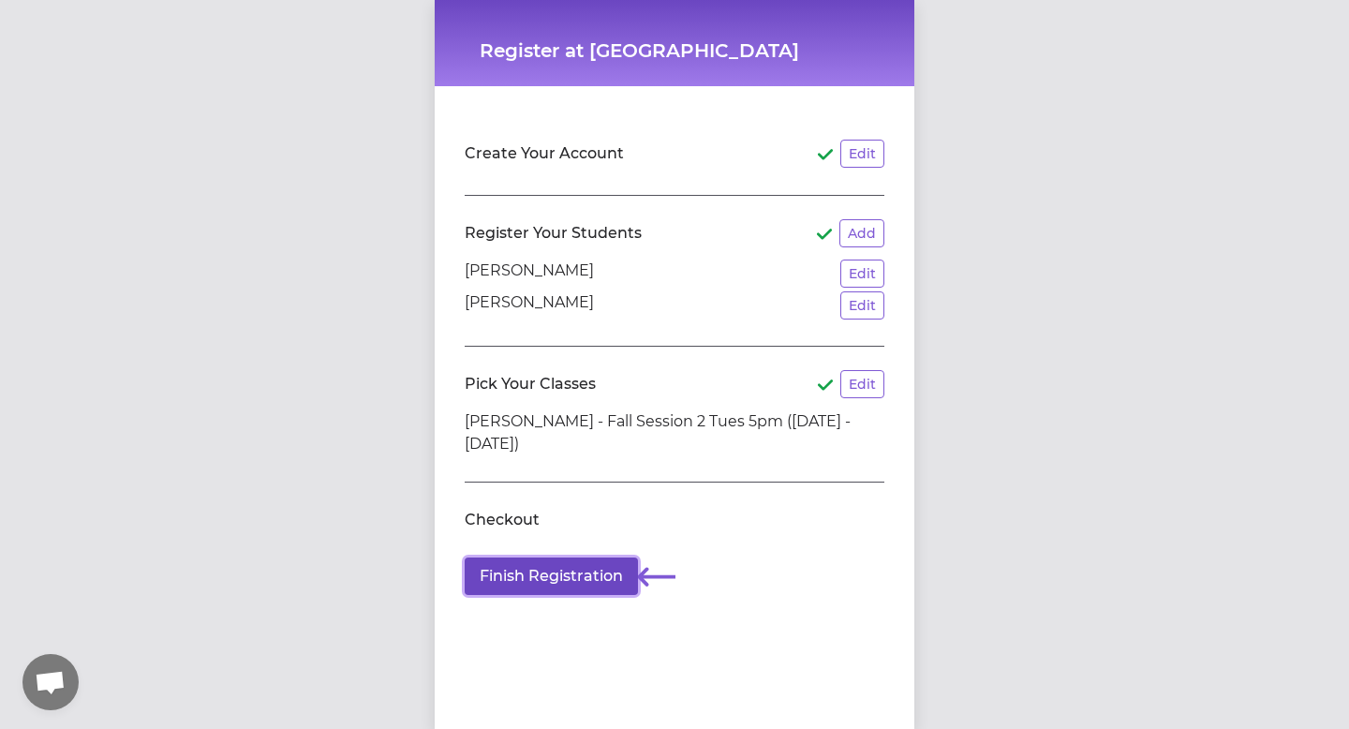
click at [608, 583] on button "Finish Registration" at bounding box center [551, 575] width 173 height 37
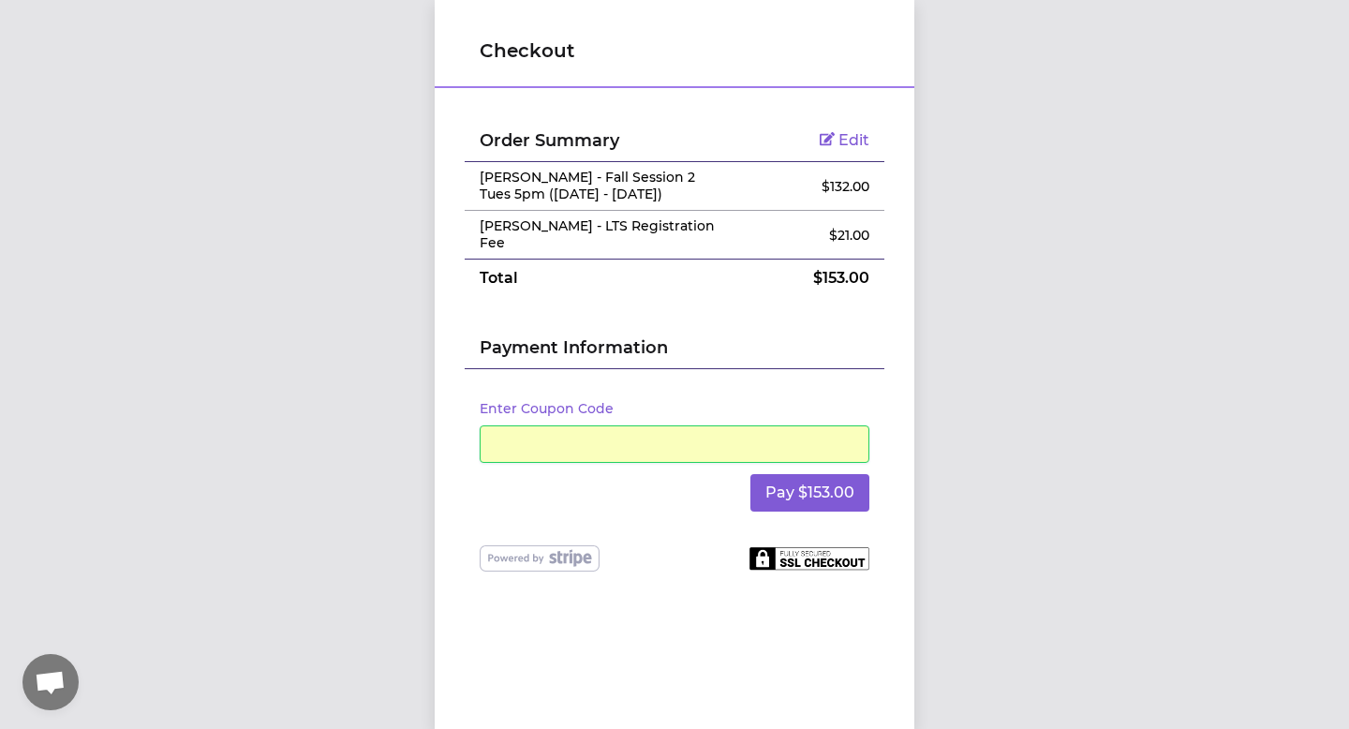
click at [1151, 312] on div "Checkout Order Summary Edit Menny Wolf - Fall Session 2 Tues 5pm (Oct 28 - Dec …" at bounding box center [674, 364] width 1349 height 729
click at [708, 463] on div "Pay $153.00" at bounding box center [675, 493] width 390 height 60
click at [692, 440] on div at bounding box center [675, 443] width 390 height 37
click at [797, 480] on button "Pay $153.00" at bounding box center [809, 492] width 119 height 37
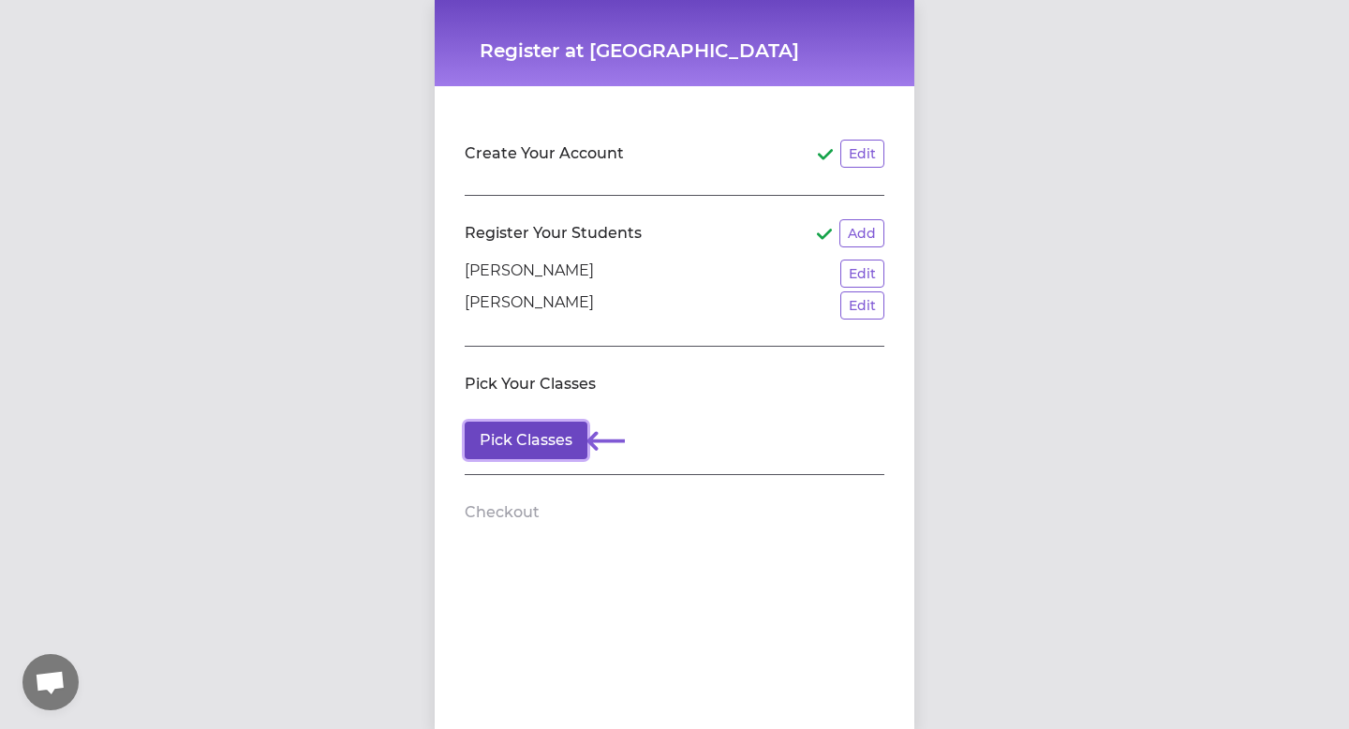
click at [553, 454] on button "Pick Classes" at bounding box center [526, 439] width 123 height 37
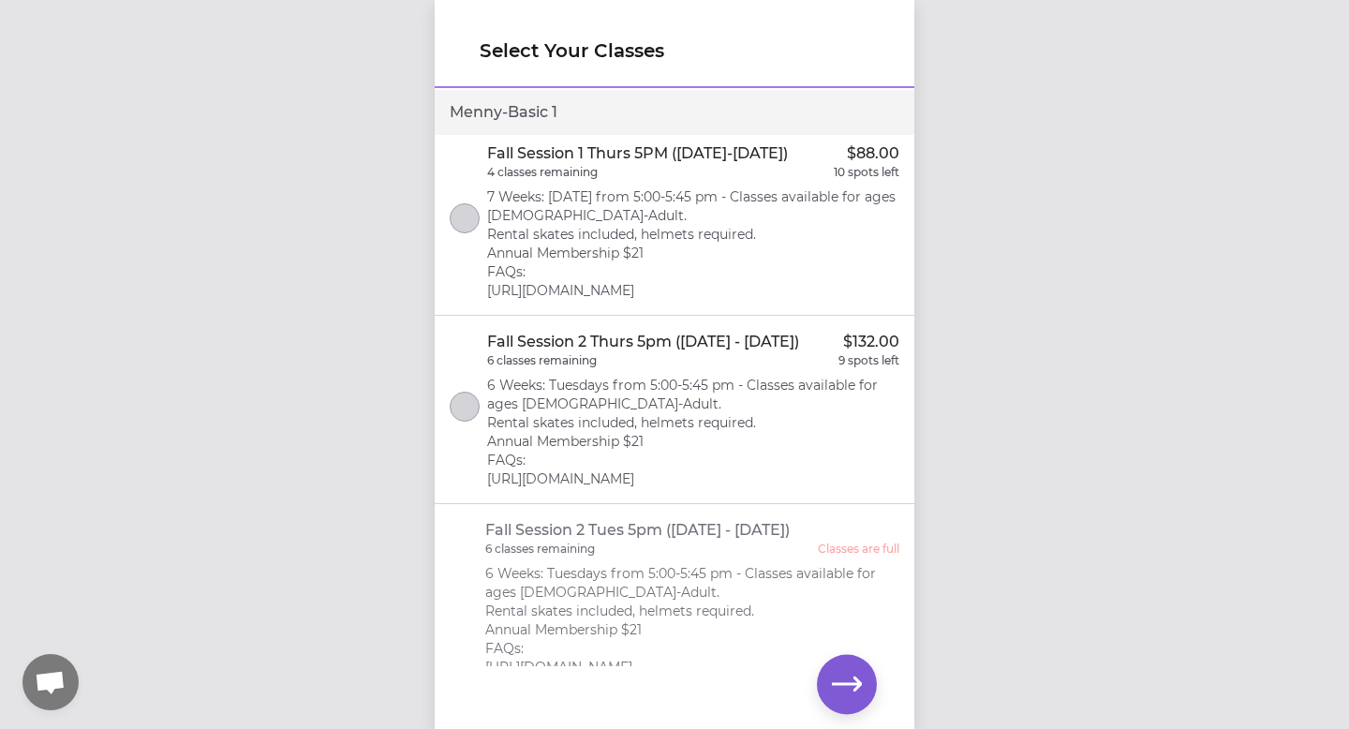
scroll to position [1072, 0]
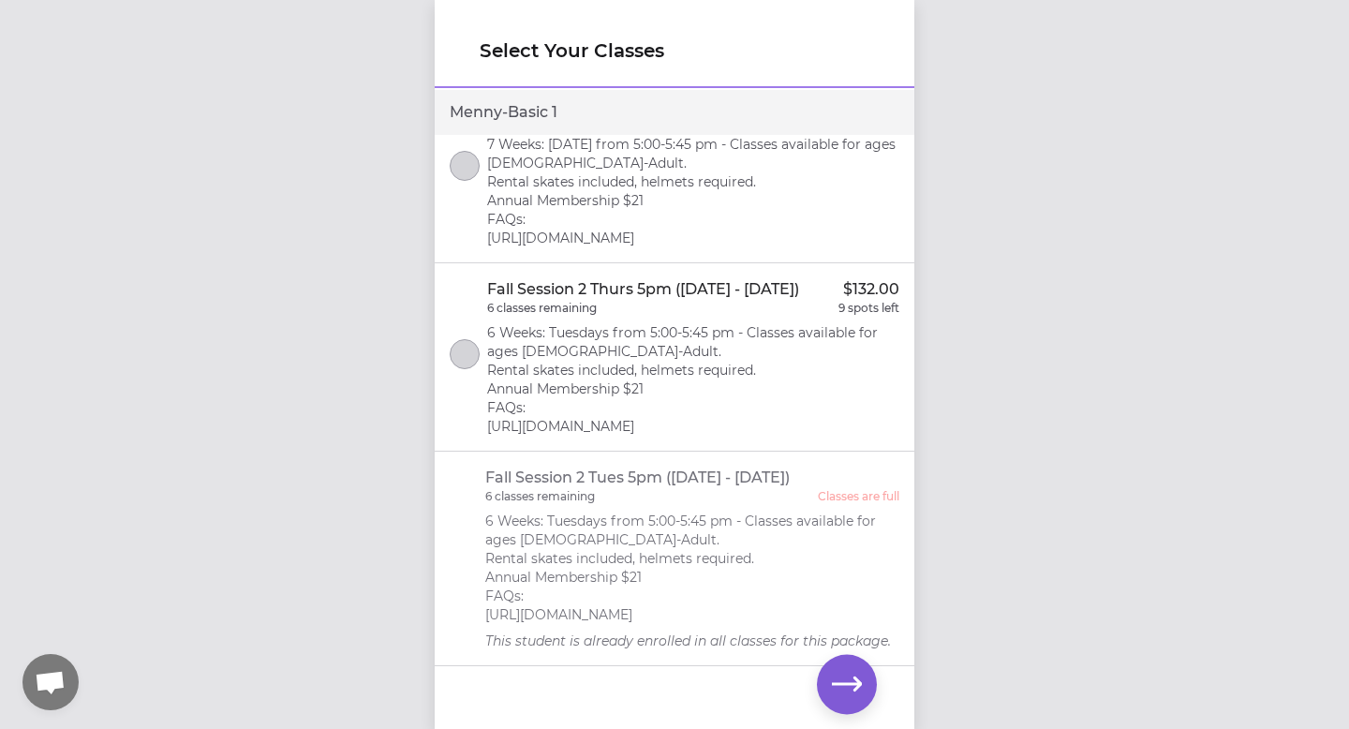
click at [685, 598] on p "6 Weeks: Tuesdays from 5:00-5:45 pm - Classes available for ages [DEMOGRAPHIC_D…" at bounding box center [692, 567] width 415 height 112
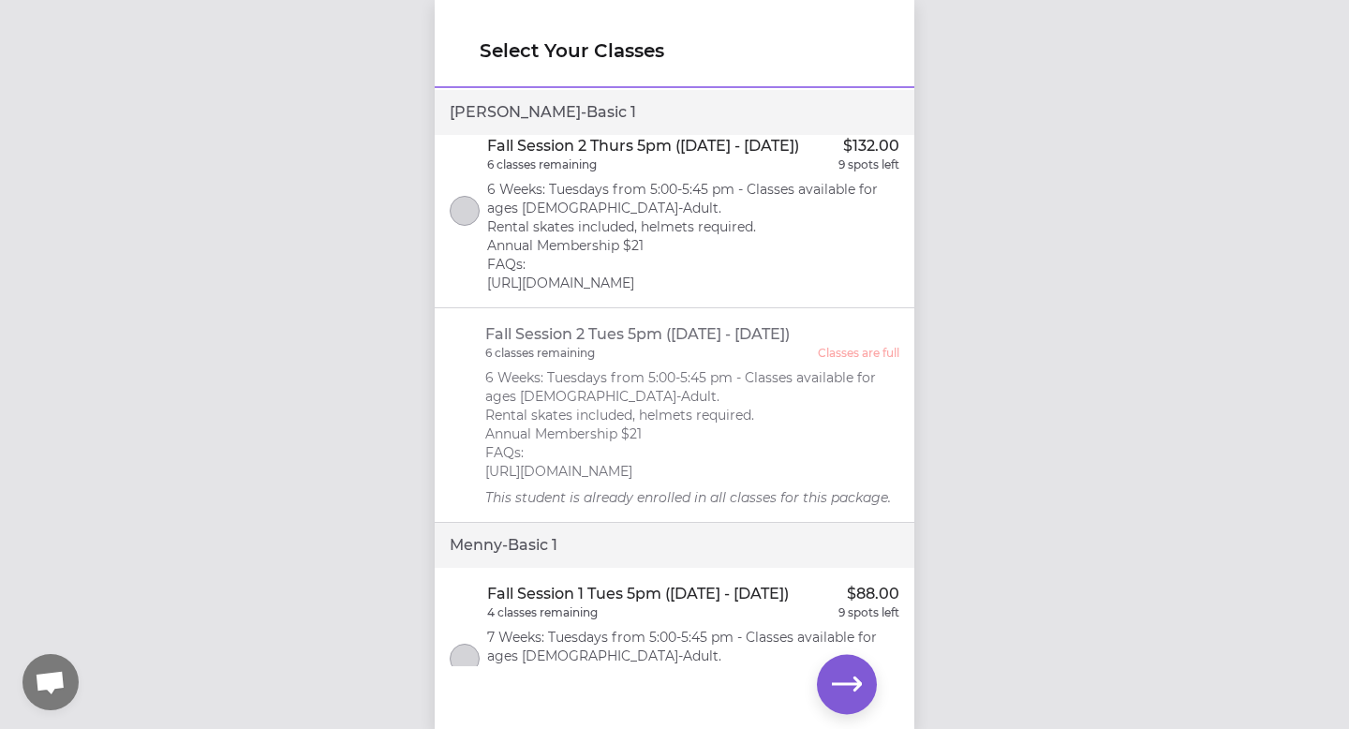
scroll to position [0, 0]
